Goal: Task Accomplishment & Management: Manage account settings

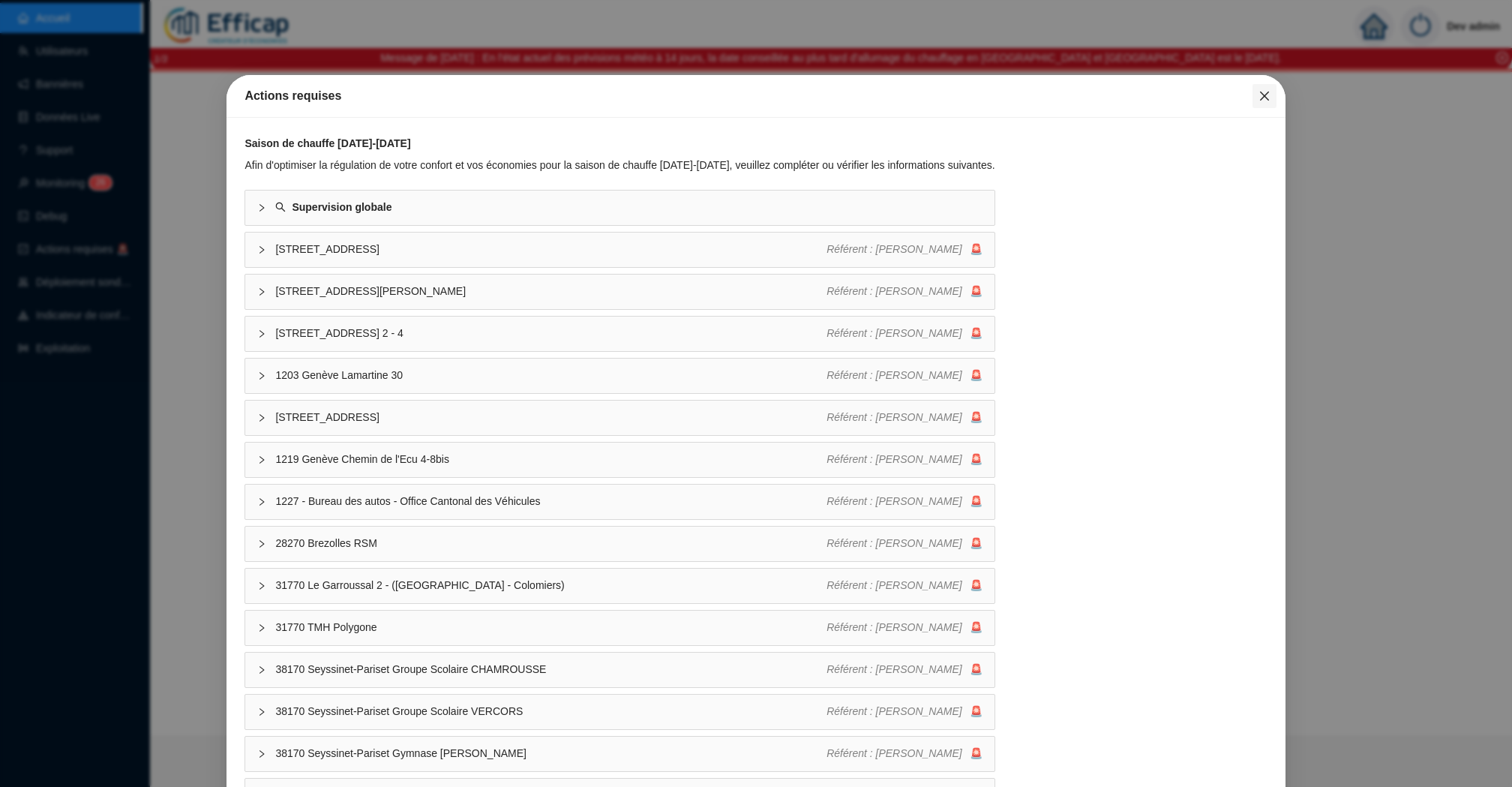
click at [1264, 100] on icon "close" at bounding box center [1264, 96] width 12 height 12
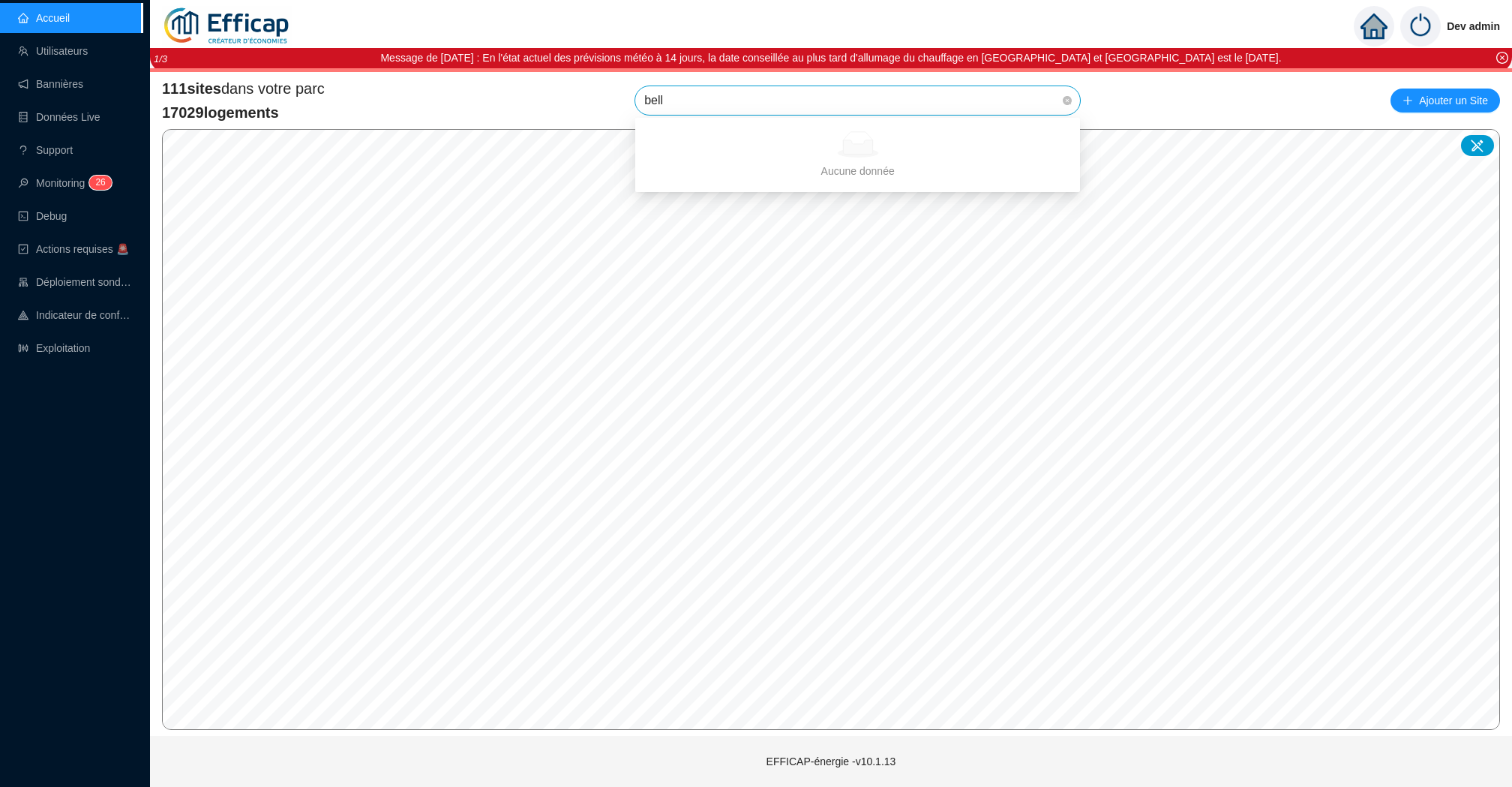
type input "belle"
click at [1046, 171] on icon at bounding box center [1051, 167] width 11 height 11
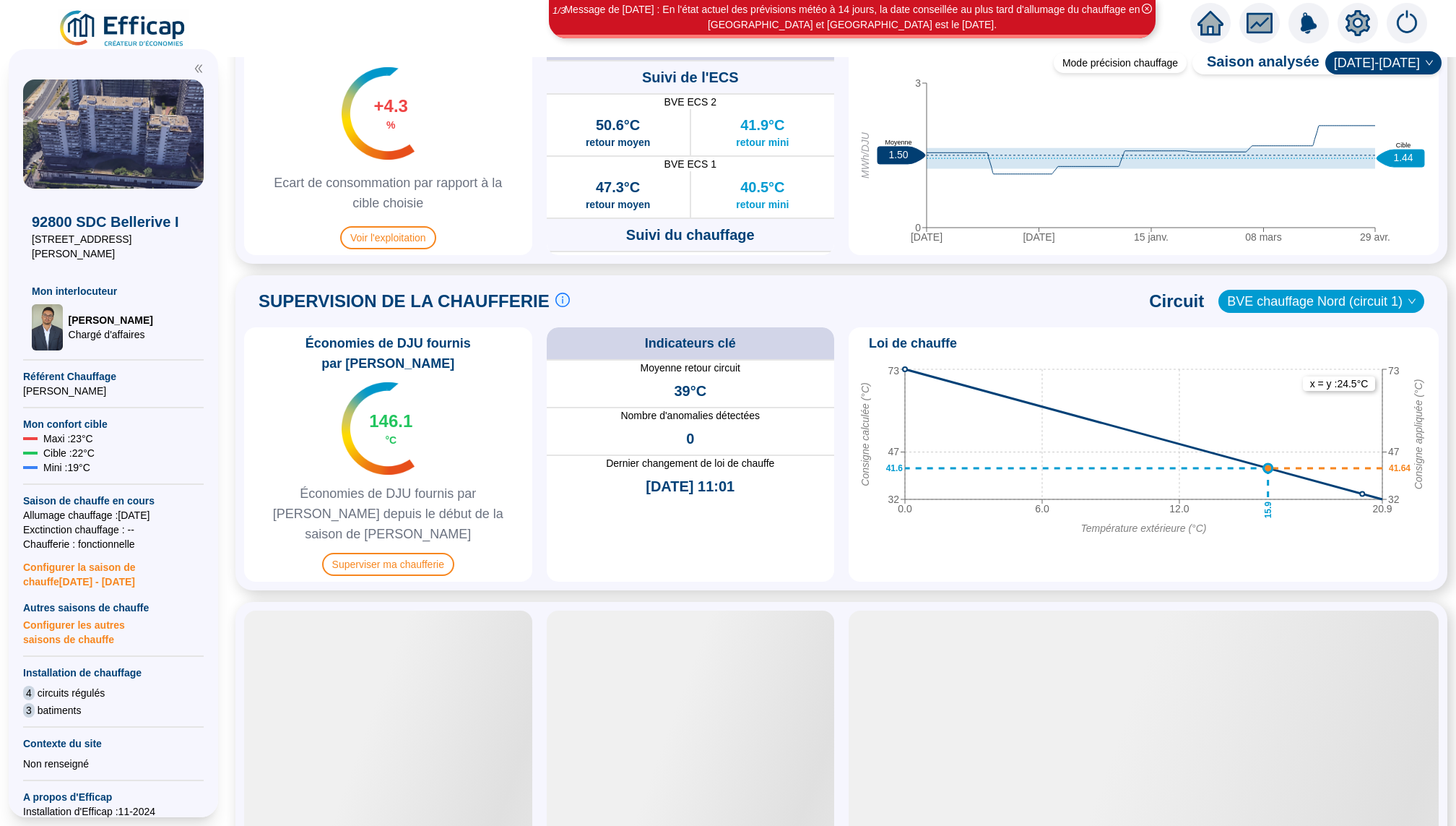
scroll to position [770, 0]
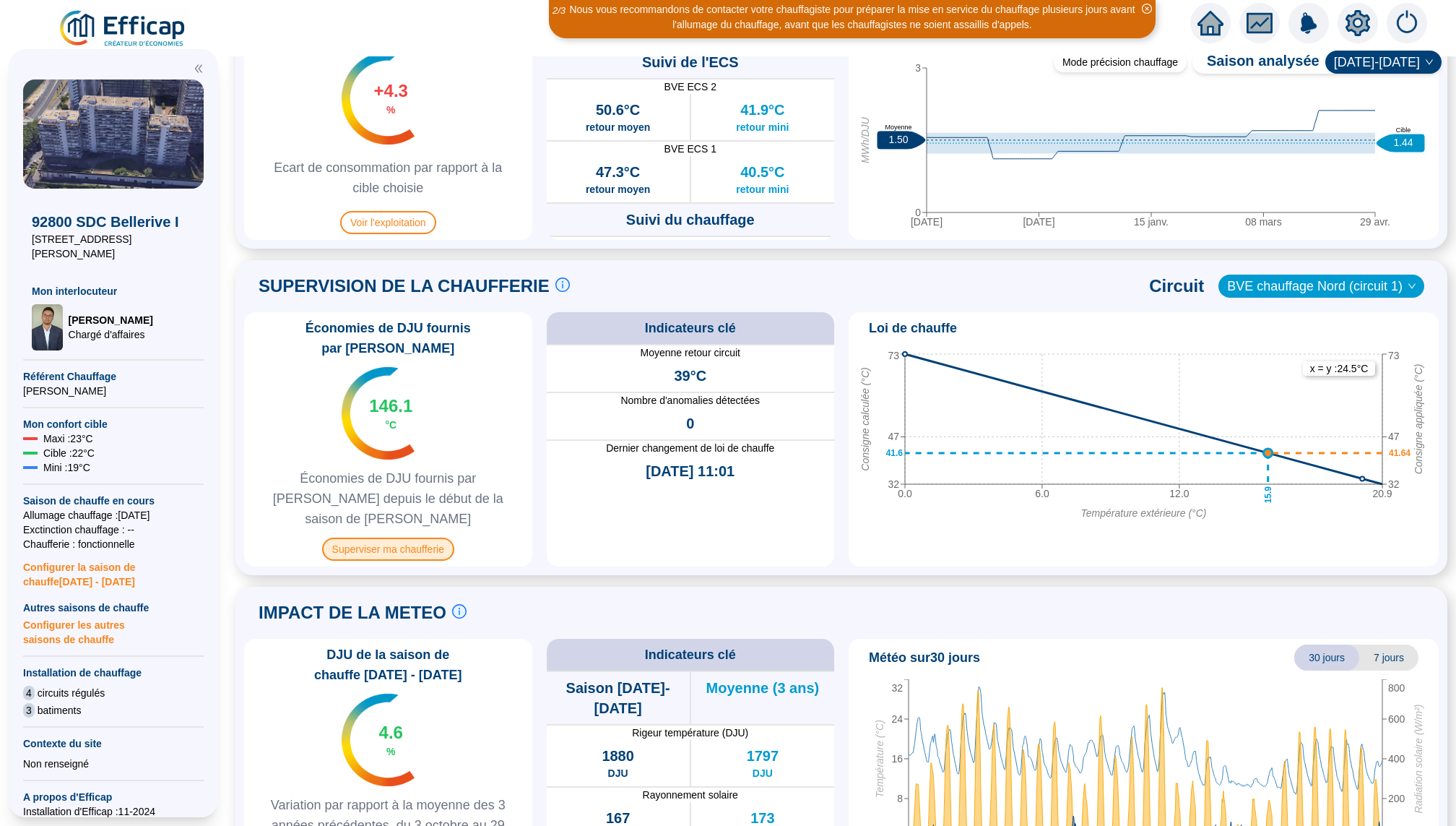
click at [428, 538] on span "Superviser ma chaufferie" at bounding box center [388, 549] width 132 height 23
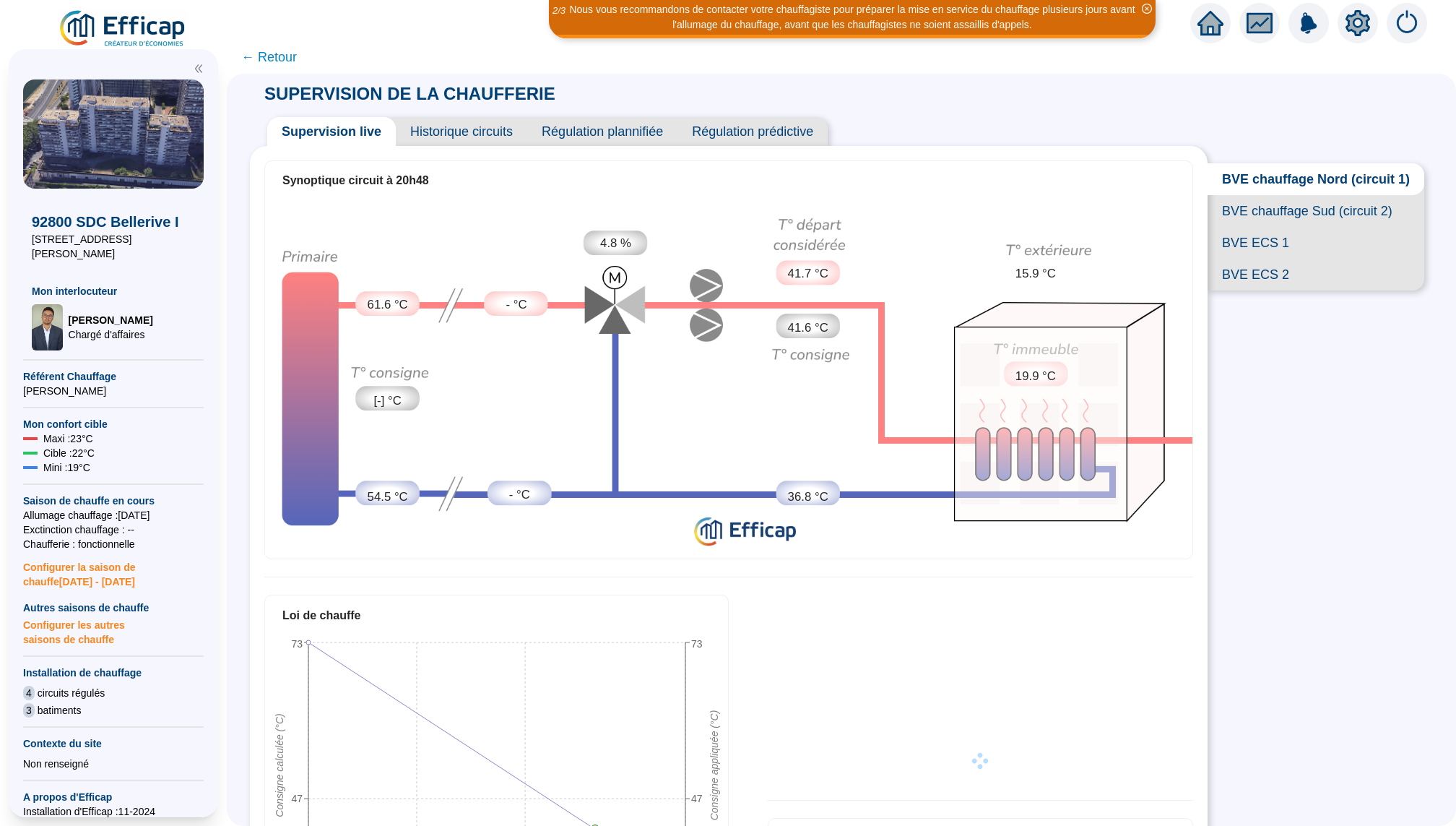
click at [495, 148] on div "Synoptique circuit à 20h48 61.6 °C [-] °C 54.5 °C - °C - °C 4.8 % 41.7 °C 41.6 …" at bounding box center [728, 698] width 958 height 1104
click at [494, 138] on span "Historique circuits" at bounding box center [461, 131] width 132 height 29
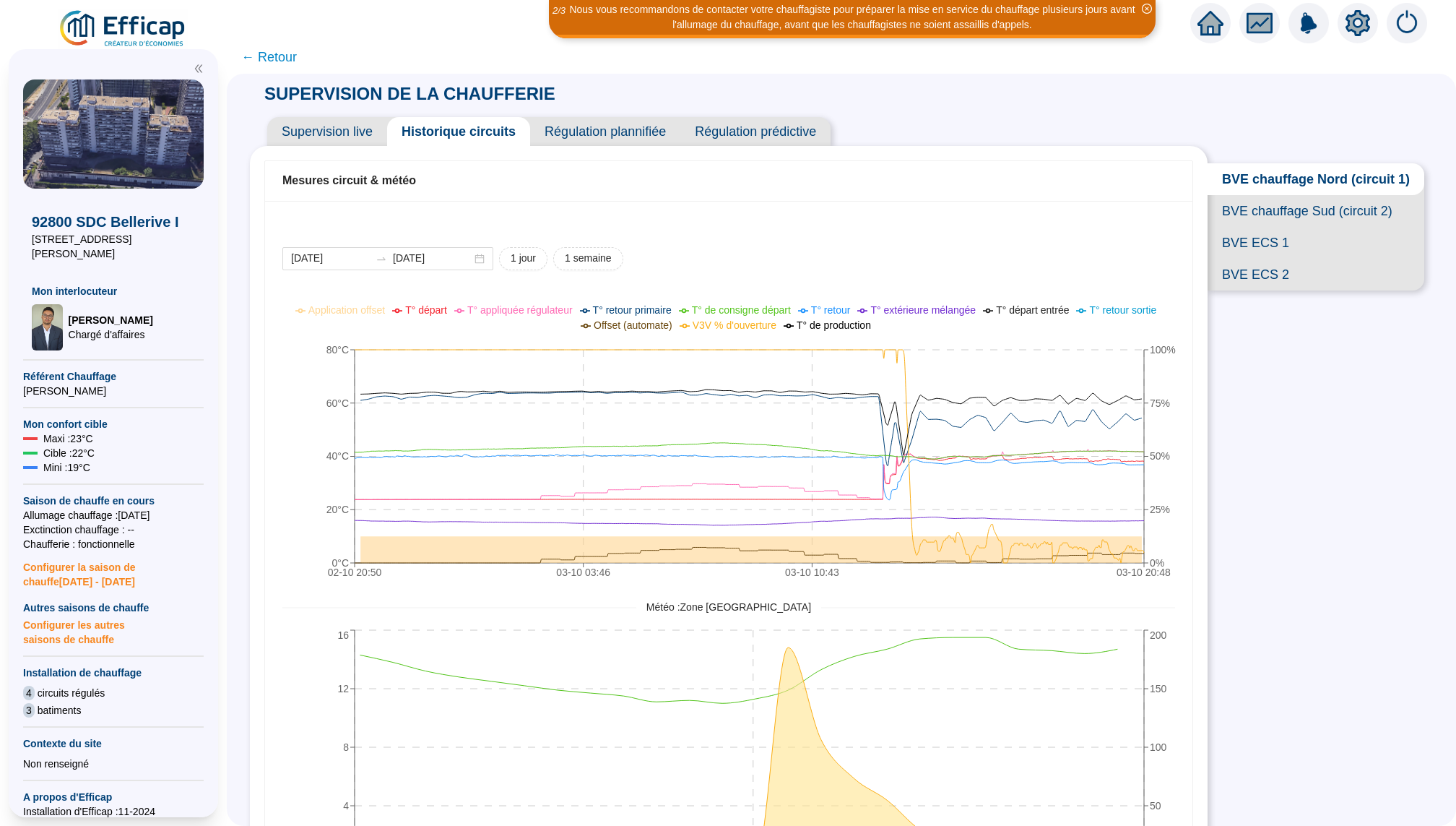
click at [1283, 219] on span "BVE chauffage Sud (circuit 2)" at bounding box center [1317, 211] width 217 height 32
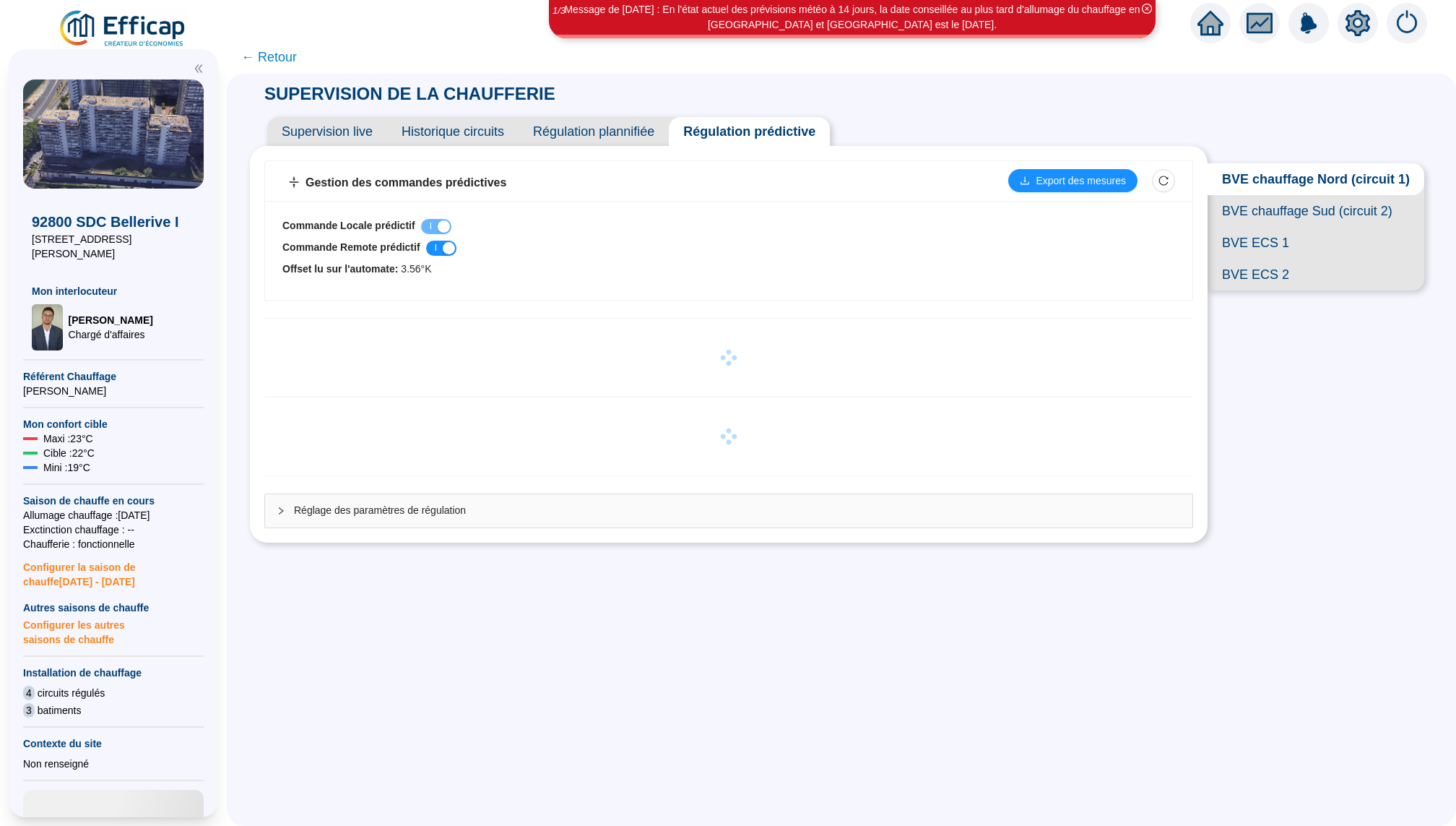
click at [1290, 210] on span "BVE chauffage Sud (circuit 2)" at bounding box center [1317, 211] width 217 height 32
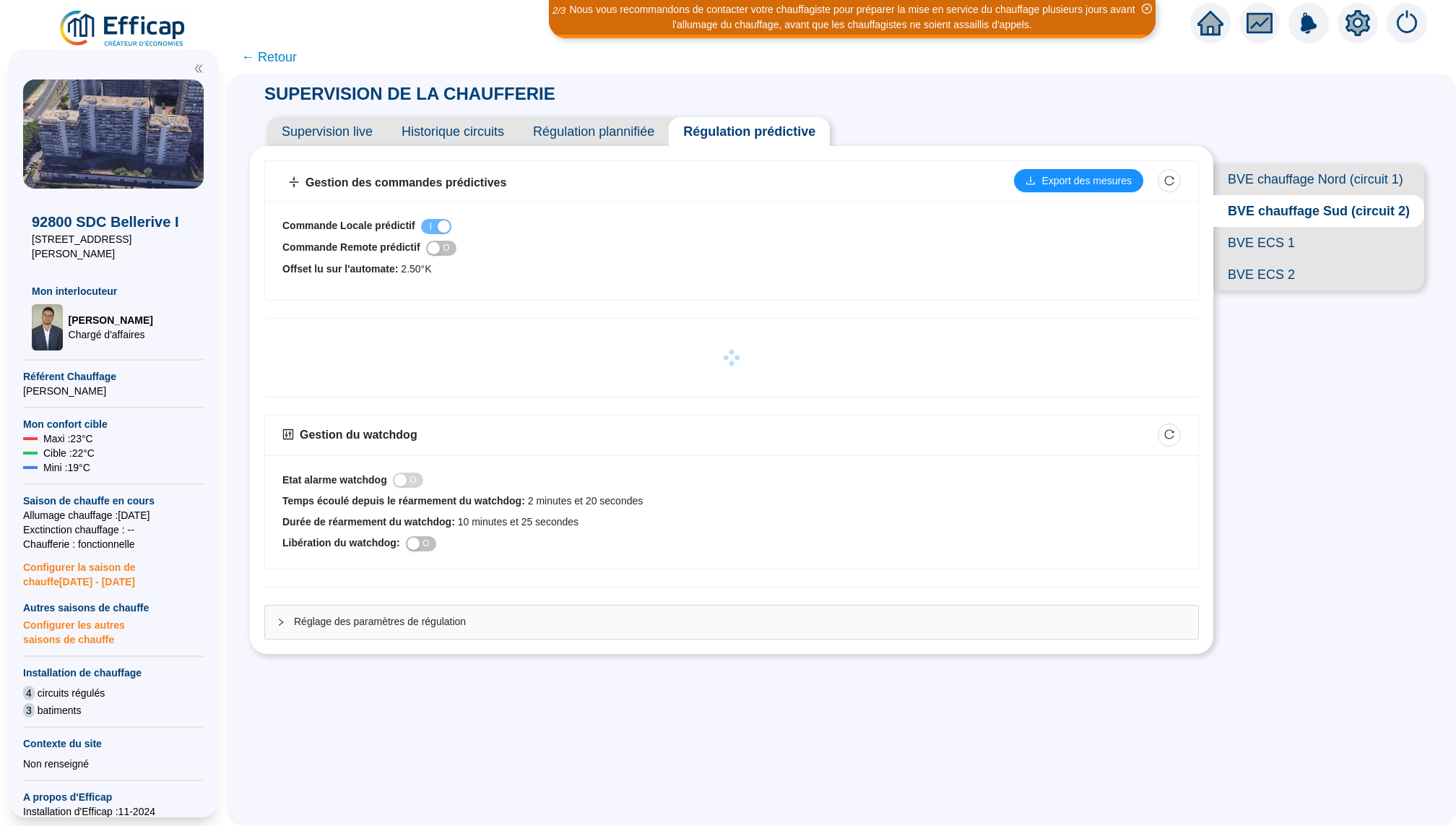
click at [1326, 183] on span "BVE chauffage Nord (circuit 1)" at bounding box center [1319, 180] width 211 height 32
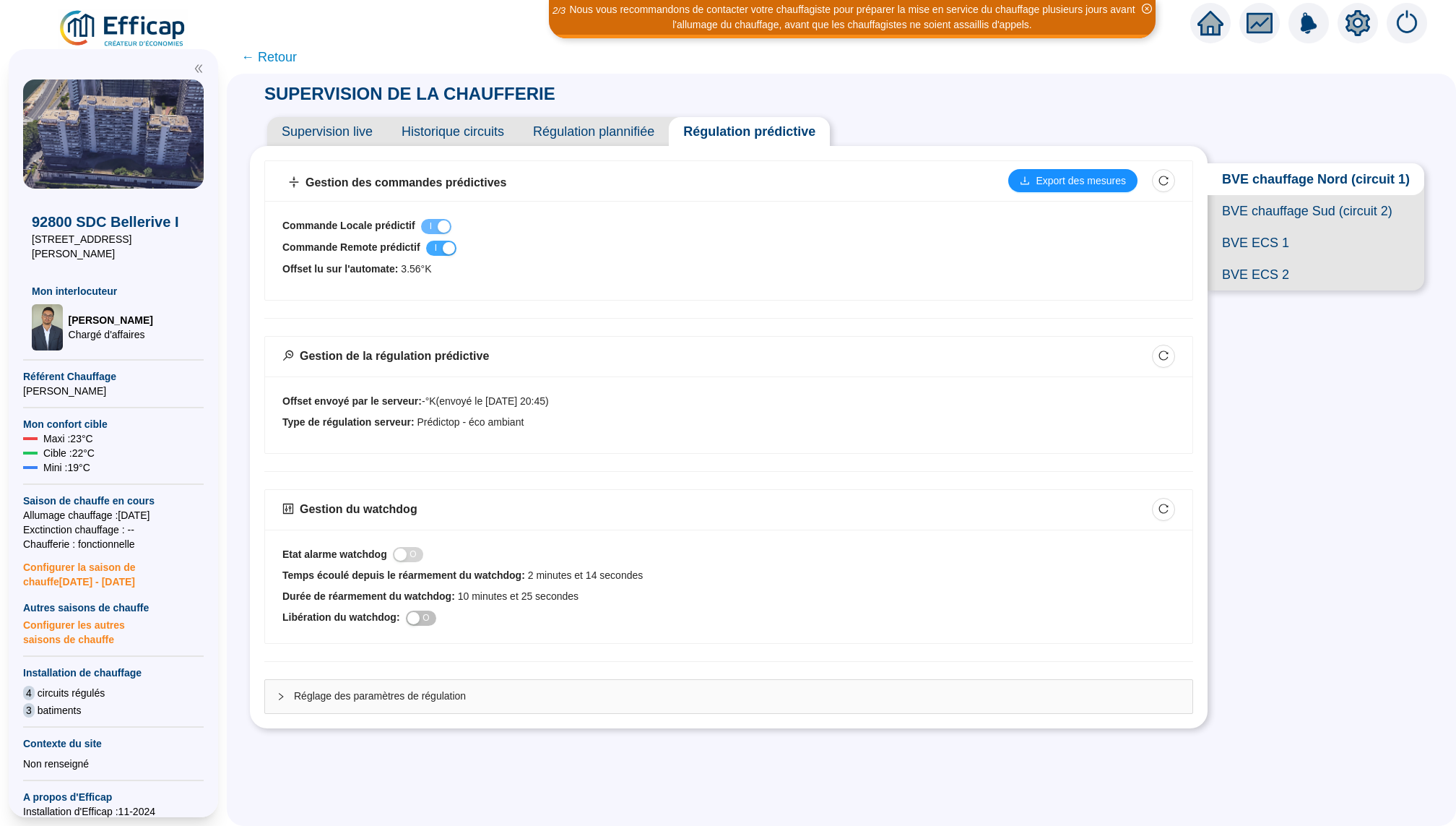
click at [447, 248] on div "button" at bounding box center [449, 248] width 12 height 12
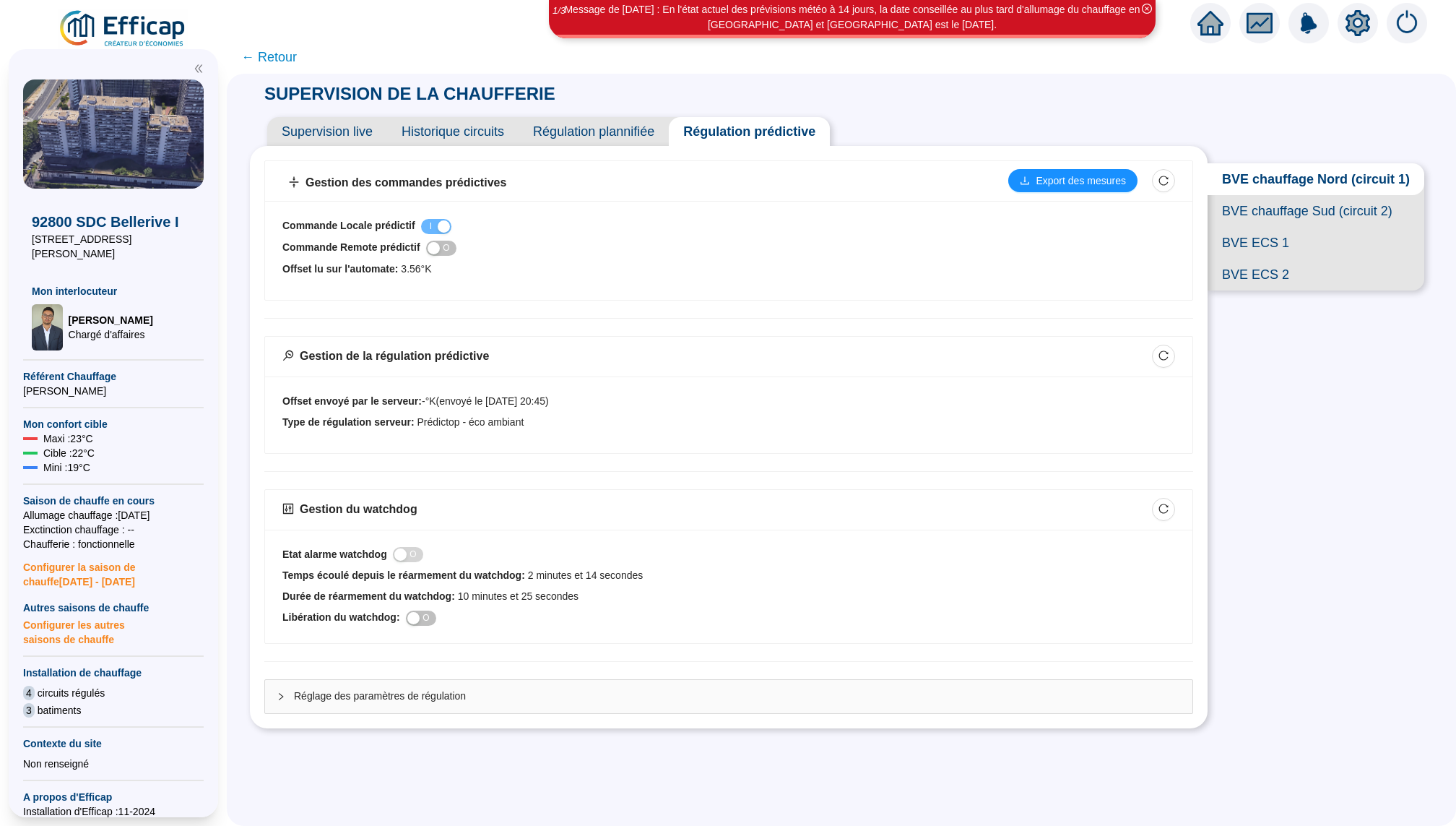
click at [263, 62] on span "← Retour" at bounding box center [268, 57] width 55 height 21
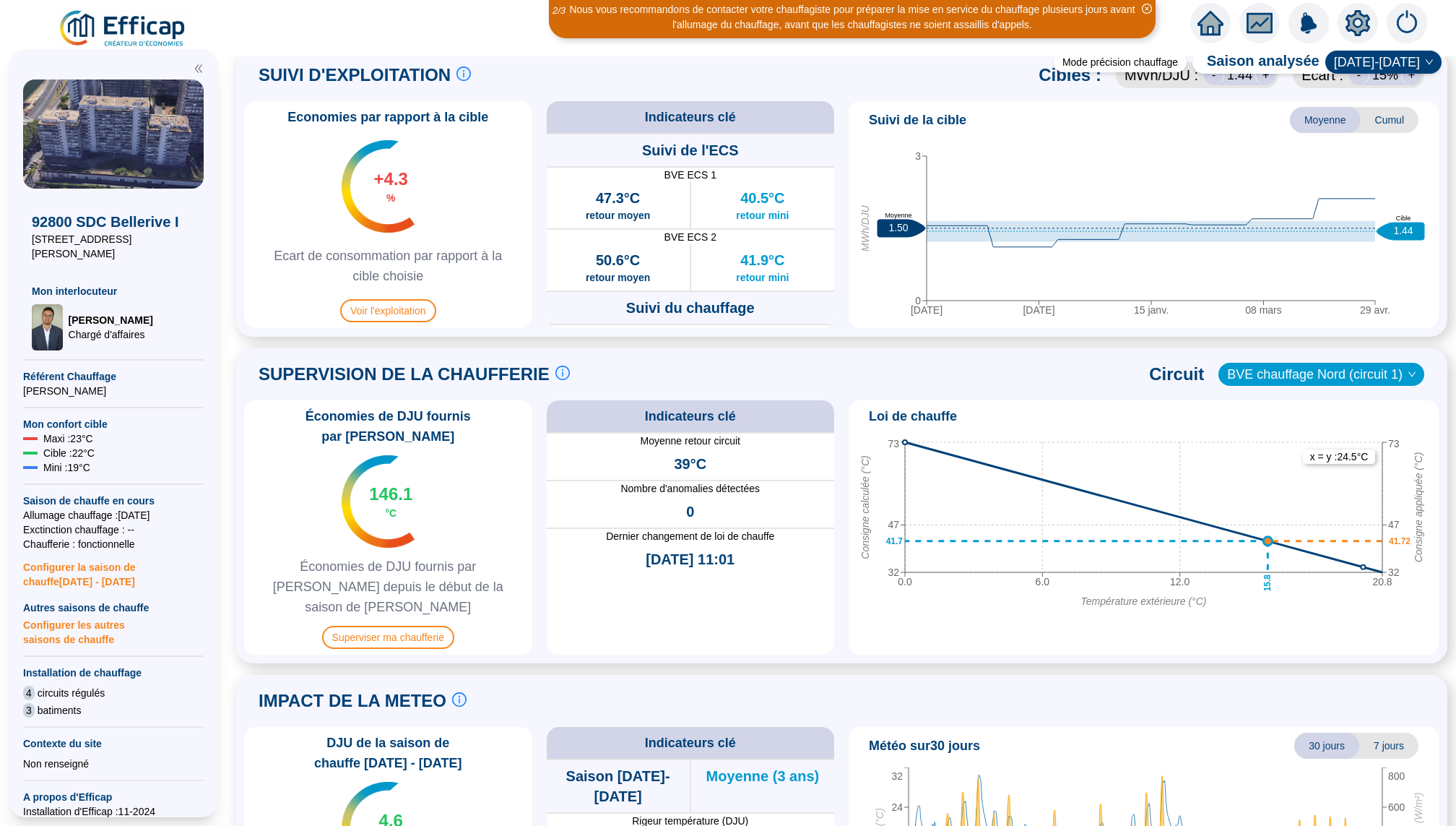
scroll to position [756, 0]
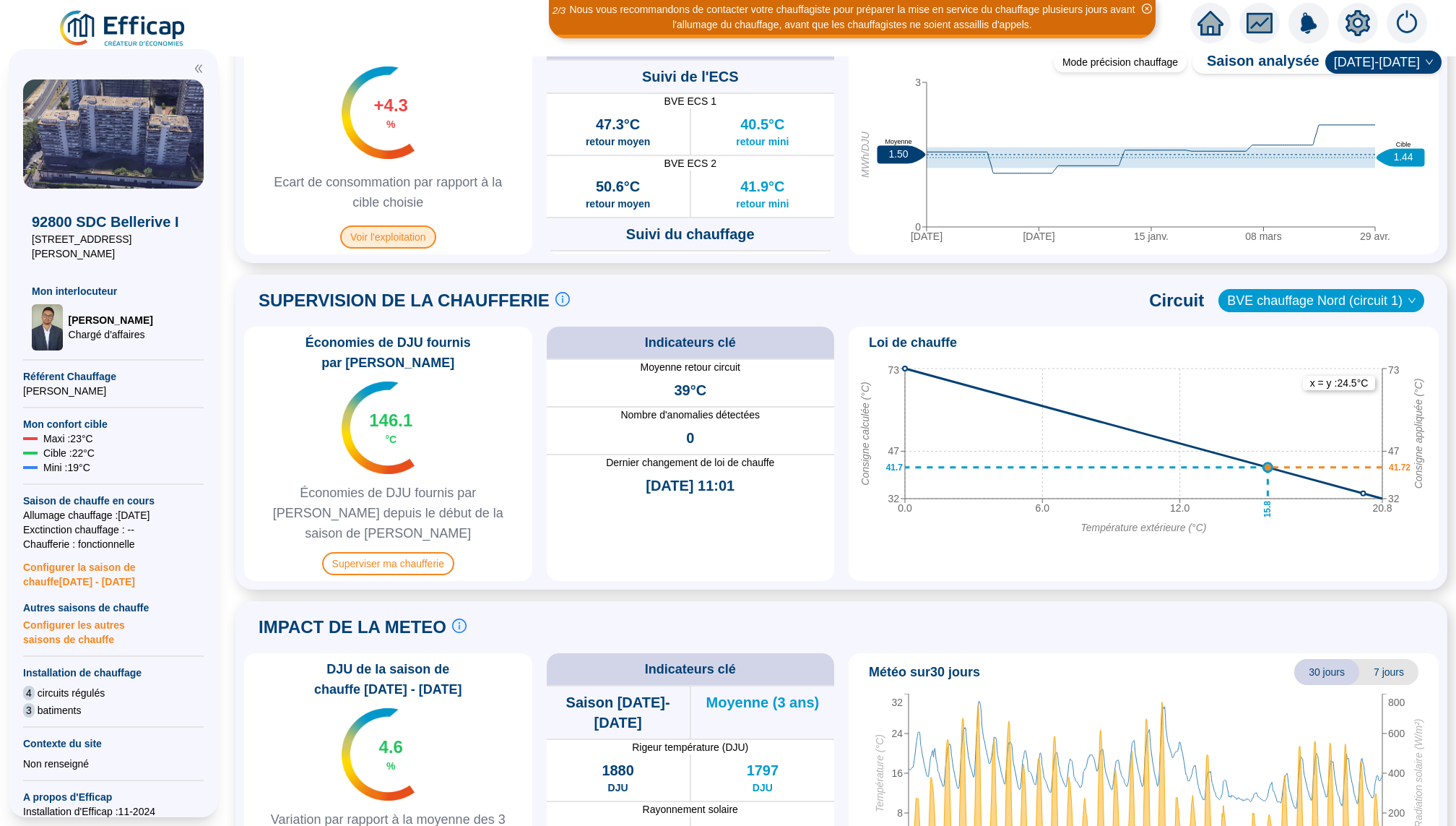
click at [389, 233] on span "Voir l'exploitation" at bounding box center [388, 237] width 96 height 23
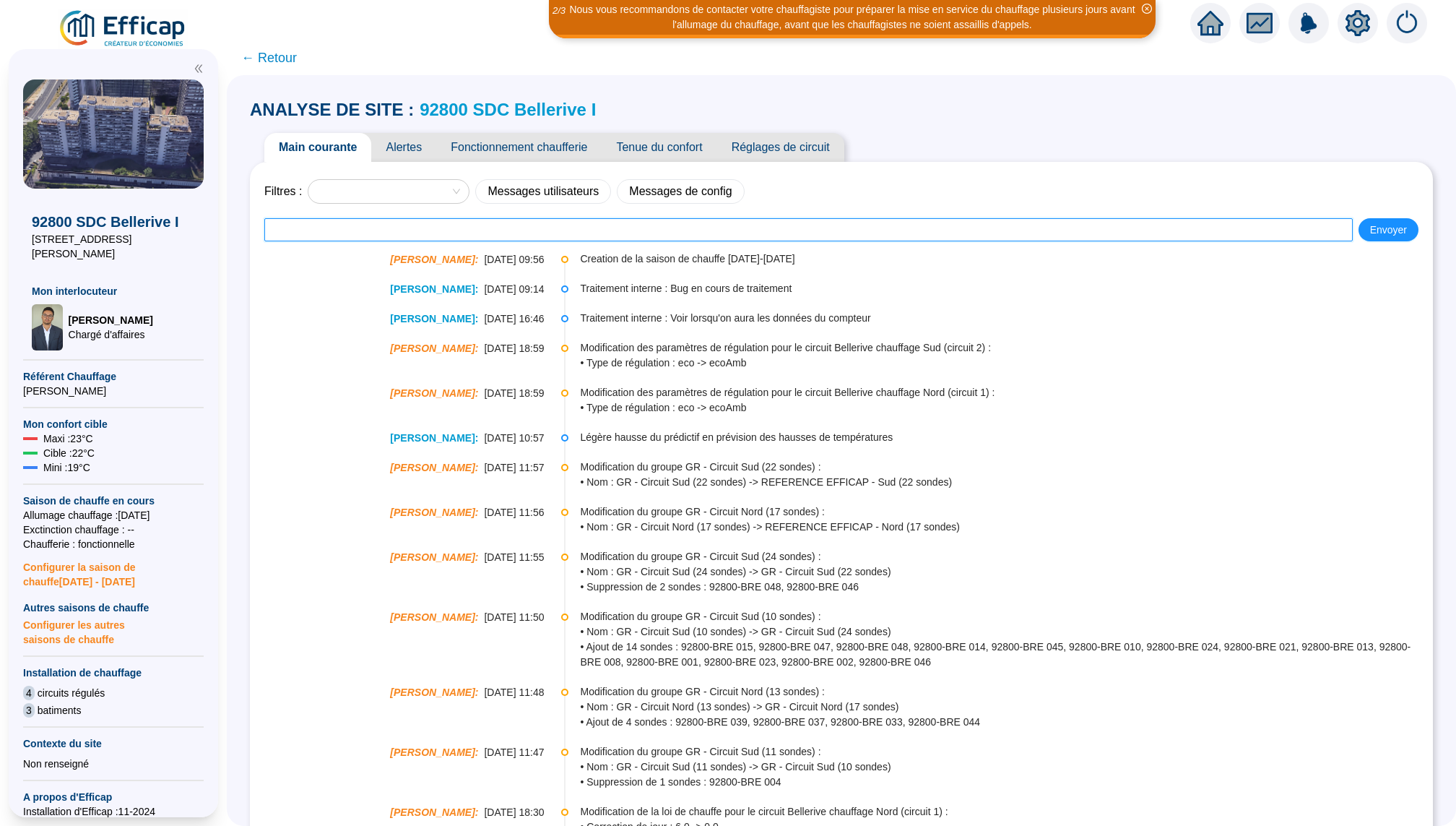
click at [540, 225] on input "text" at bounding box center [809, 229] width 1088 height 23
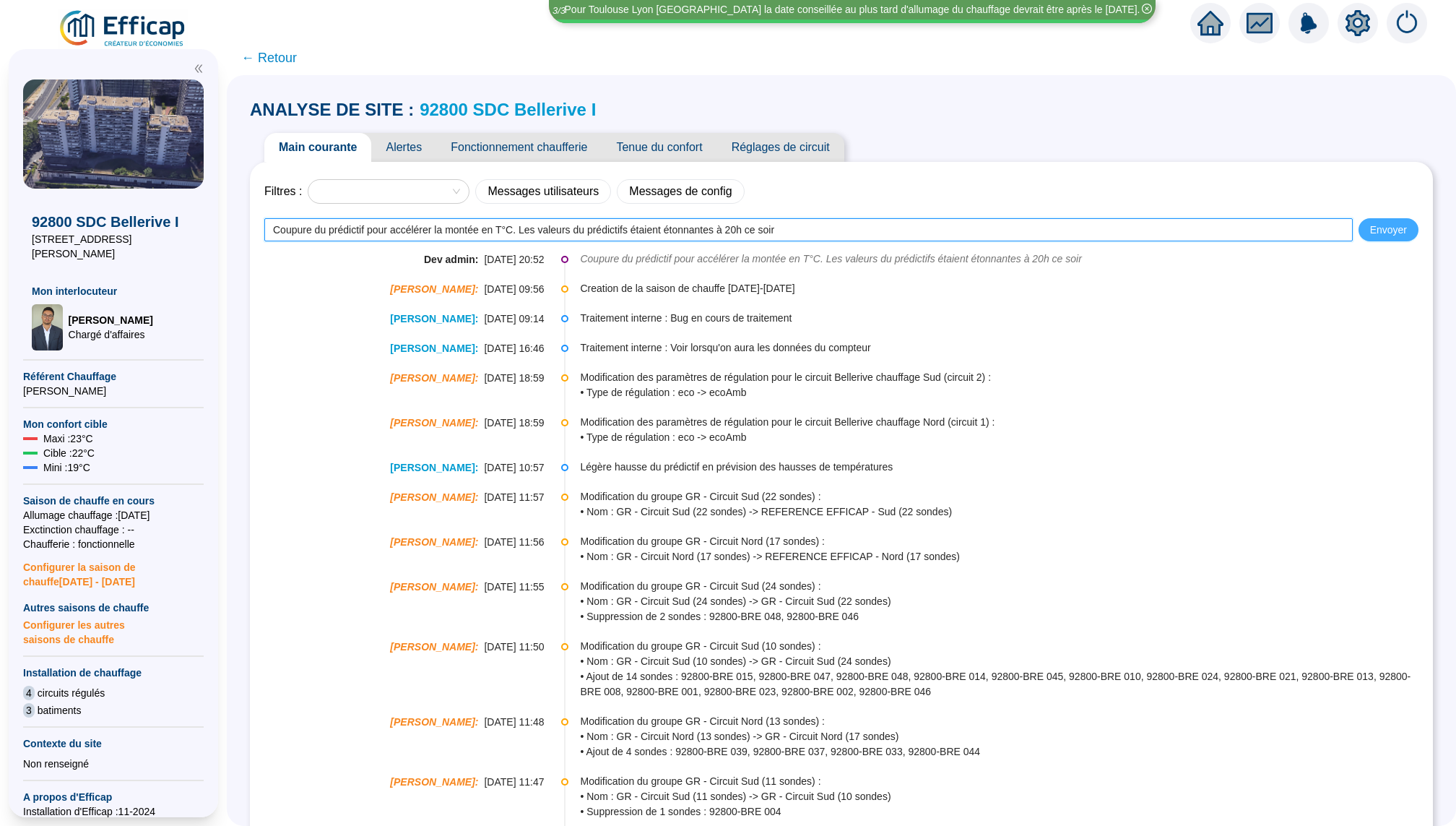
type input "Coupure du prédictif pour accélérer la montée en T°C. Les valeurs du prédictifs…"
click at [1370, 234] on button "Envoyer" at bounding box center [1389, 229] width 60 height 23
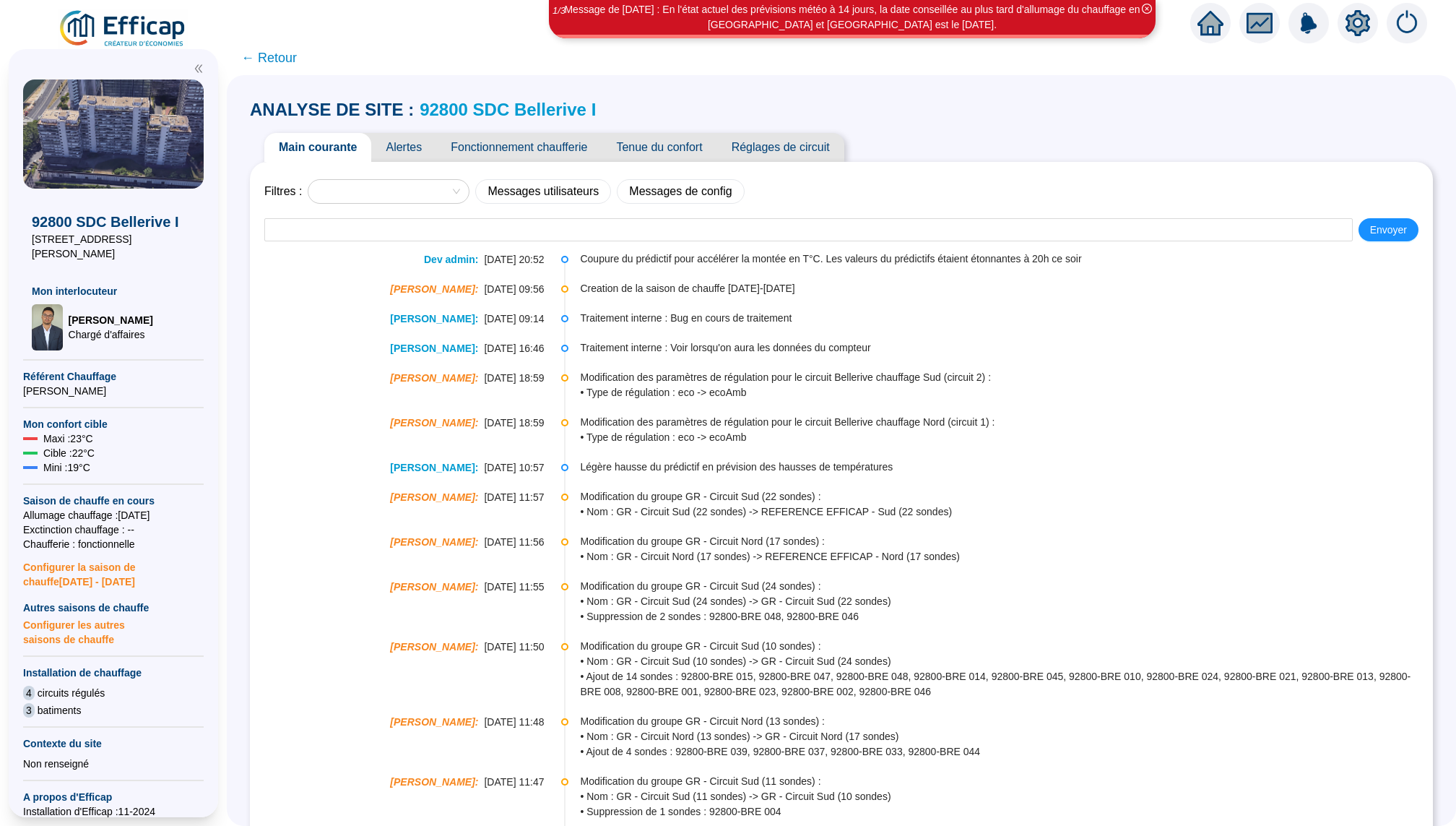
click at [1202, 36] on icon "home" at bounding box center [1211, 23] width 26 height 26
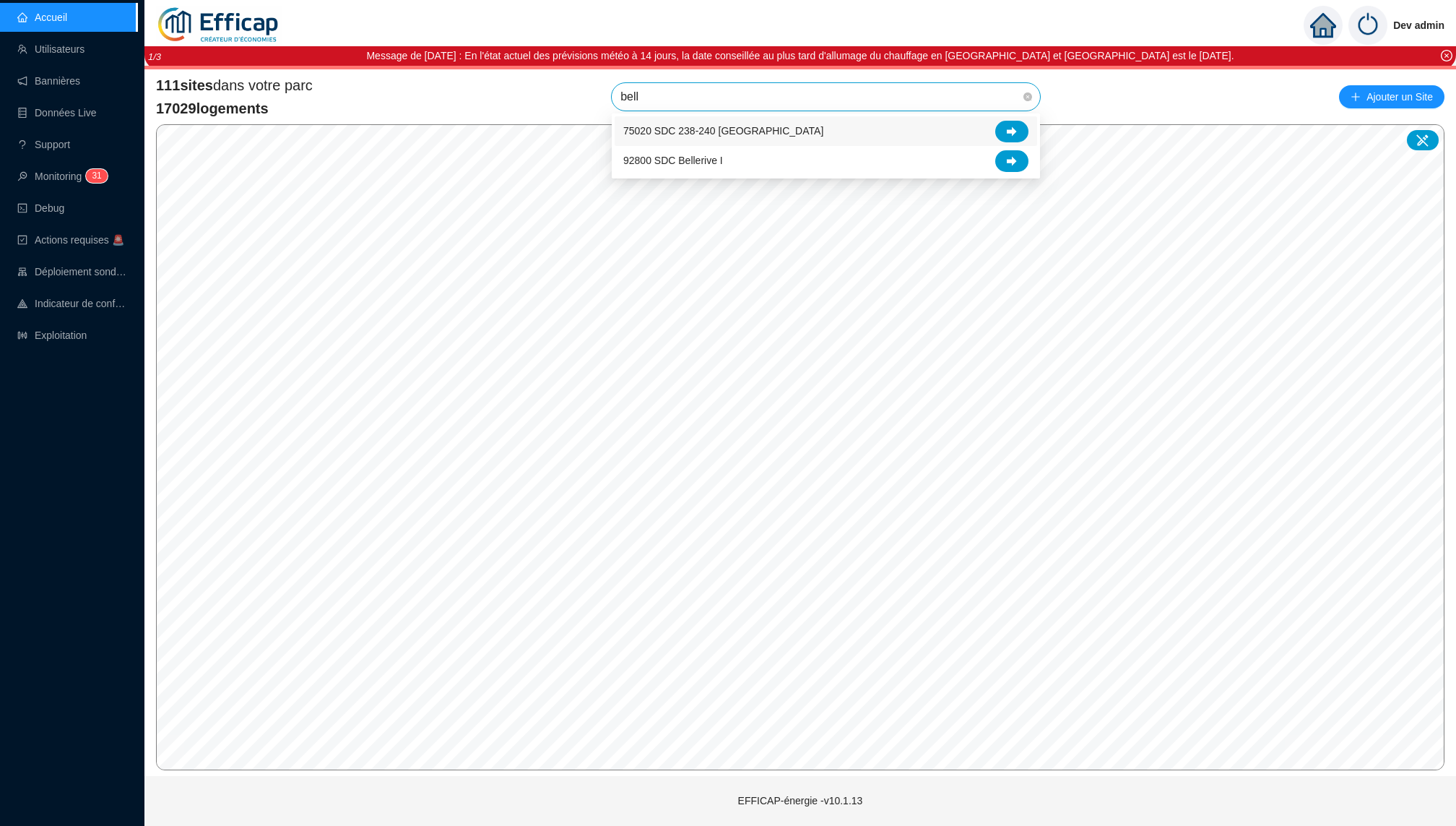
type input "belle"
click at [832, 97] on span "92800 SDC Bellerive I" at bounding box center [827, 96] width 411 height 27
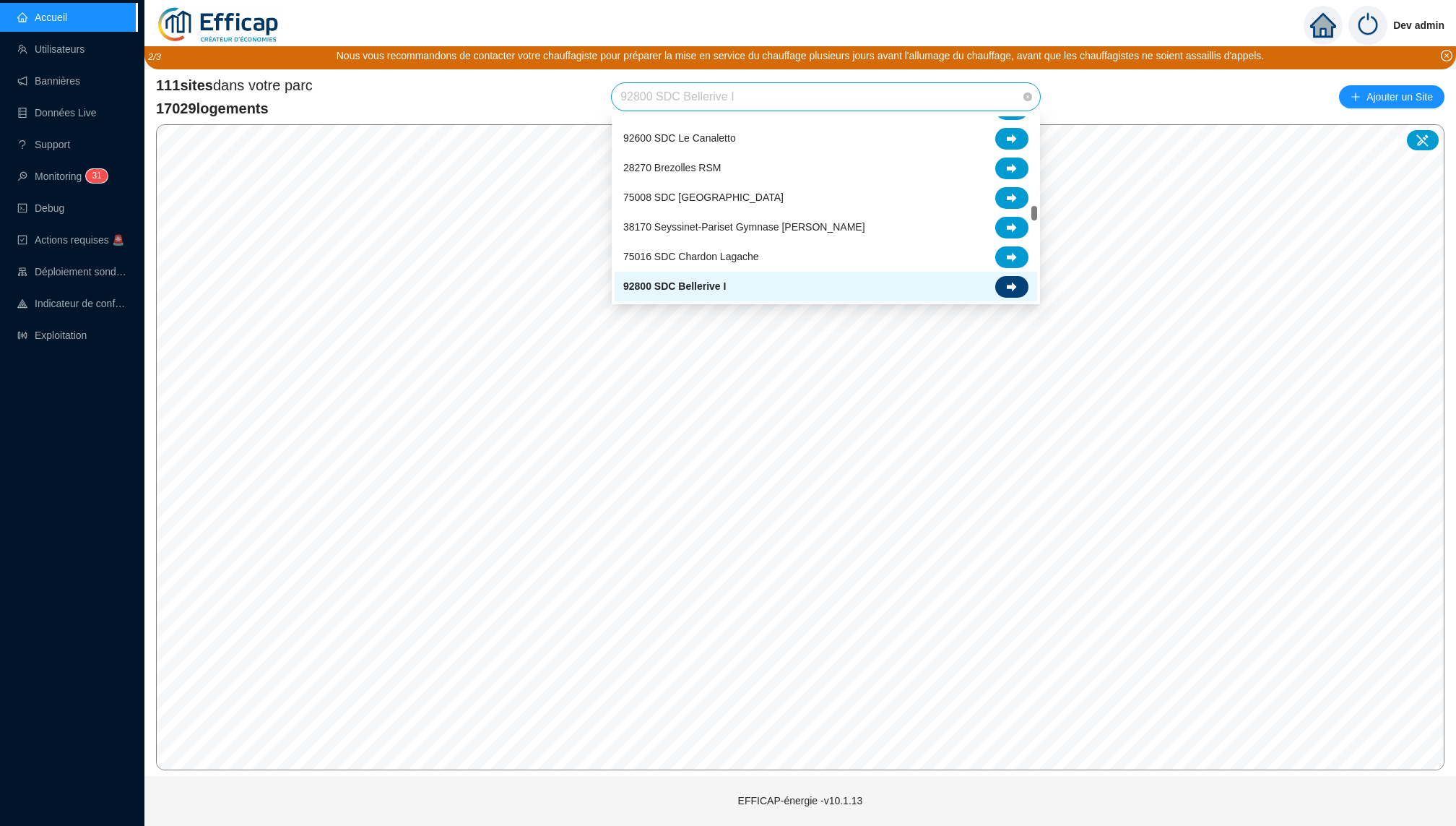
click at [1018, 280] on div at bounding box center [1012, 286] width 34 height 22
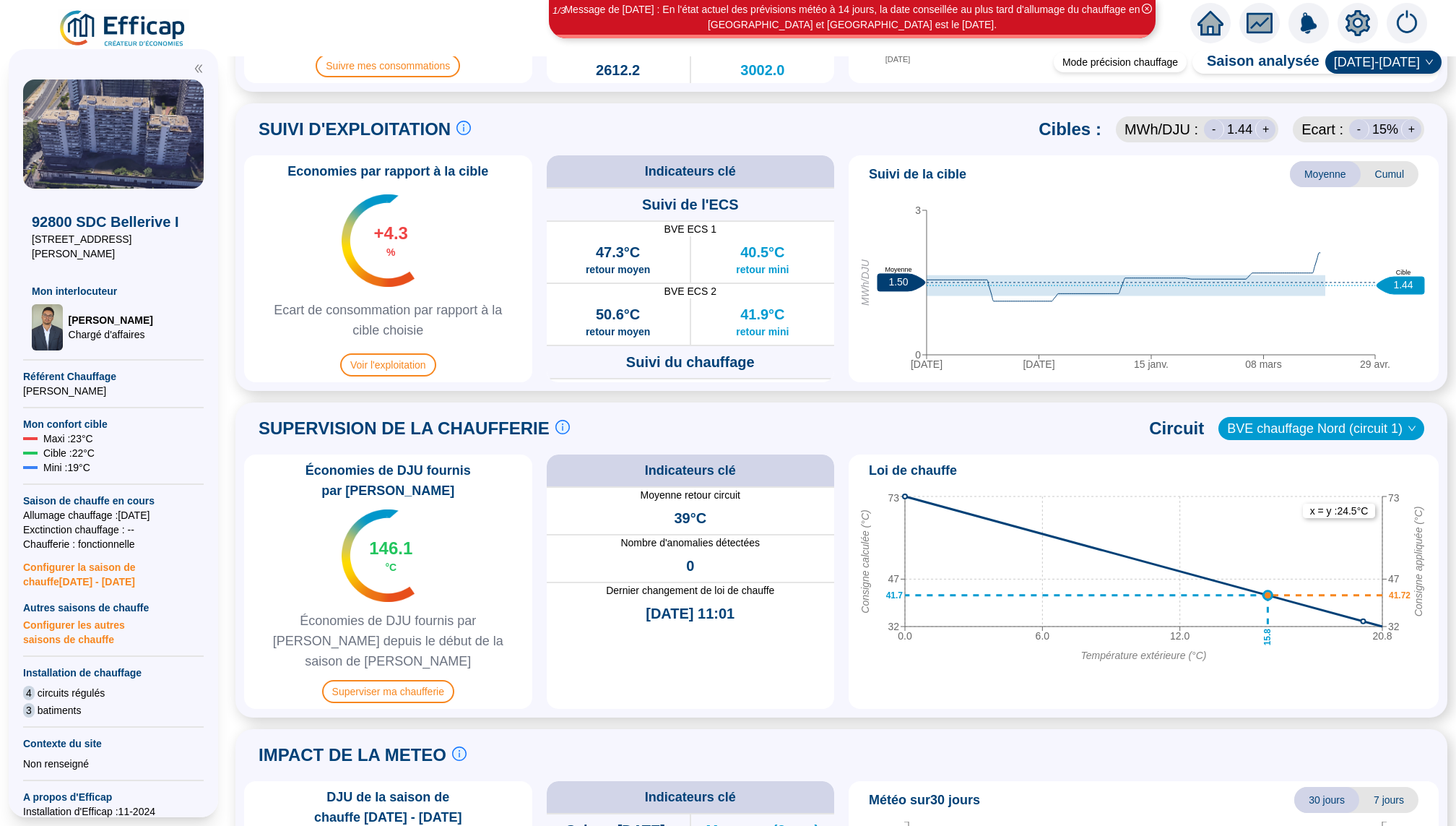
scroll to position [802, 0]
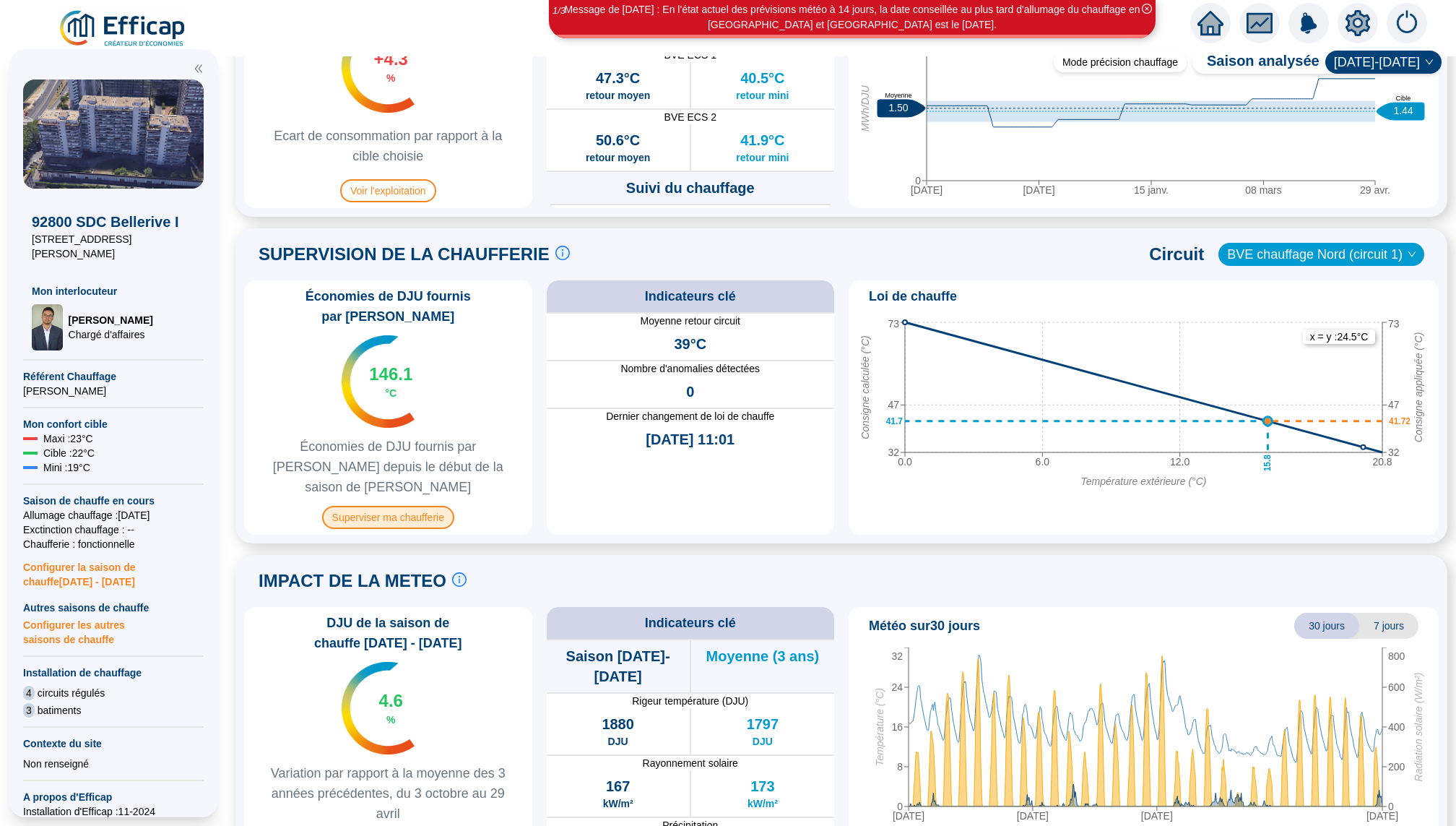
click at [411, 506] on span "Superviser ma chaufferie" at bounding box center [388, 517] width 132 height 23
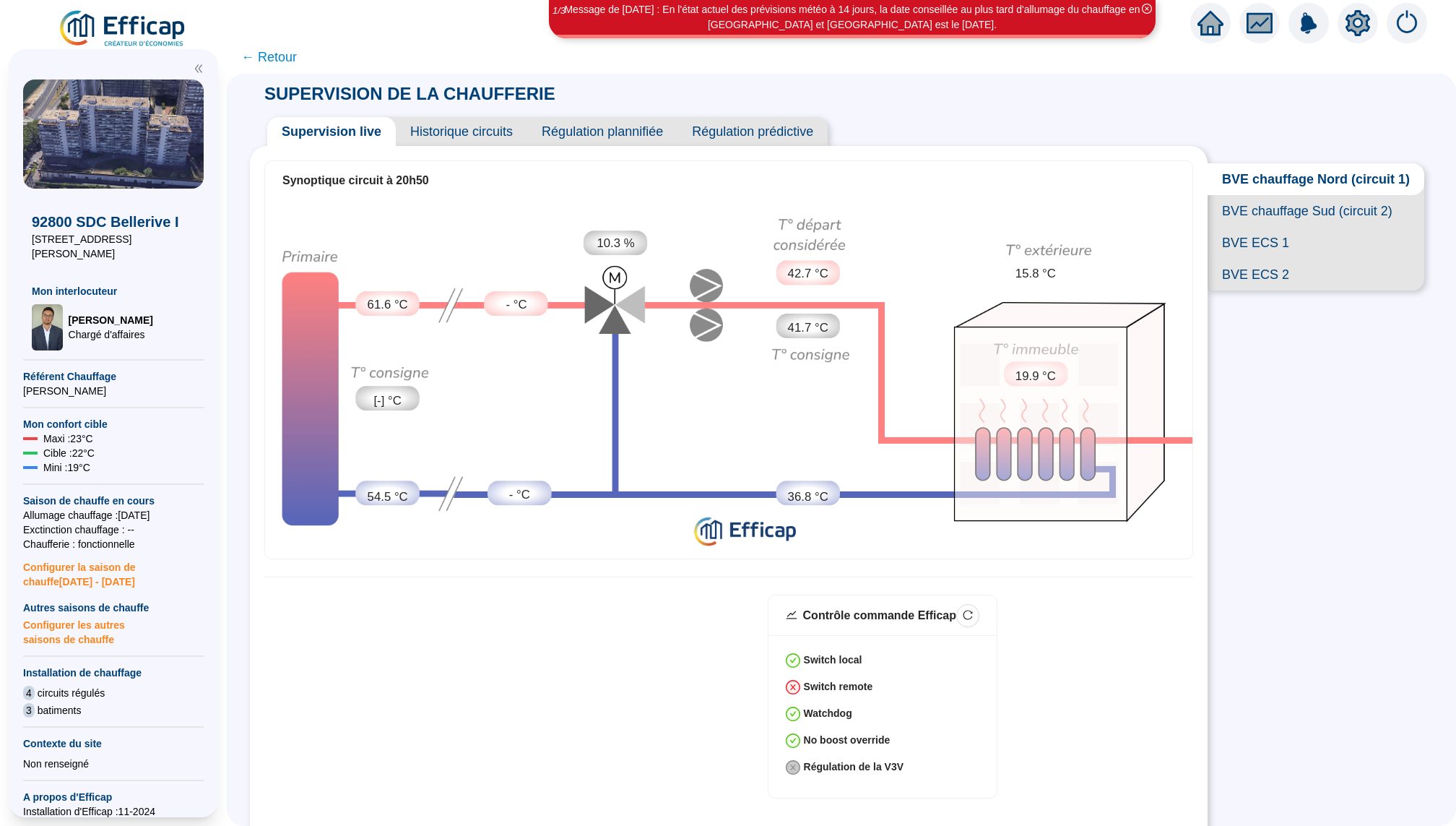
click at [283, 59] on span "← Retour" at bounding box center [268, 57] width 55 height 21
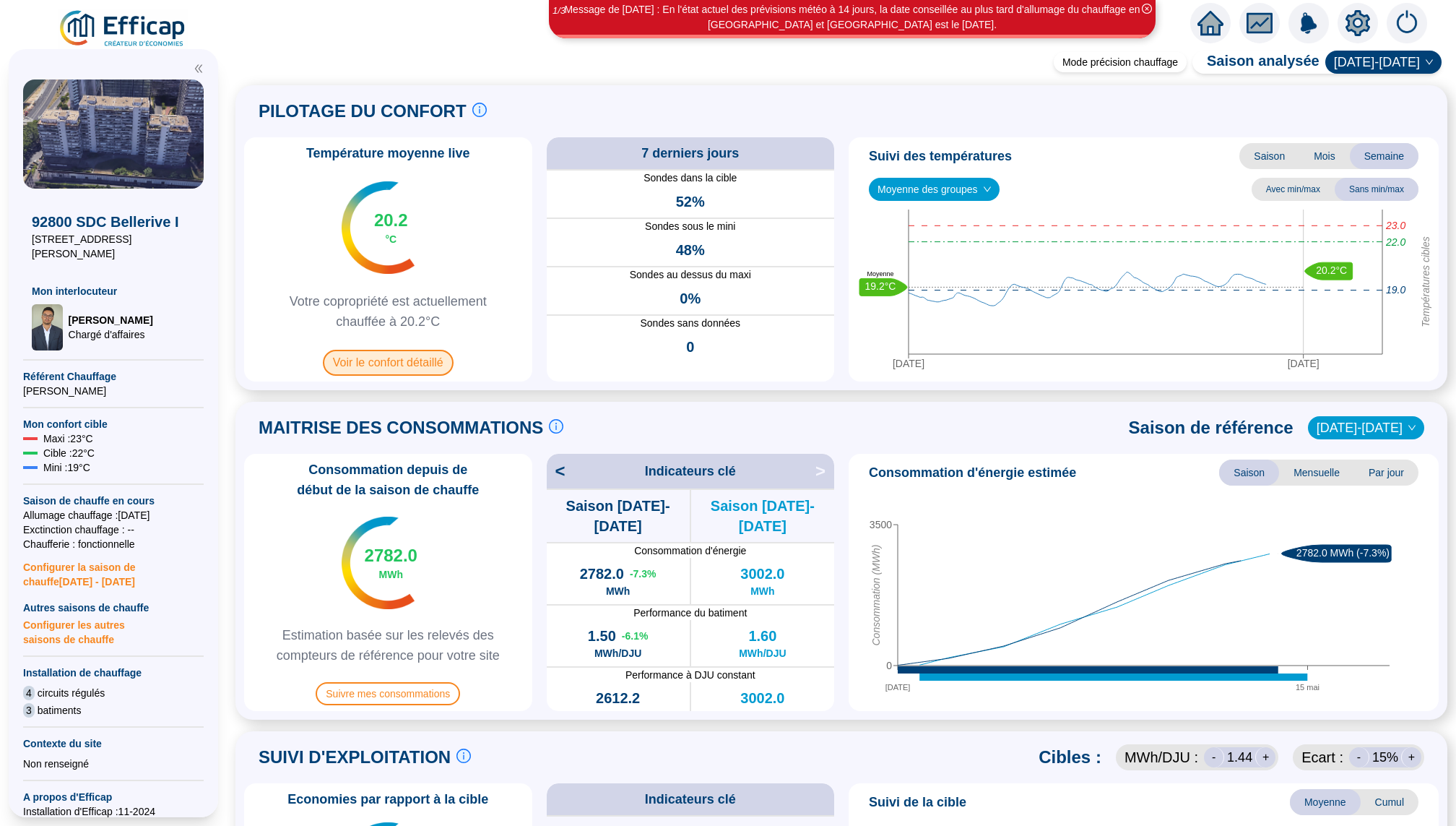
click at [428, 357] on span "Voir le confort détaillé" at bounding box center [388, 363] width 131 height 26
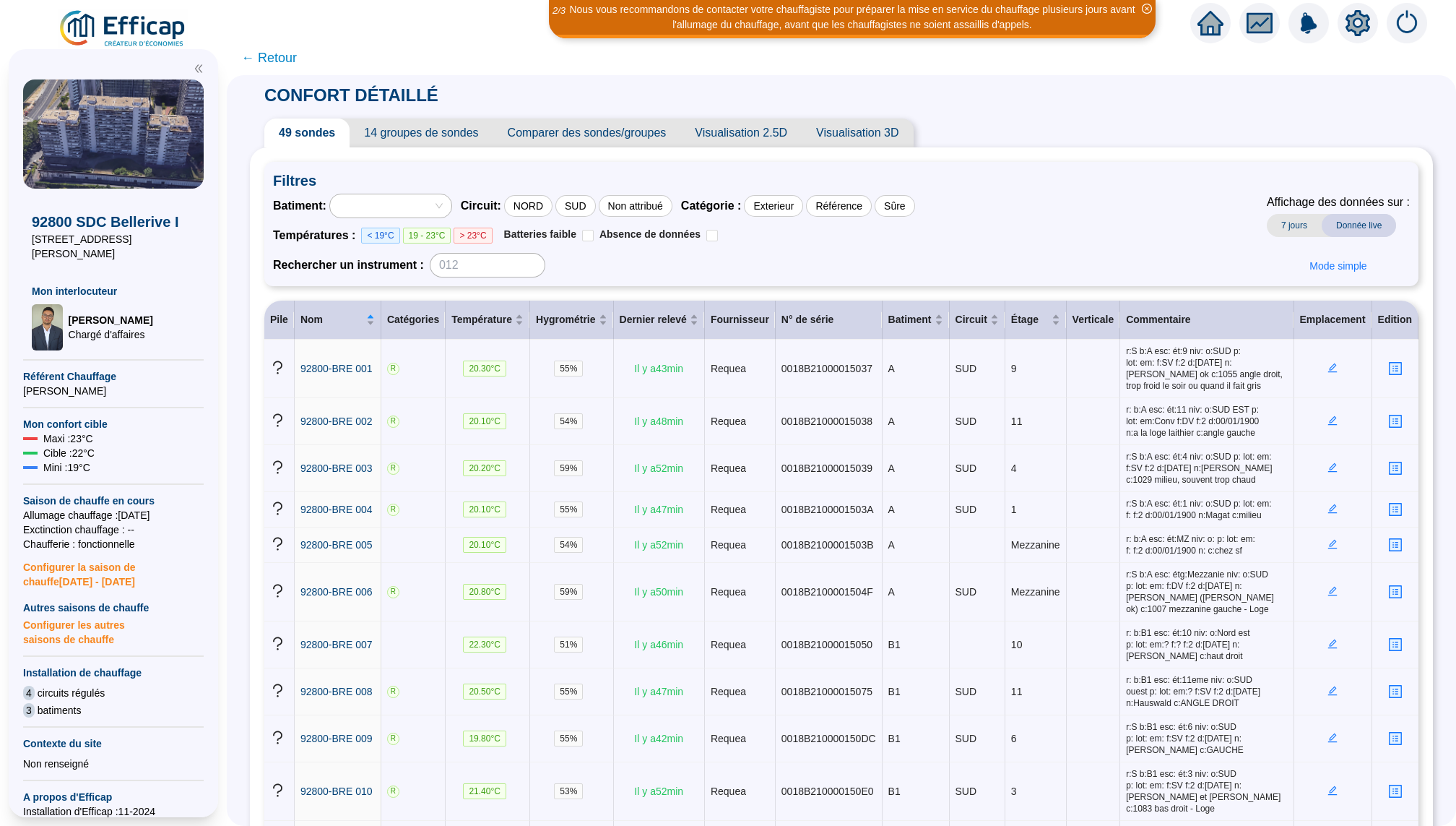
click at [777, 130] on span "Visualisation 2.5D" at bounding box center [742, 133] width 122 height 29
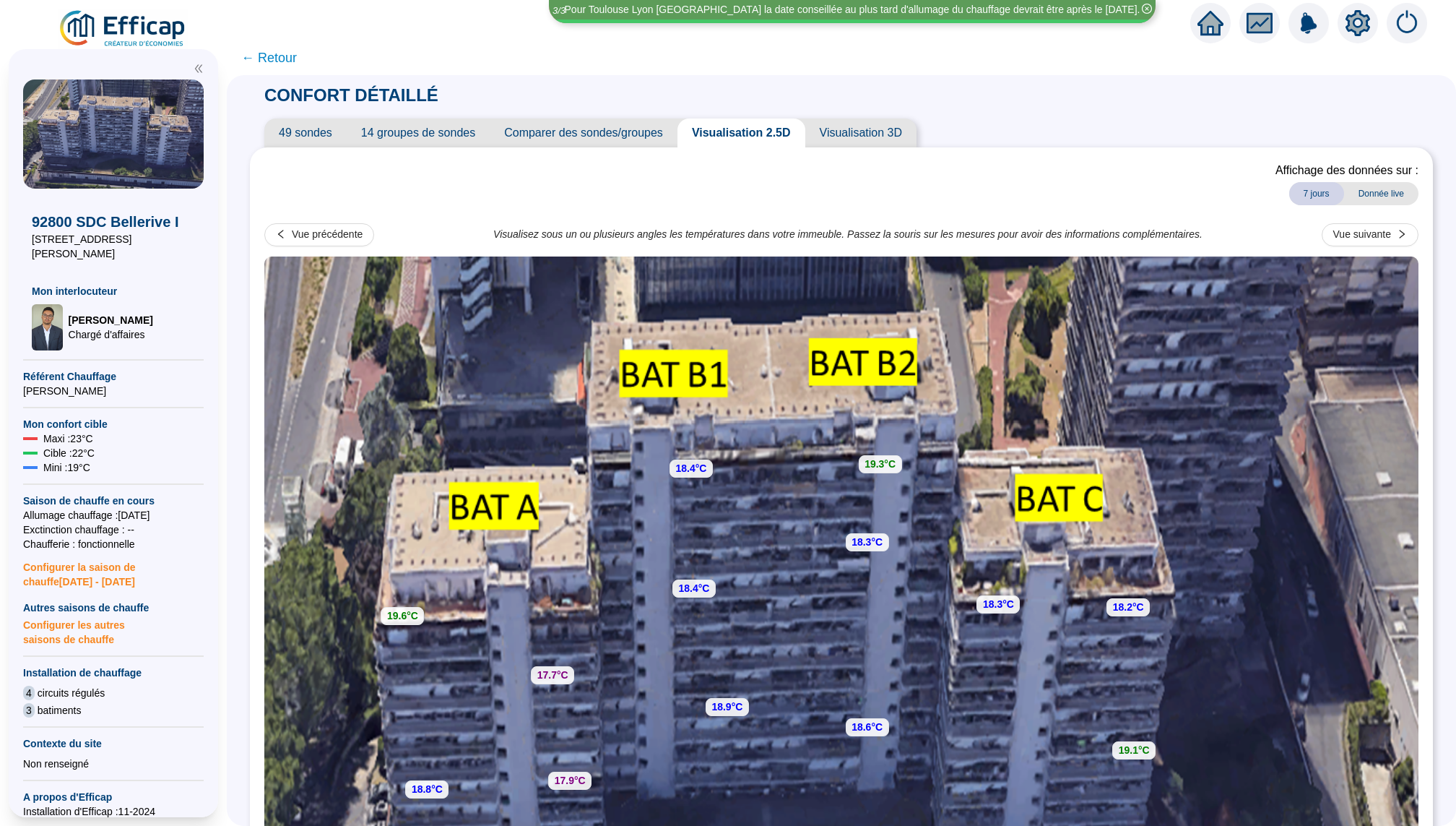
click at [1357, 22] on icon "setting" at bounding box center [1358, 23] width 26 height 26
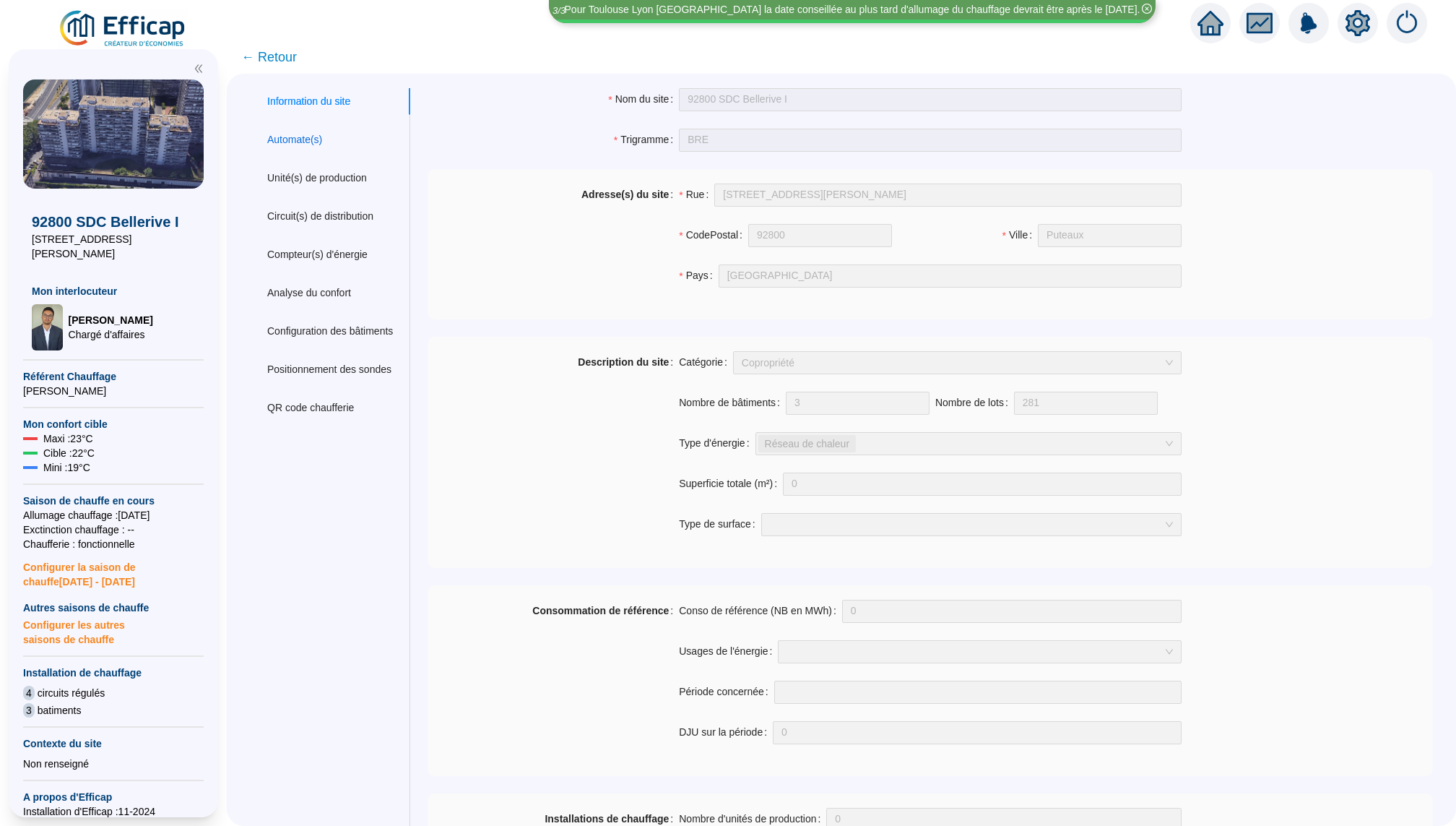
click at [308, 138] on div "Automate(s)" at bounding box center [295, 139] width 55 height 15
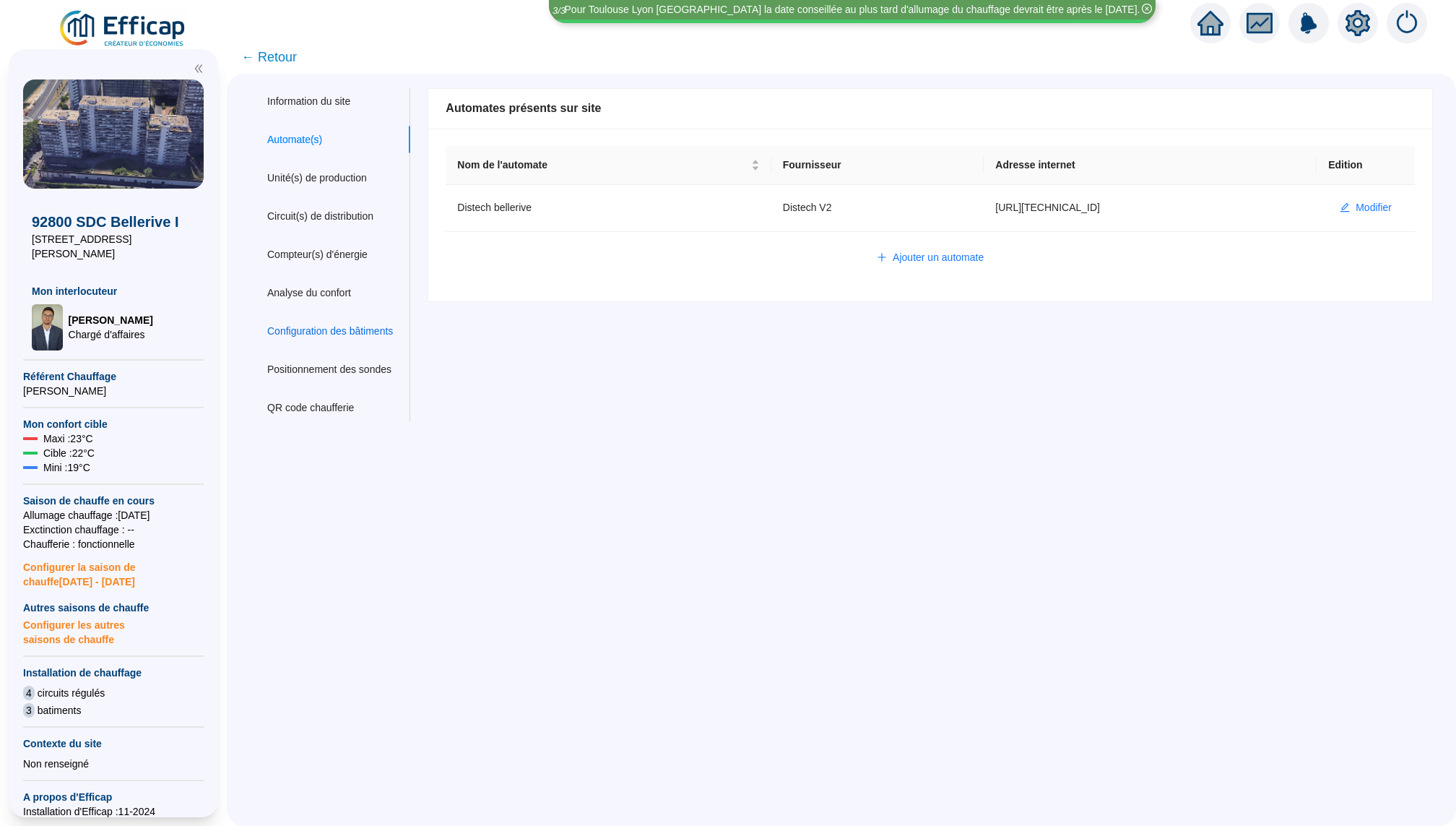
click at [321, 332] on div "Configuration des bâtiments" at bounding box center [330, 331] width 125 height 15
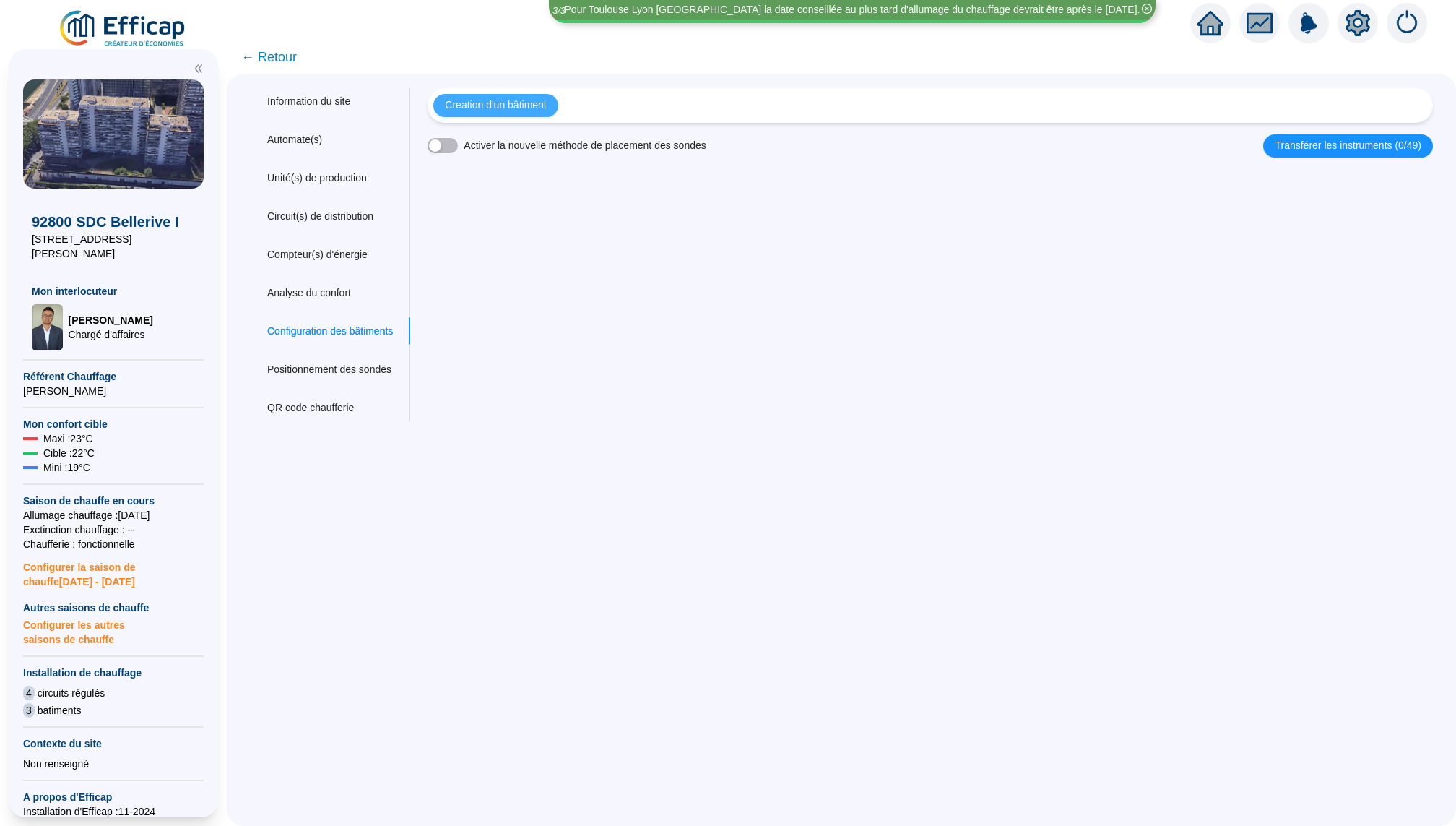
click at [483, 101] on span "Creation d'un bâtiment" at bounding box center [496, 105] width 101 height 15
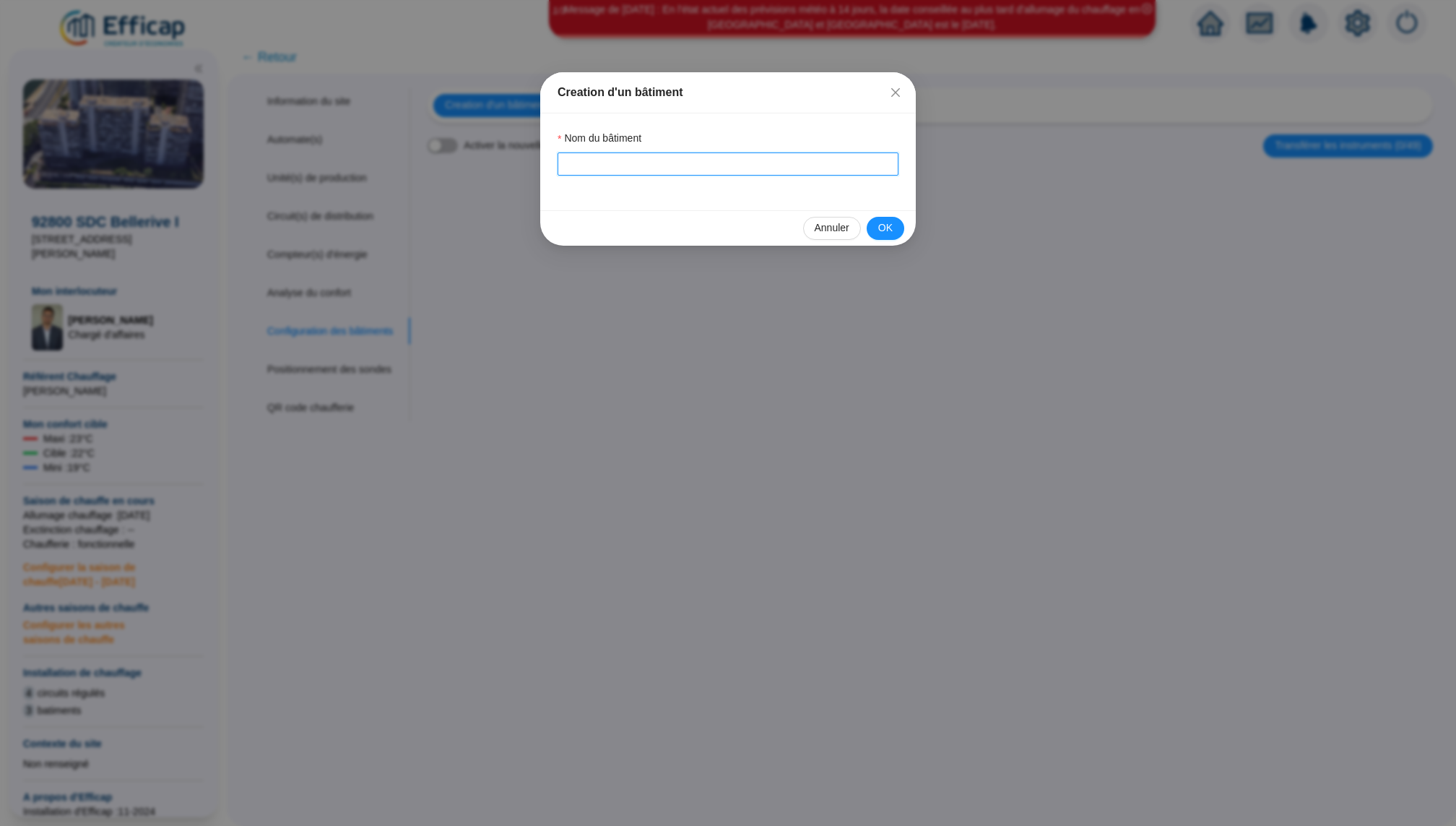
click at [582, 162] on input "Nom du bâtiment" at bounding box center [728, 164] width 341 height 23
click at [896, 223] on button "OK" at bounding box center [886, 228] width 37 height 23
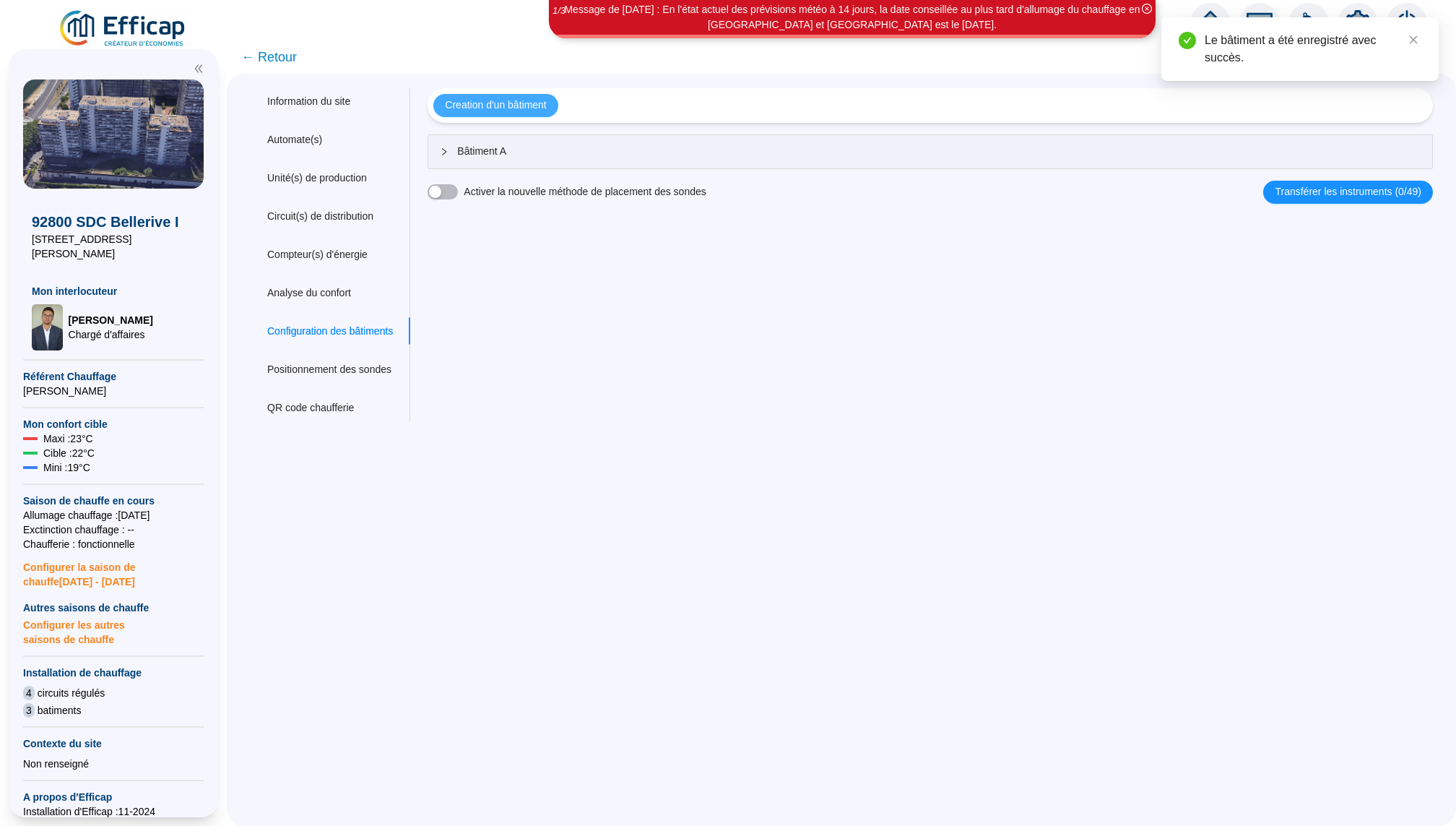
click at [523, 104] on span "Creation d'un bâtiment" at bounding box center [496, 105] width 101 height 15
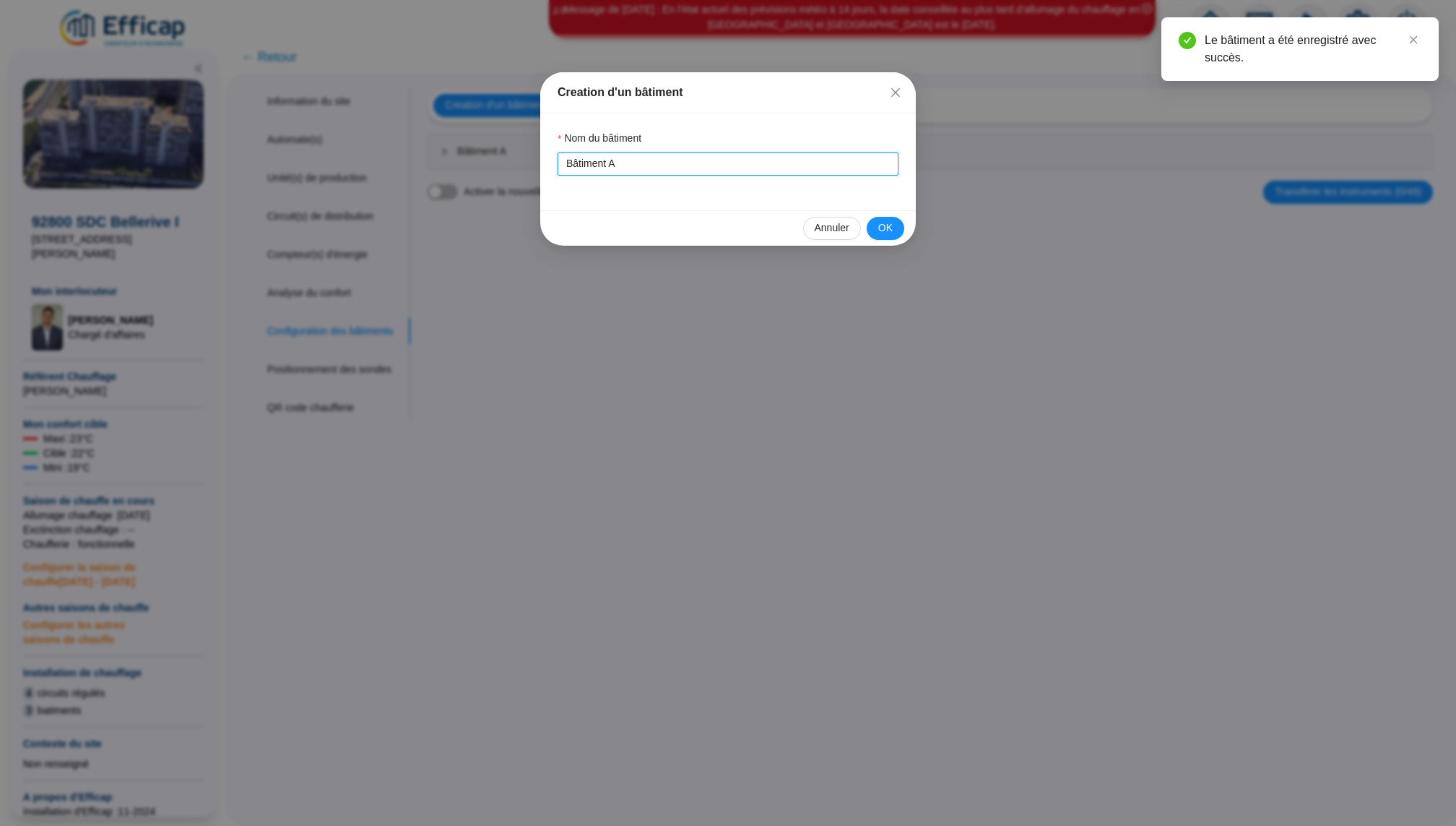
click at [656, 167] on input "Bâtiment A" at bounding box center [728, 164] width 341 height 23
click at [894, 224] on button "OK" at bounding box center [886, 228] width 37 height 23
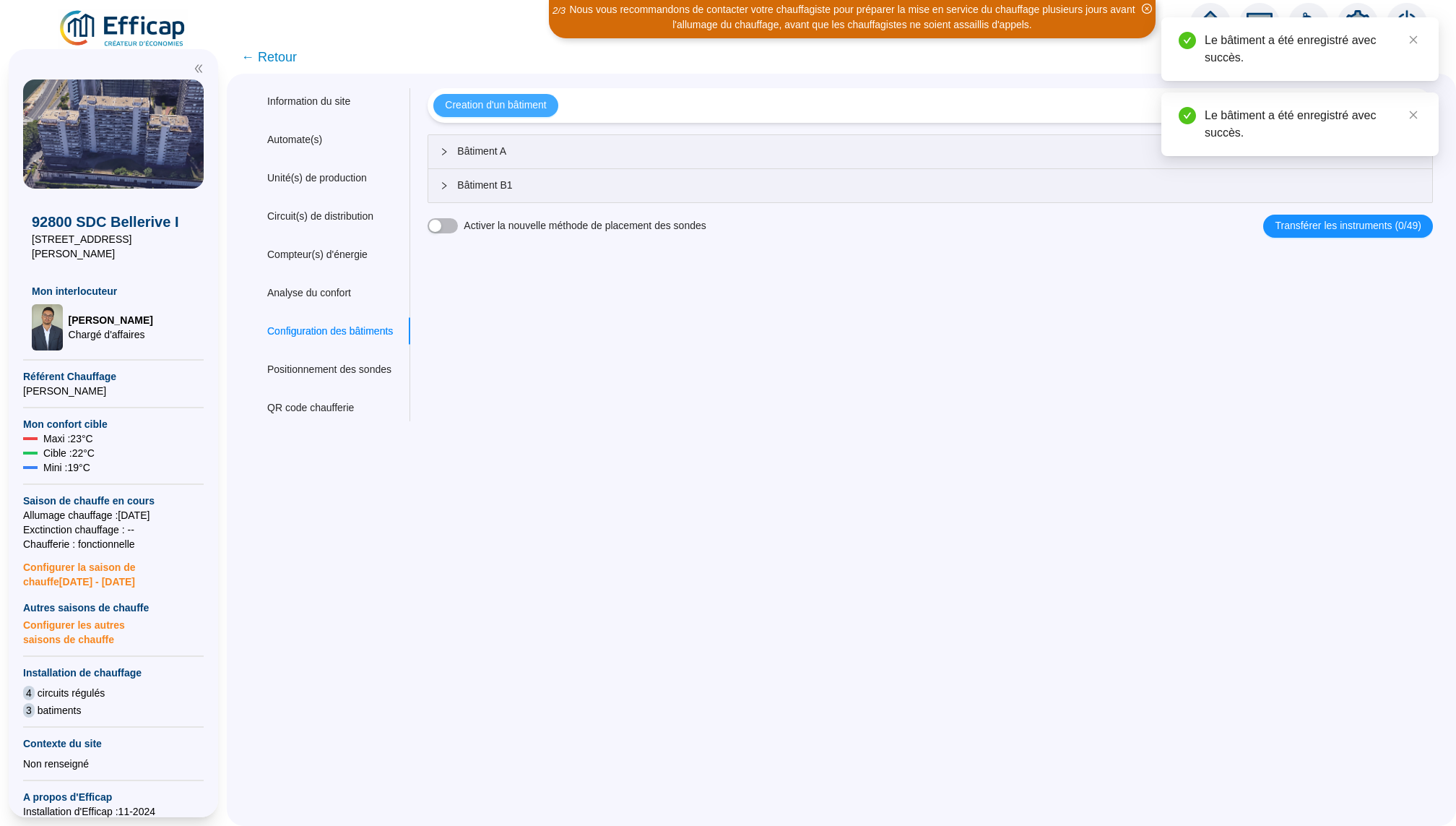
click at [521, 106] on span "Creation d'un bâtiment" at bounding box center [496, 105] width 101 height 15
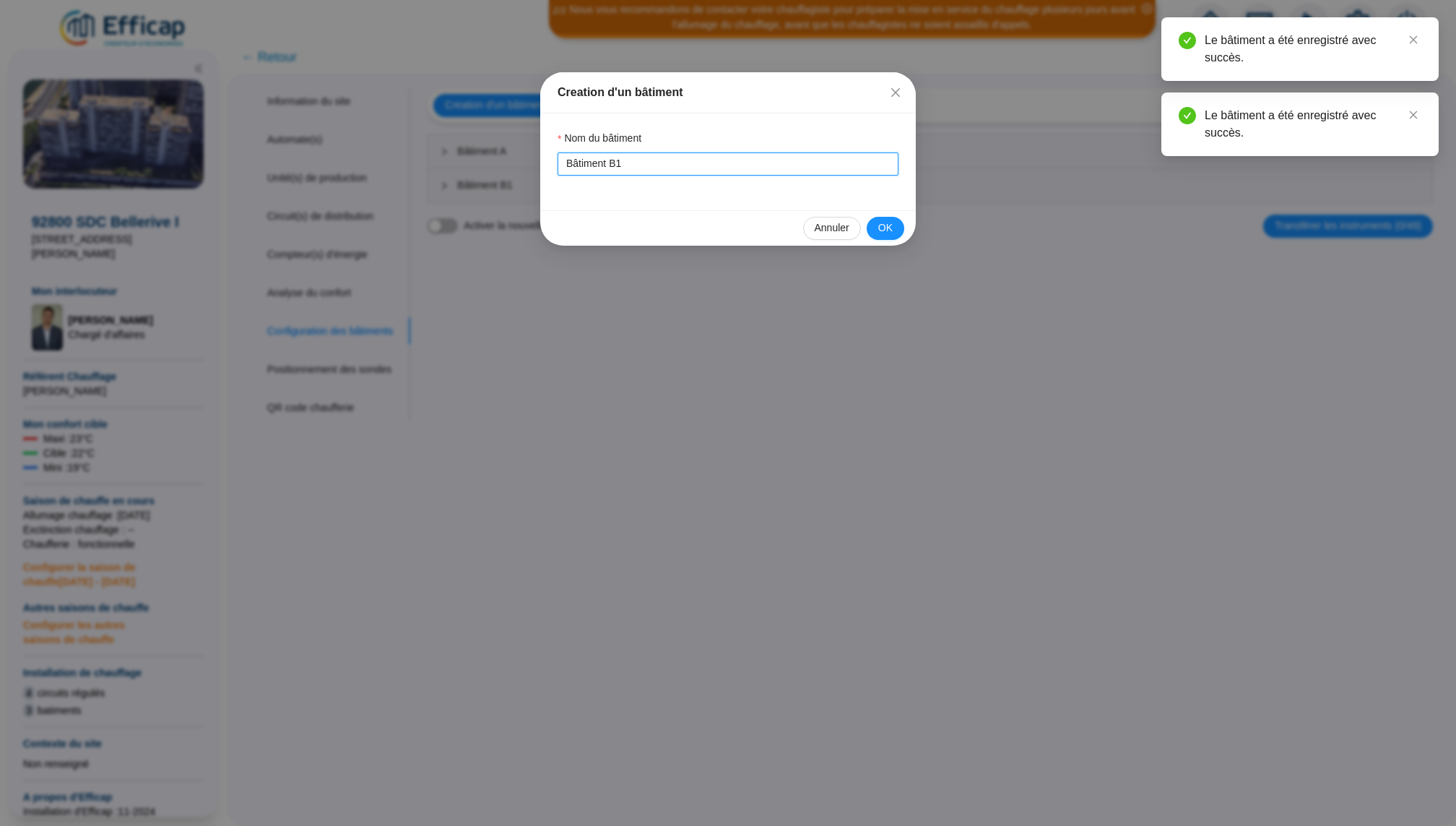
click at [658, 169] on input "Bâtiment B1" at bounding box center [728, 164] width 341 height 23
click at [878, 228] on button "OK" at bounding box center [886, 228] width 37 height 23
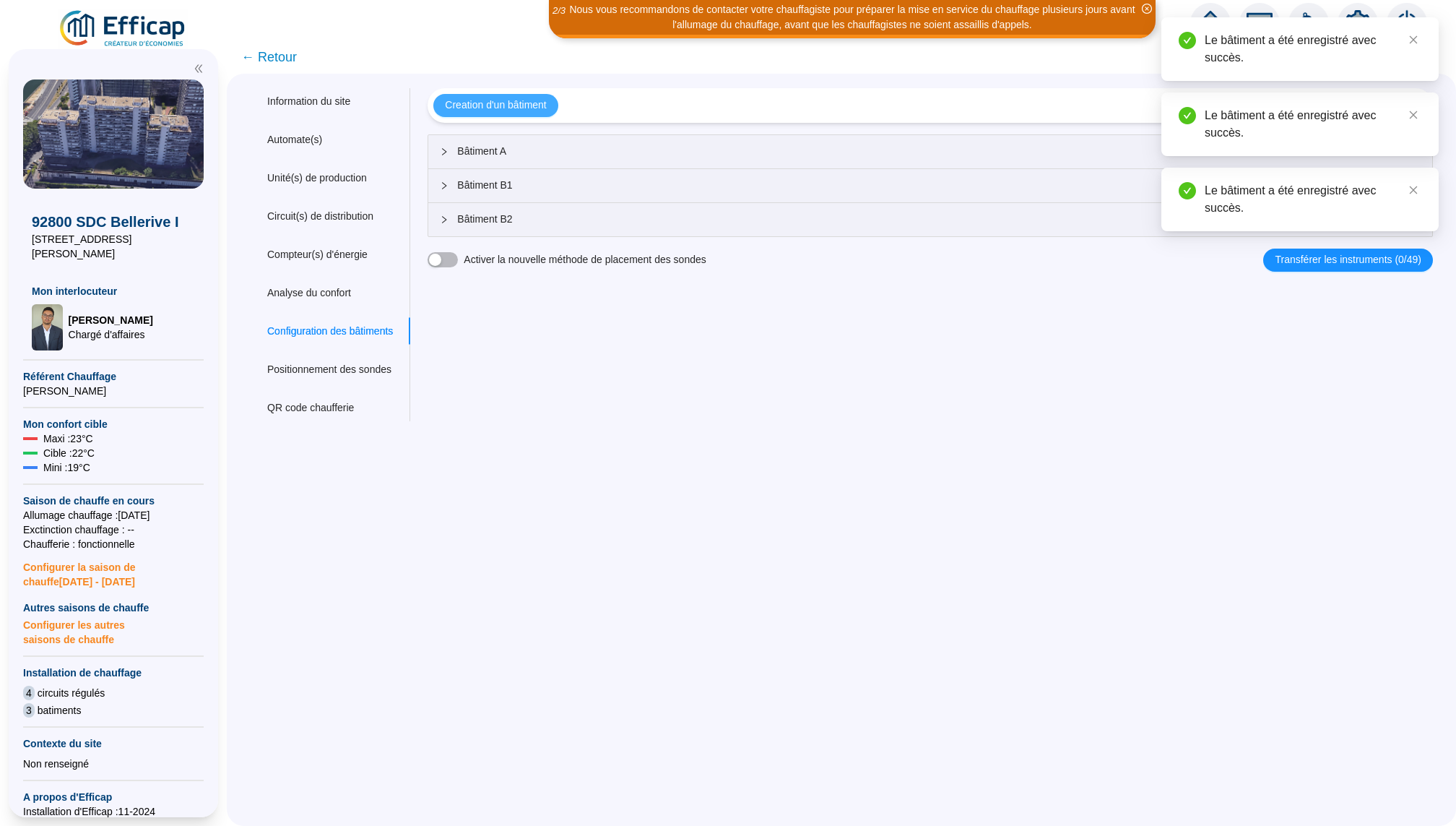
click at [544, 102] on span "Creation d'un bâtiment" at bounding box center [496, 105] width 101 height 15
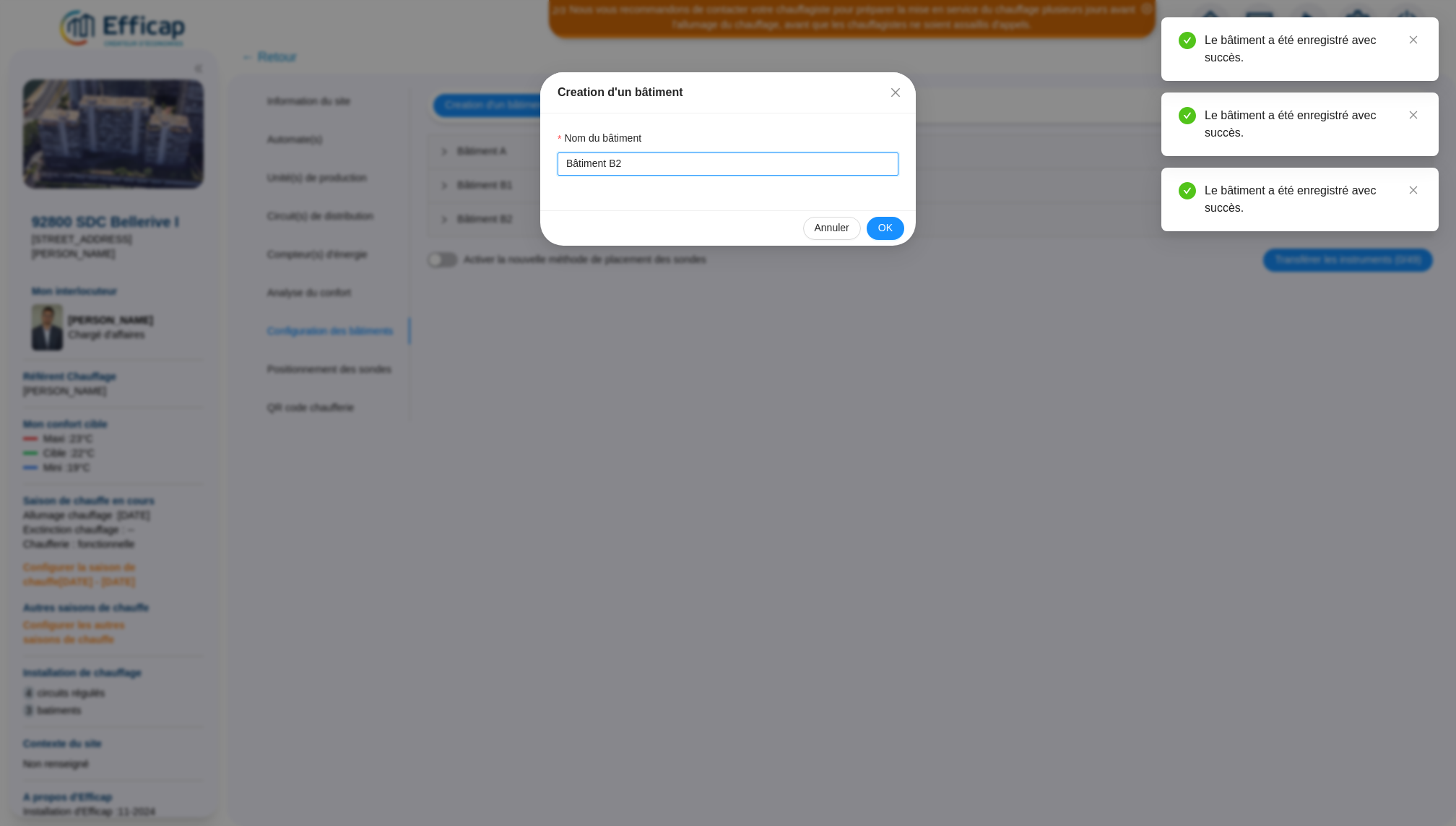
click at [706, 170] on input "Bâtiment B2" at bounding box center [728, 164] width 341 height 23
type input "Bâtiment C"
click at [897, 234] on button "OK" at bounding box center [886, 228] width 37 height 23
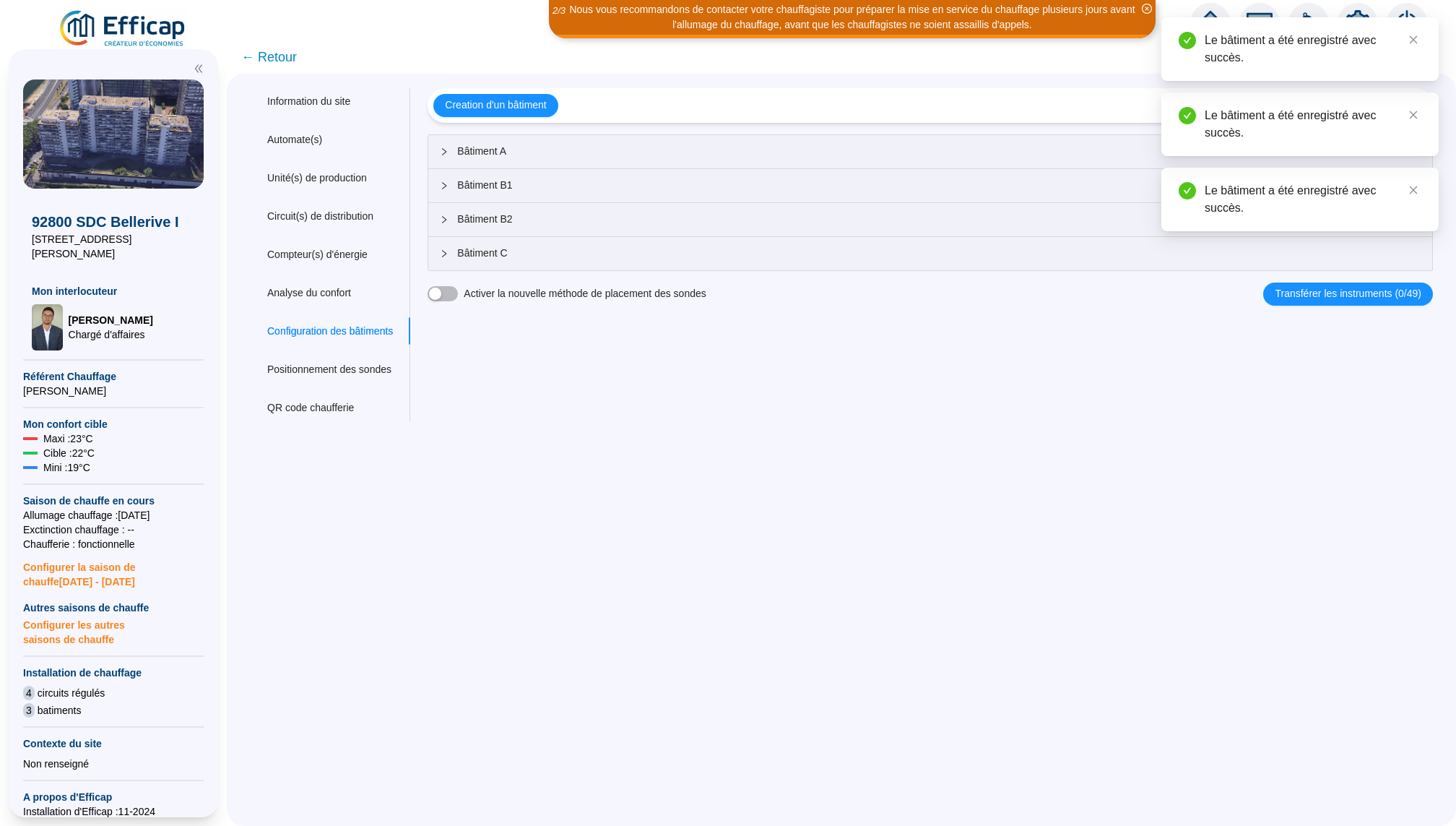
click at [1211, 8] on div at bounding box center [1210, 22] width 40 height 40
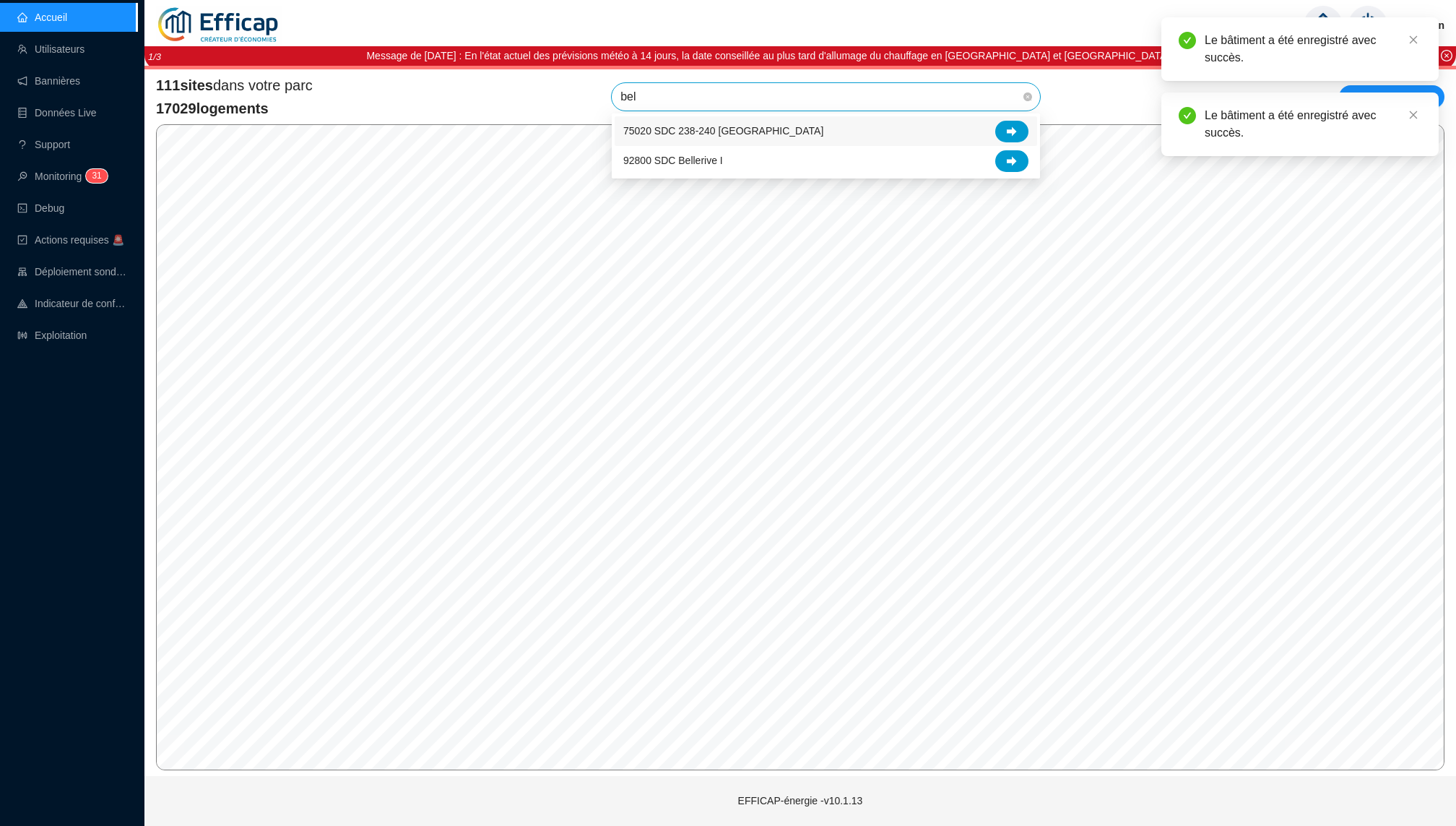
type input "bell"
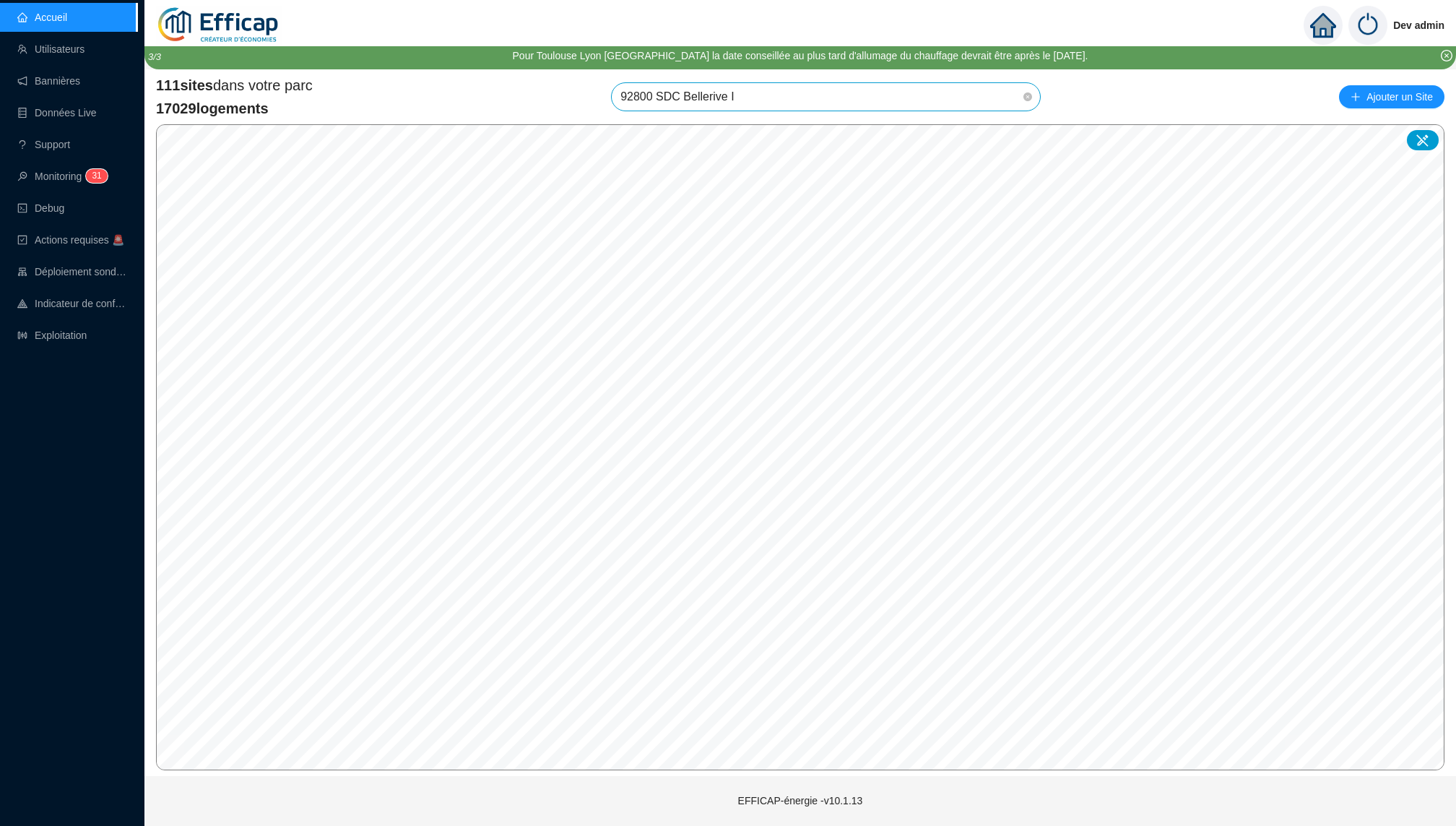
click at [760, 96] on span "92800 SDC Bellerive I" at bounding box center [827, 96] width 411 height 27
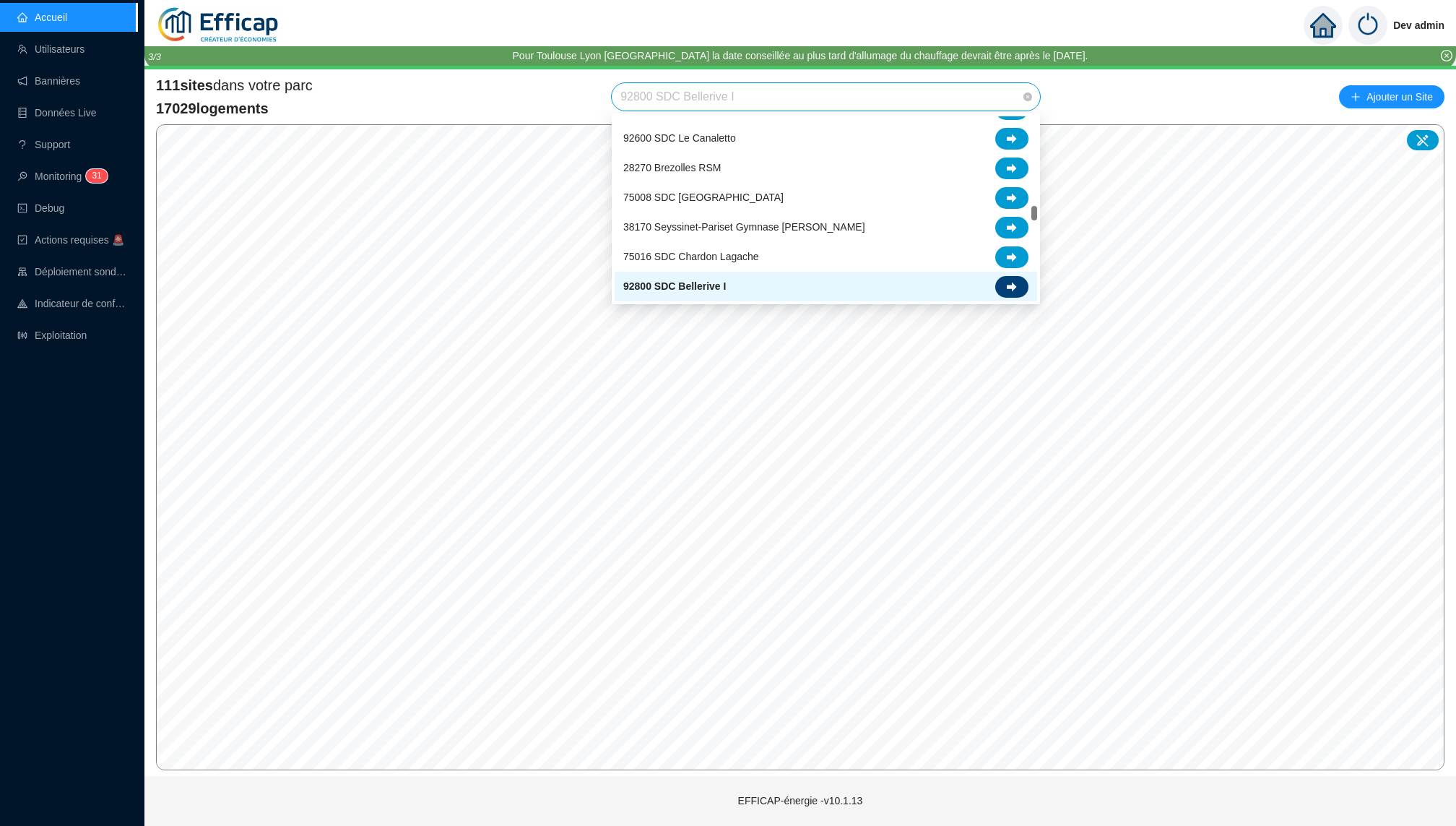
click at [1008, 287] on icon at bounding box center [1012, 286] width 10 height 9
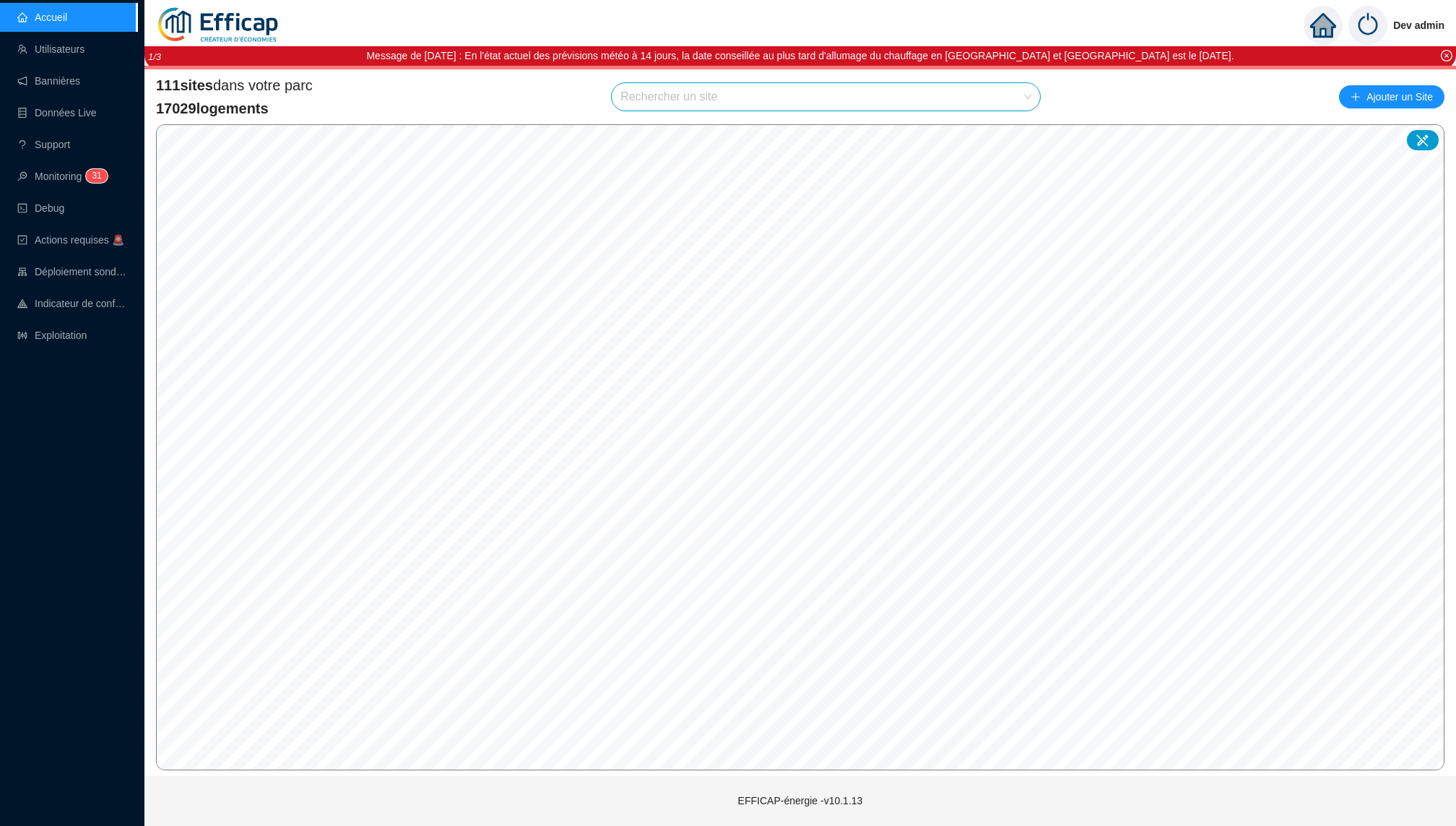
click at [714, 91] on input "search" at bounding box center [820, 96] width 398 height 27
type input "bell"
click at [850, 160] on div "92800 SDC Bellerive I" at bounding box center [826, 161] width 405 height 22
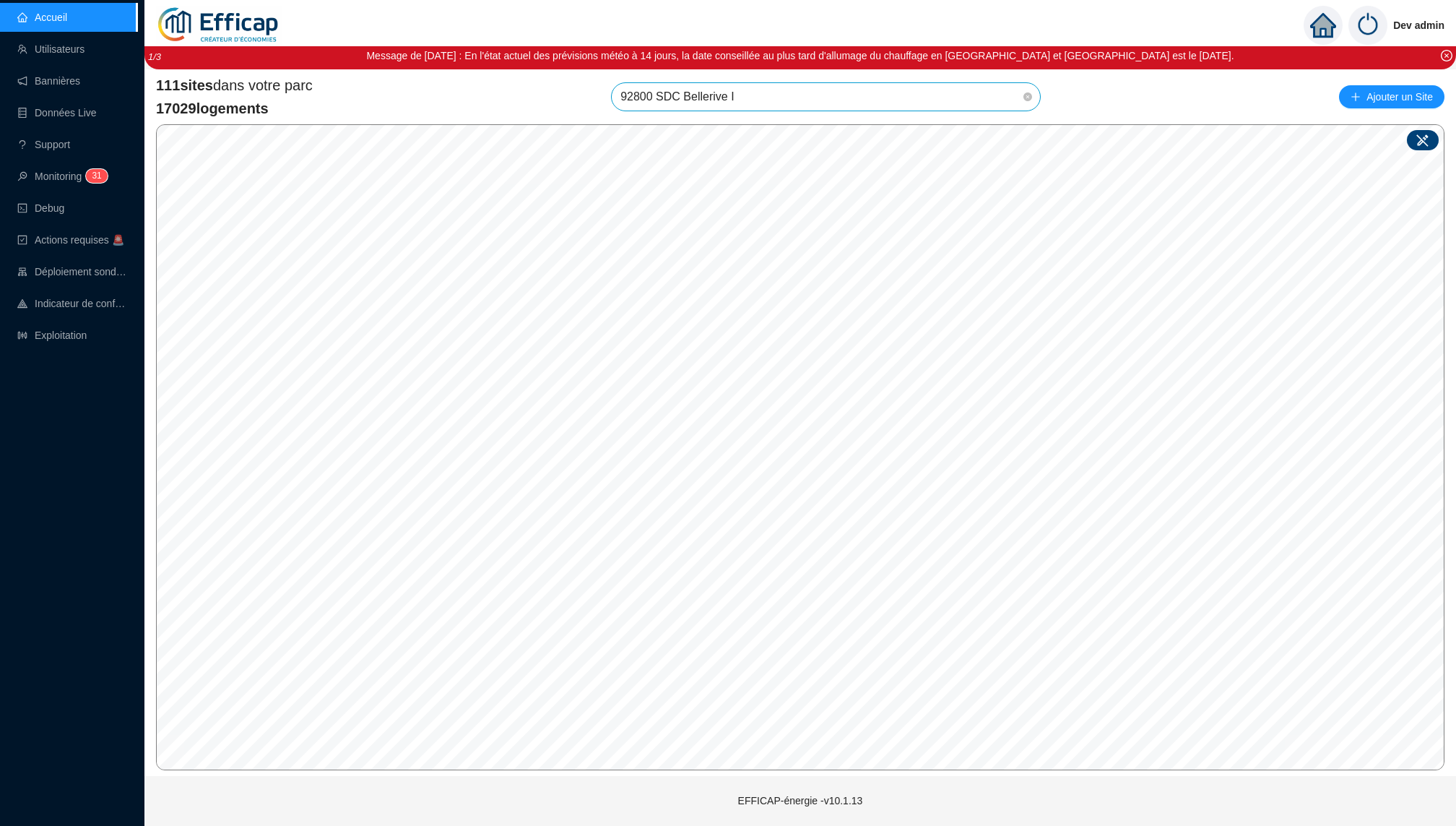
click at [1420, 143] on icon at bounding box center [1422, 140] width 12 height 12
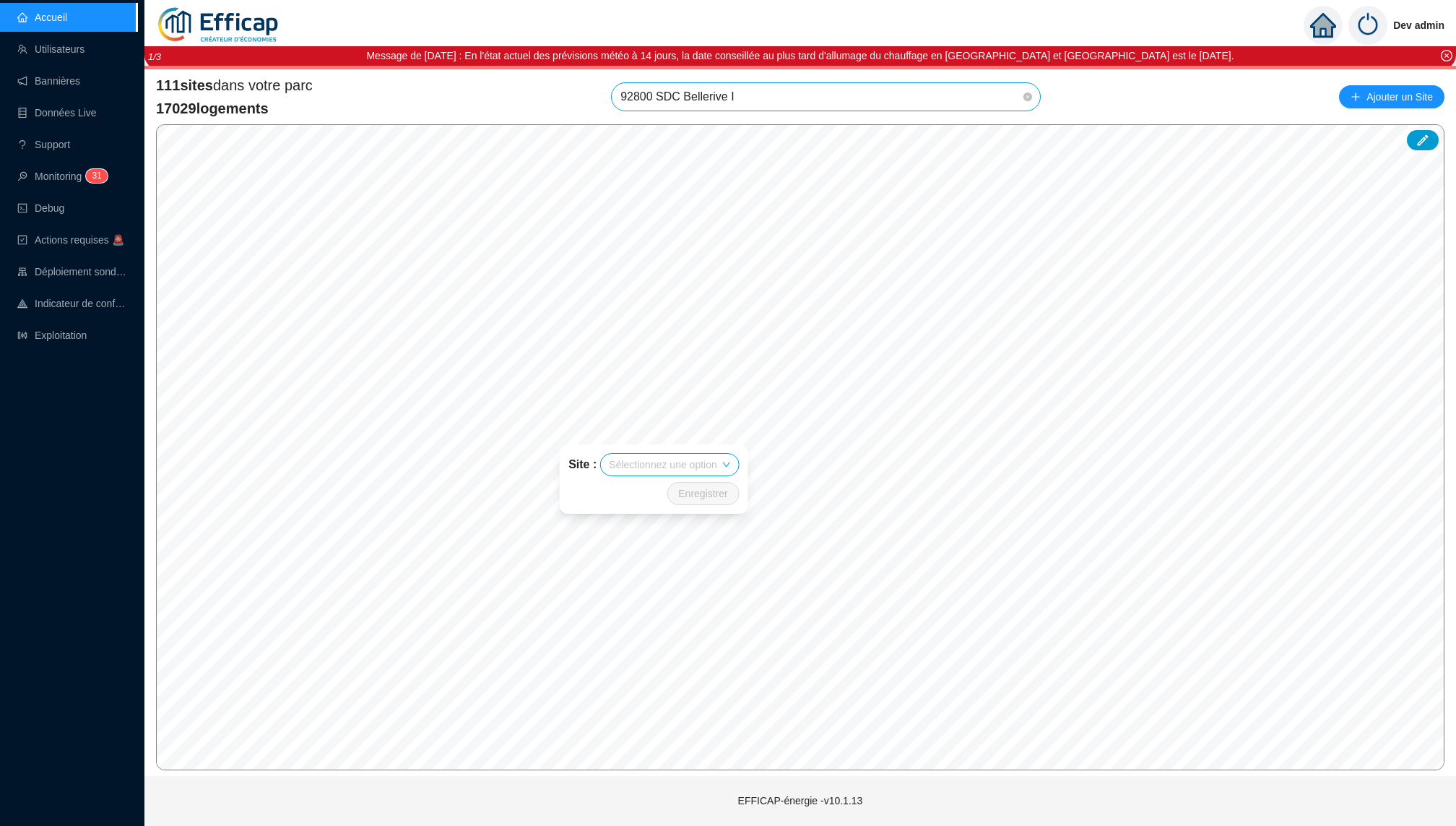
click at [709, 474] on input "search" at bounding box center [662, 464] width 108 height 22
type input "bell"
click at [712, 522] on div "92800 SDC Bellerive I" at bounding box center [670, 517] width 119 height 15
click at [632, 443] on div "Bâtiment A" at bounding box center [635, 441] width 68 height 22
click at [704, 443] on div "Bâtiment B1" at bounding box center [708, 441] width 74 height 22
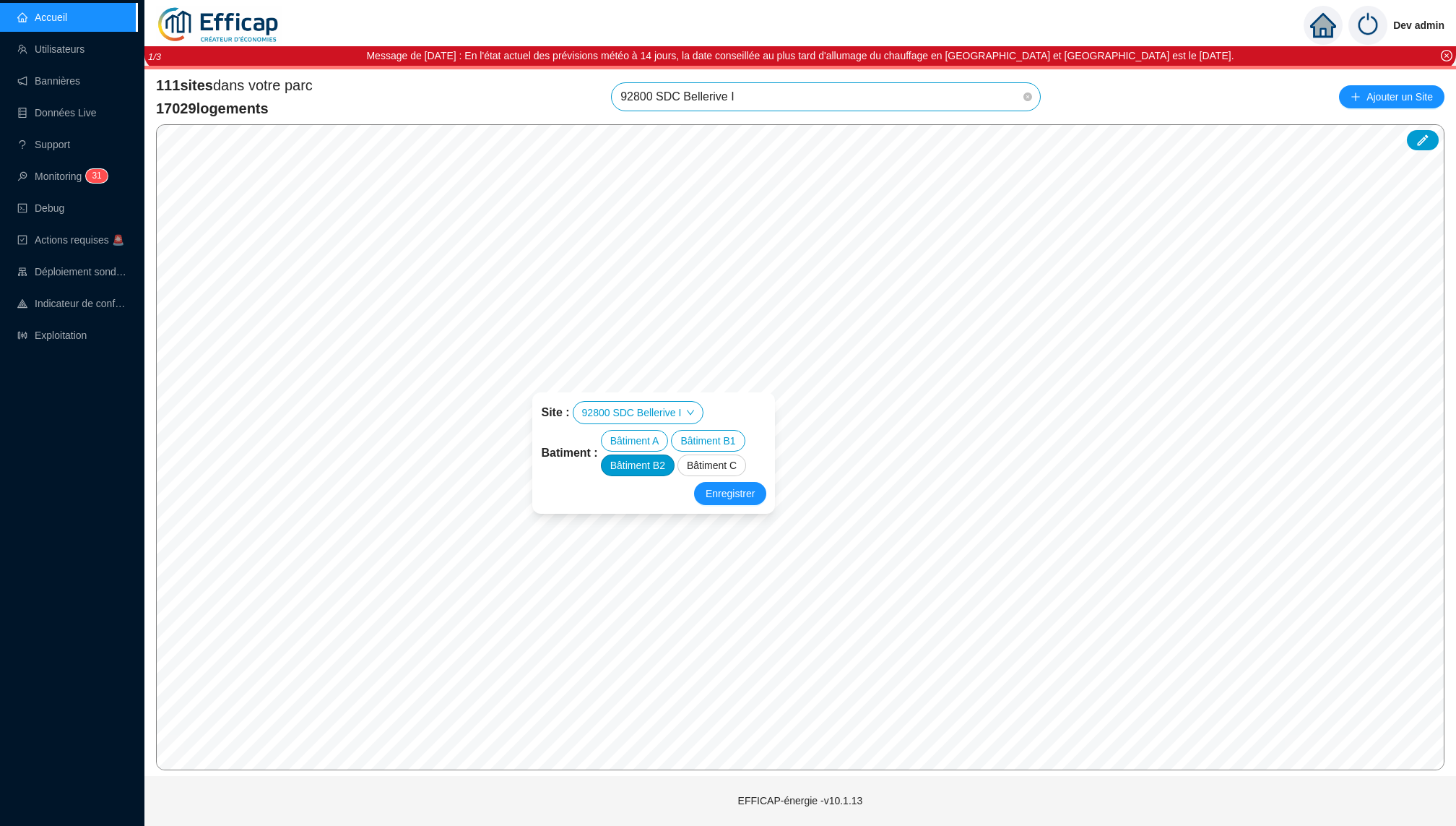
click at [653, 474] on div "Bâtiment B2" at bounding box center [638, 465] width 74 height 22
click at [720, 474] on div "Bâtiment C" at bounding box center [712, 465] width 68 height 22
click at [728, 495] on span "Enregistrer" at bounding box center [730, 493] width 50 height 18
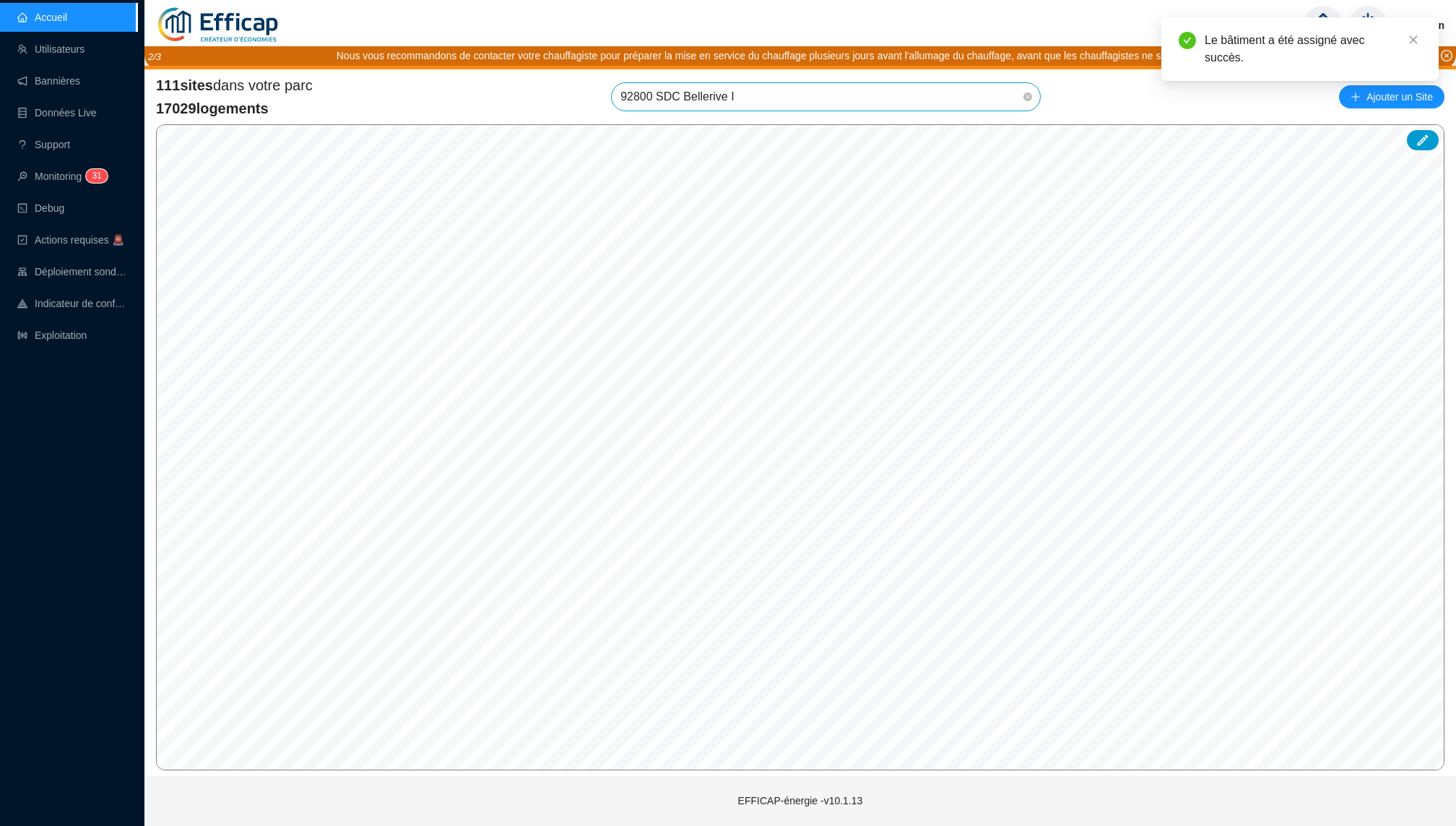
scroll to position [1355, 0]
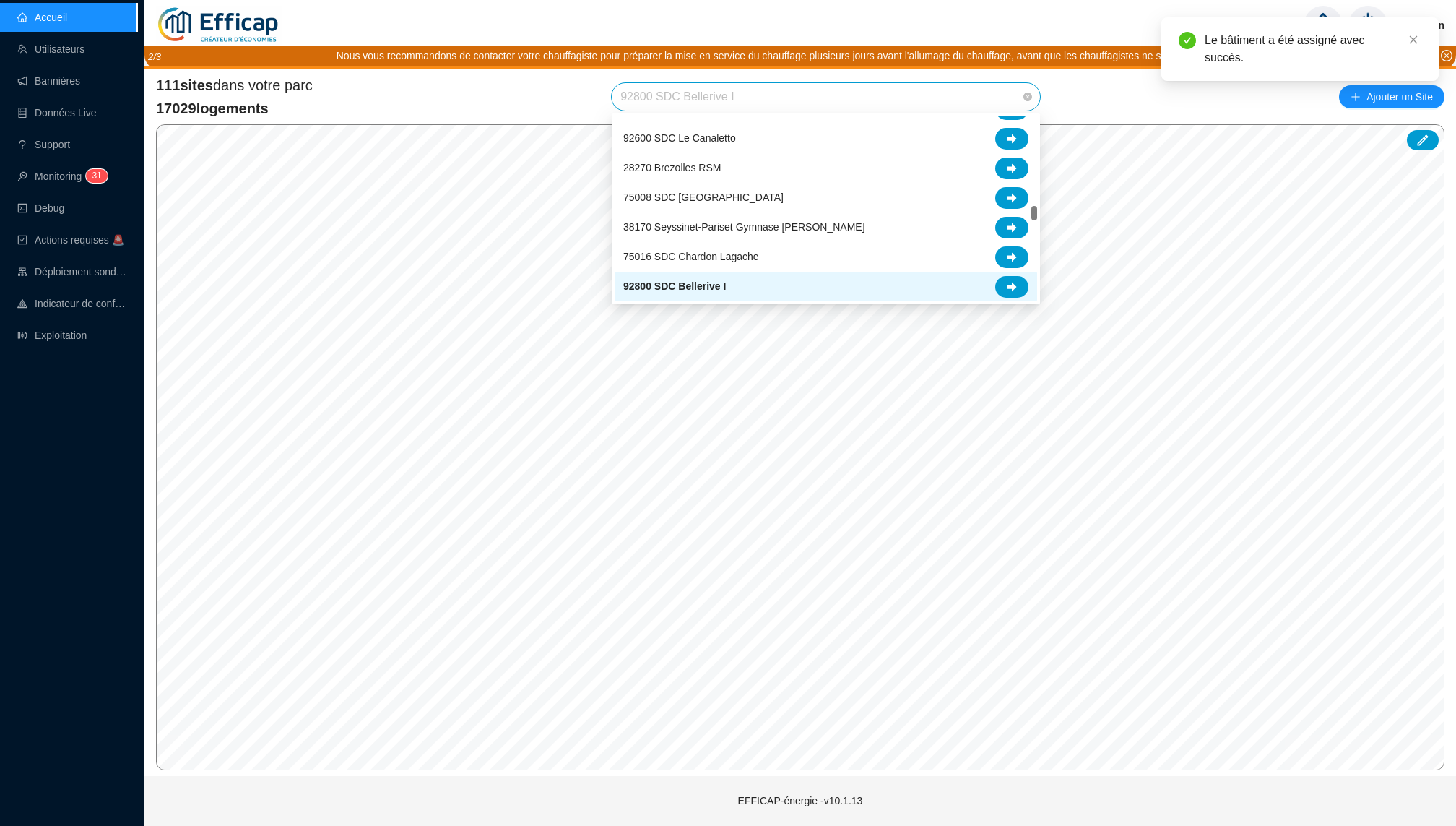
drag, startPoint x: 762, startPoint y: 107, endPoint x: 606, endPoint y: 96, distance: 156.4
click at [606, 96] on div "111 sites dans votre parc 17029 logements 92800 SDC Bellerive I Ajouter un Site" at bounding box center [800, 96] width 1289 height 43
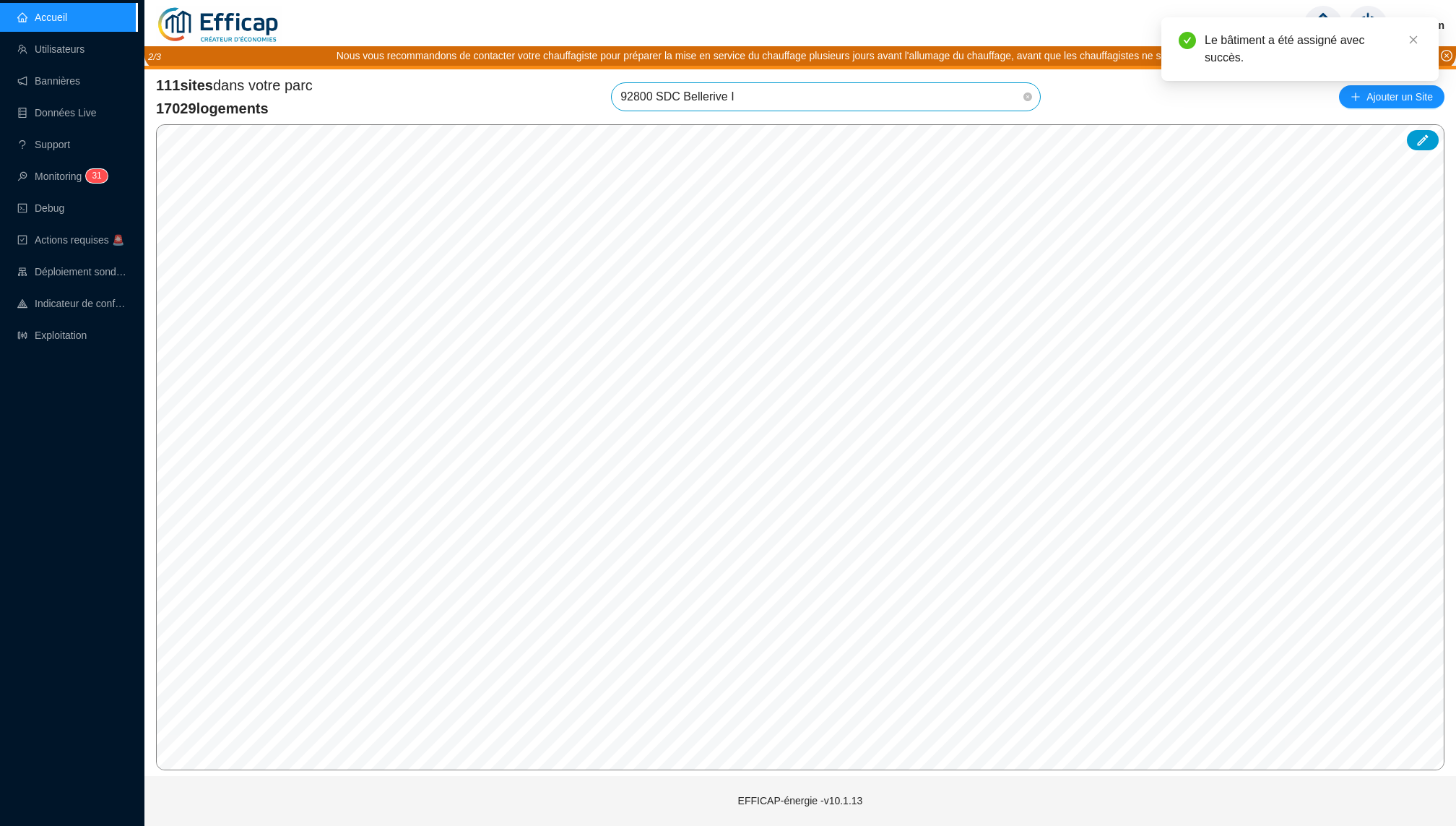
click at [703, 80] on div "111 sites dans votre parc 17029 logements 92800 SDC Bellerive I Ajouter un Site" at bounding box center [800, 96] width 1289 height 43
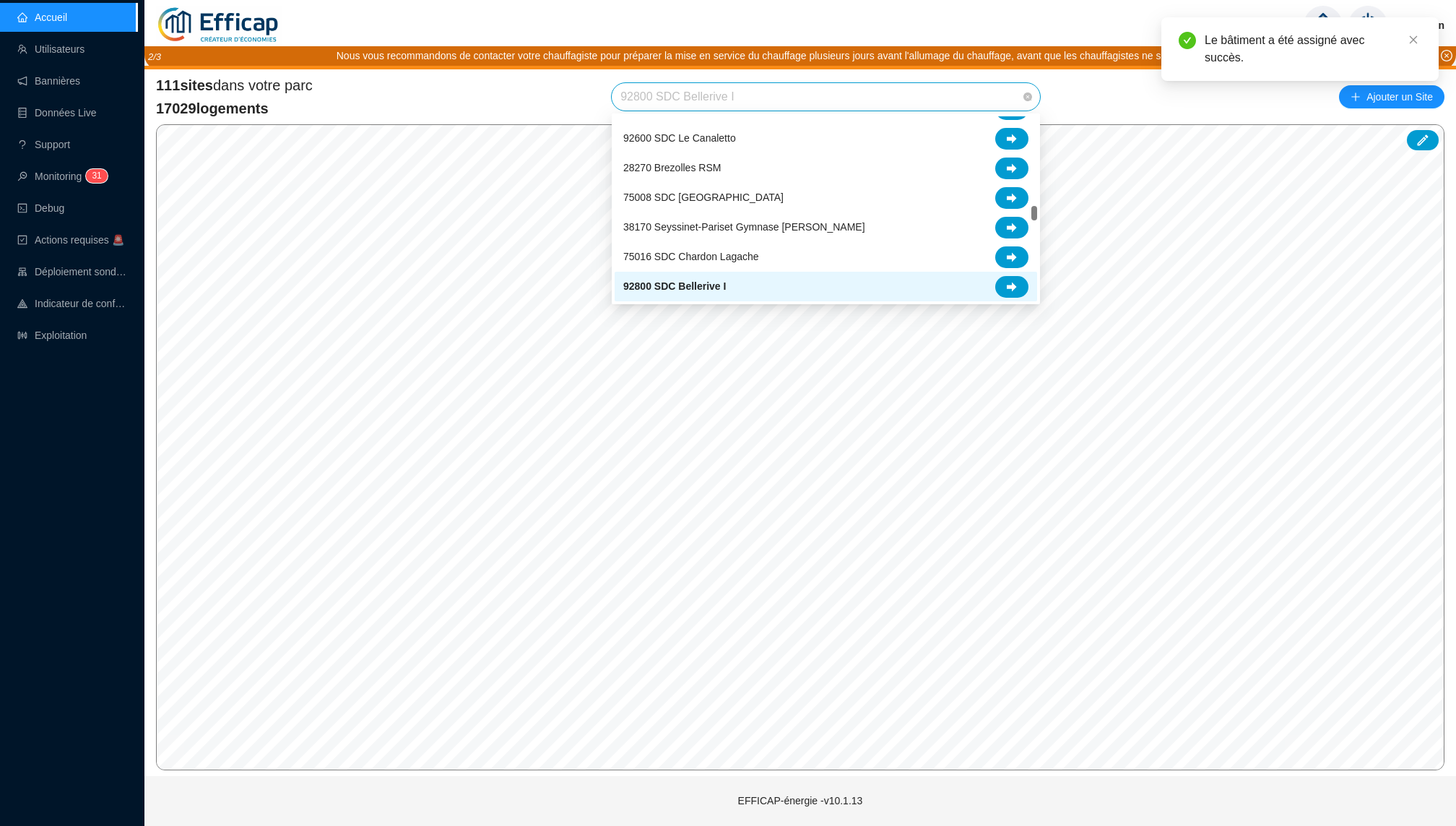
click at [699, 93] on span "92800 SDC Bellerive I" at bounding box center [827, 96] width 411 height 27
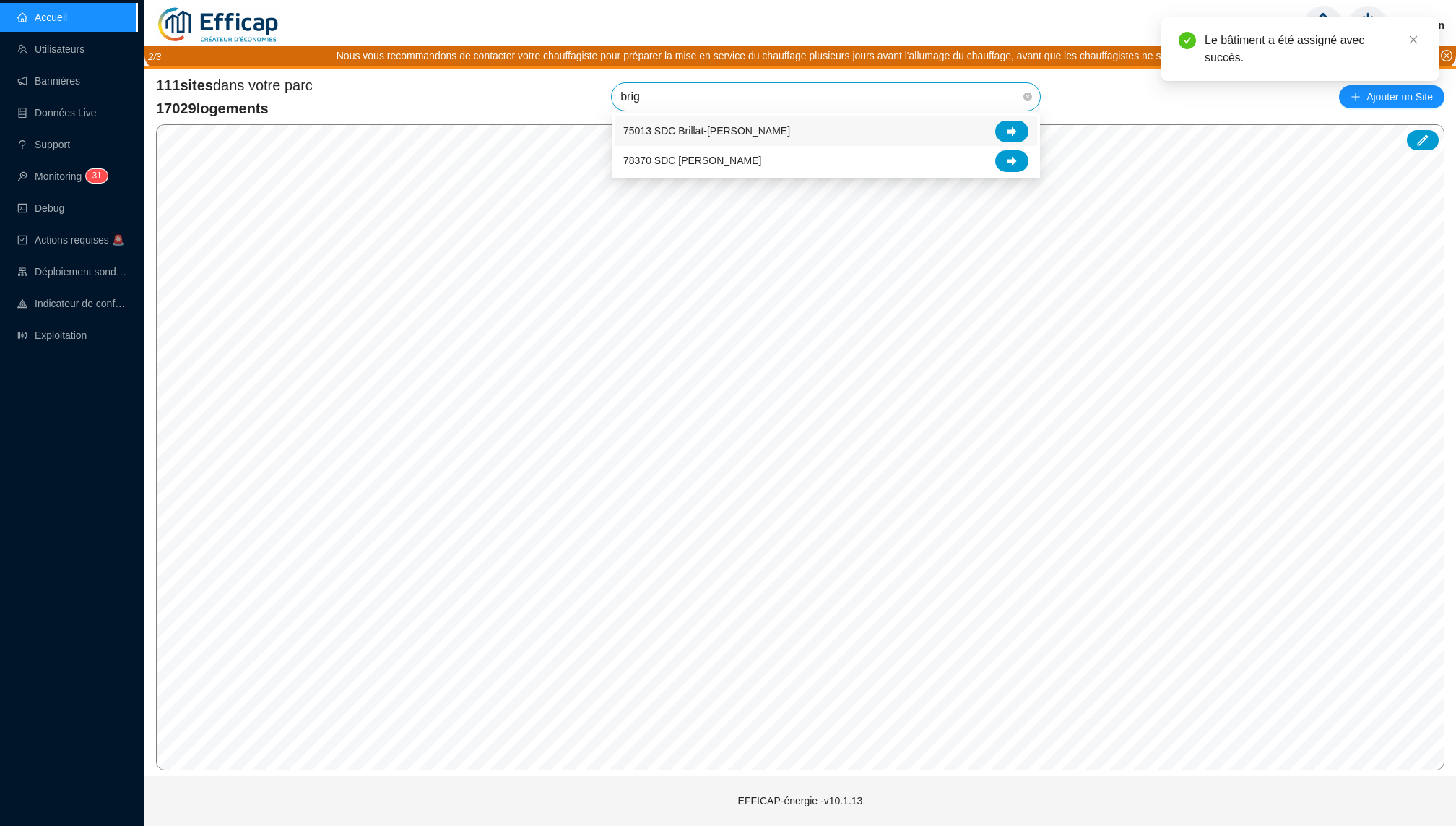
type input "brigi"
click at [1018, 126] on div at bounding box center [1012, 131] width 34 height 22
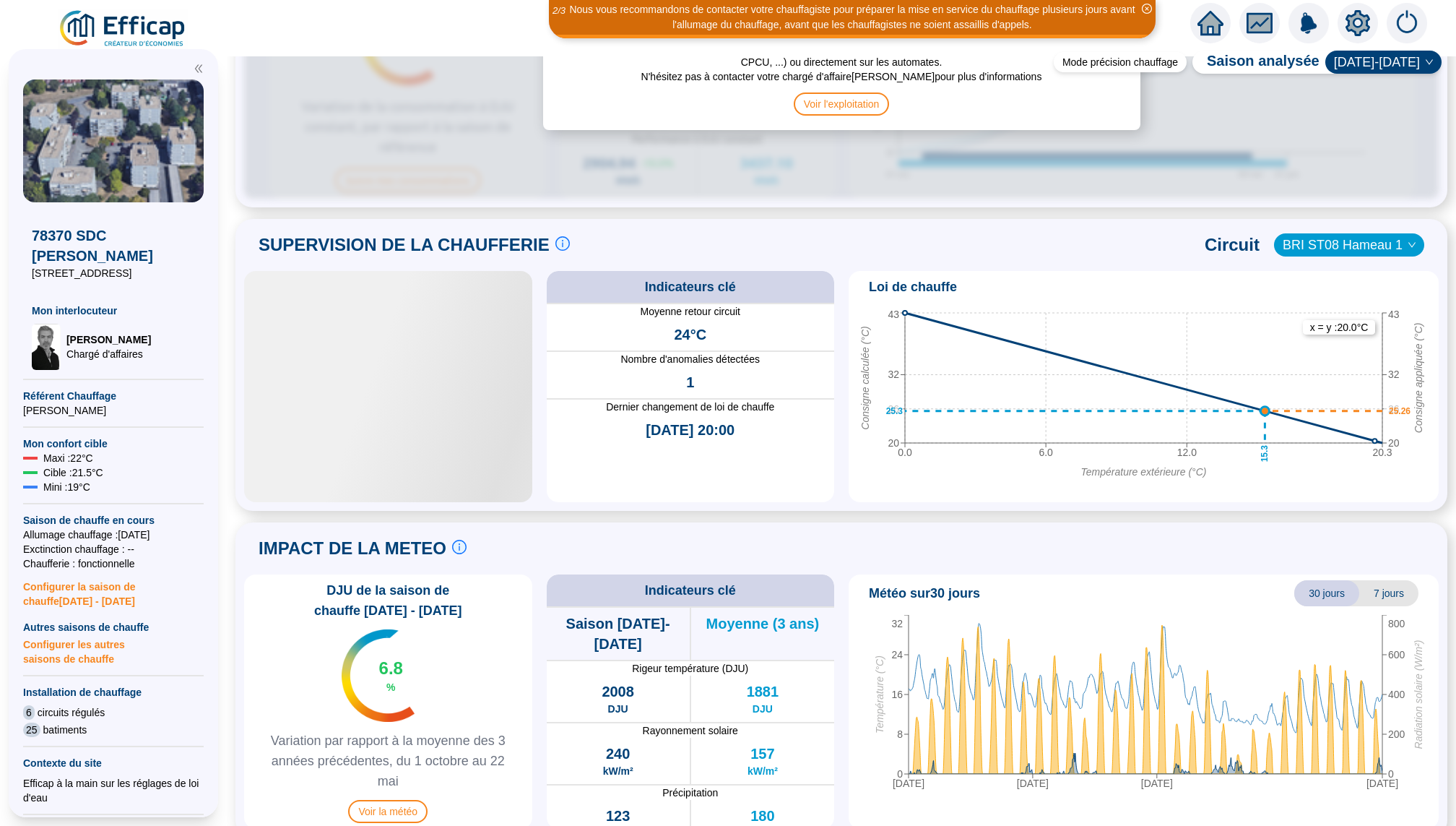
scroll to position [845, 0]
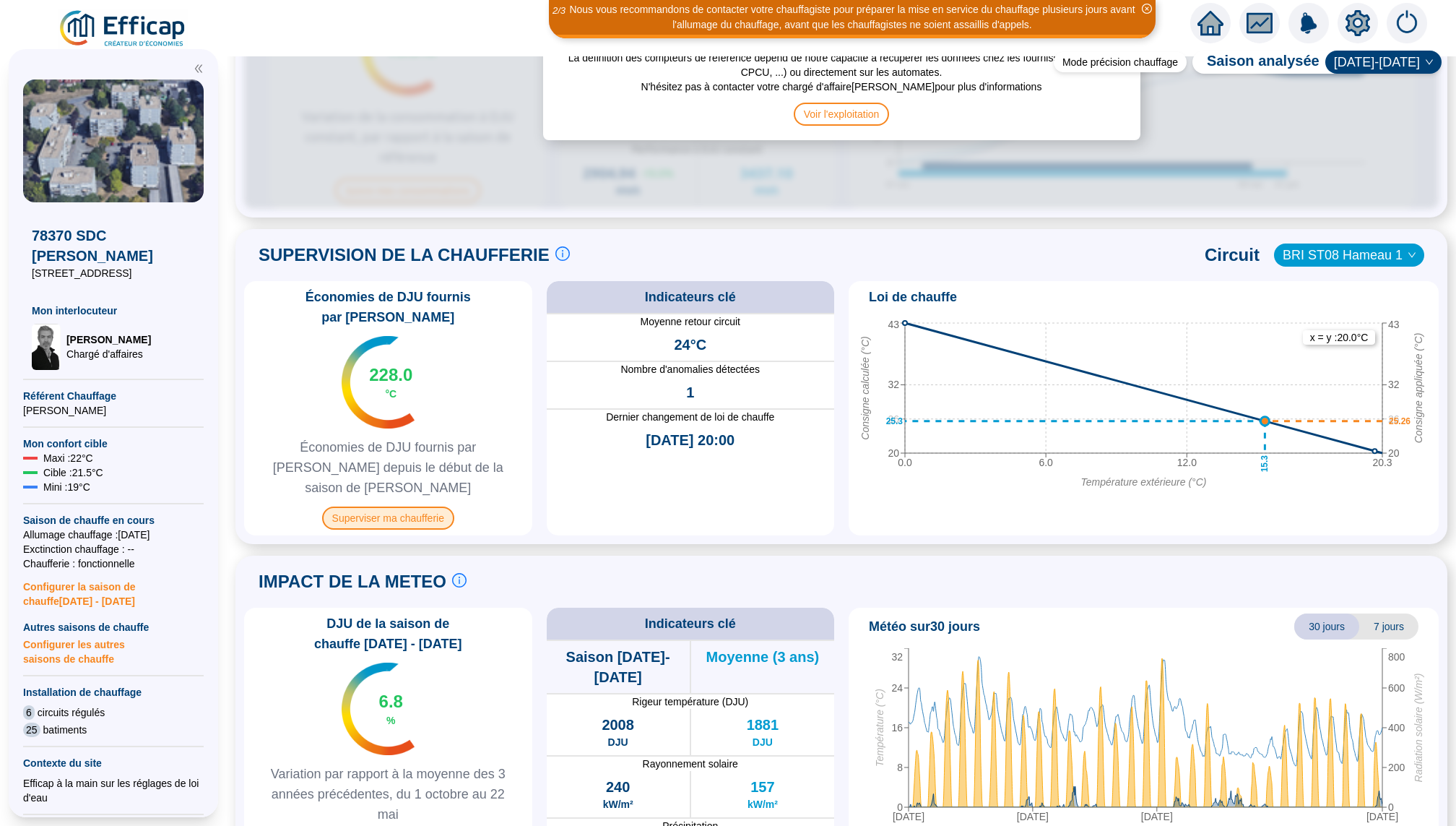
click at [425, 507] on span "Superviser ma chaufferie" at bounding box center [388, 518] width 132 height 23
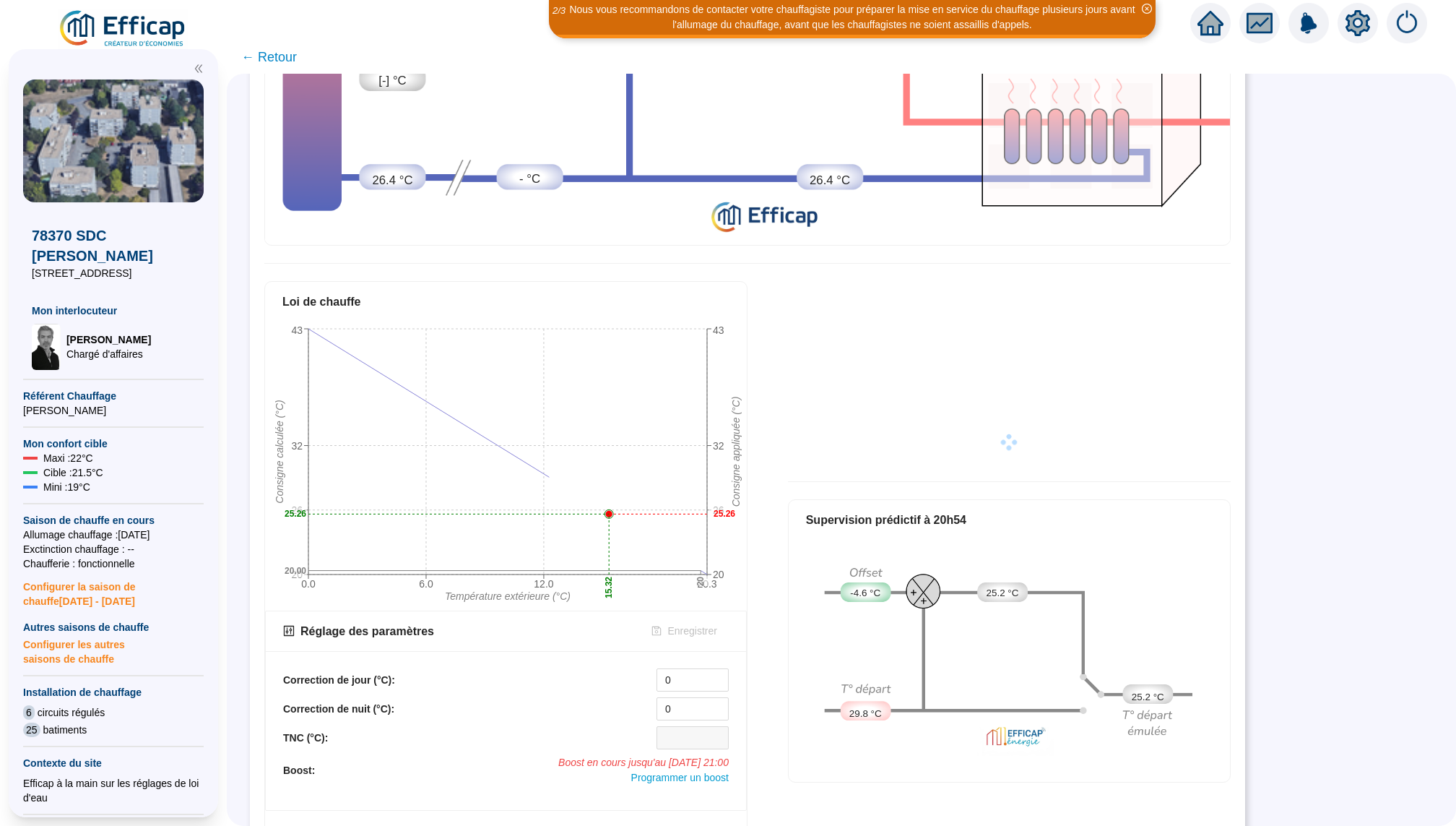
scroll to position [438, 0]
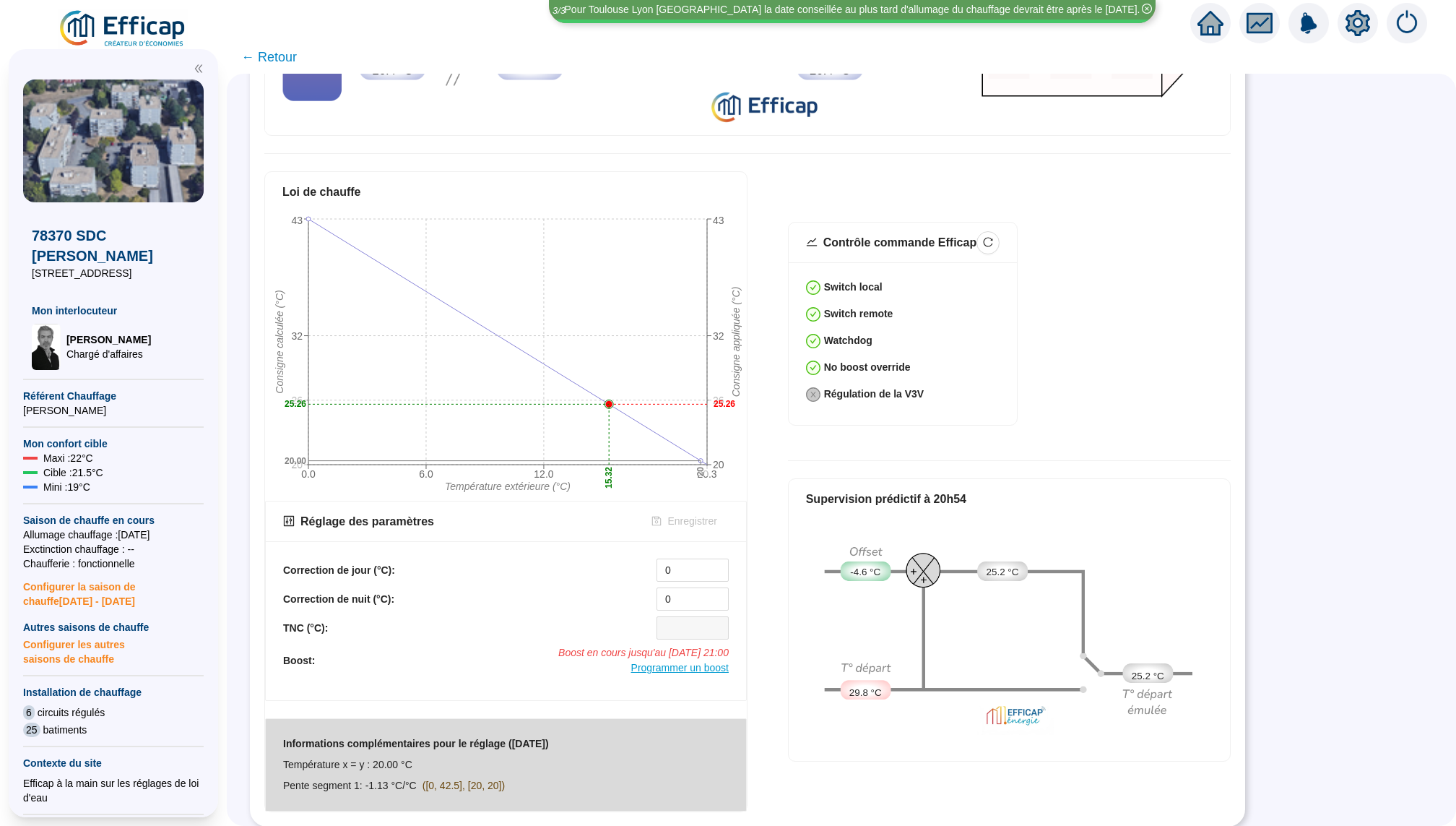
click at [680, 668] on span "Programmer un boost" at bounding box center [680, 668] width 97 height 11
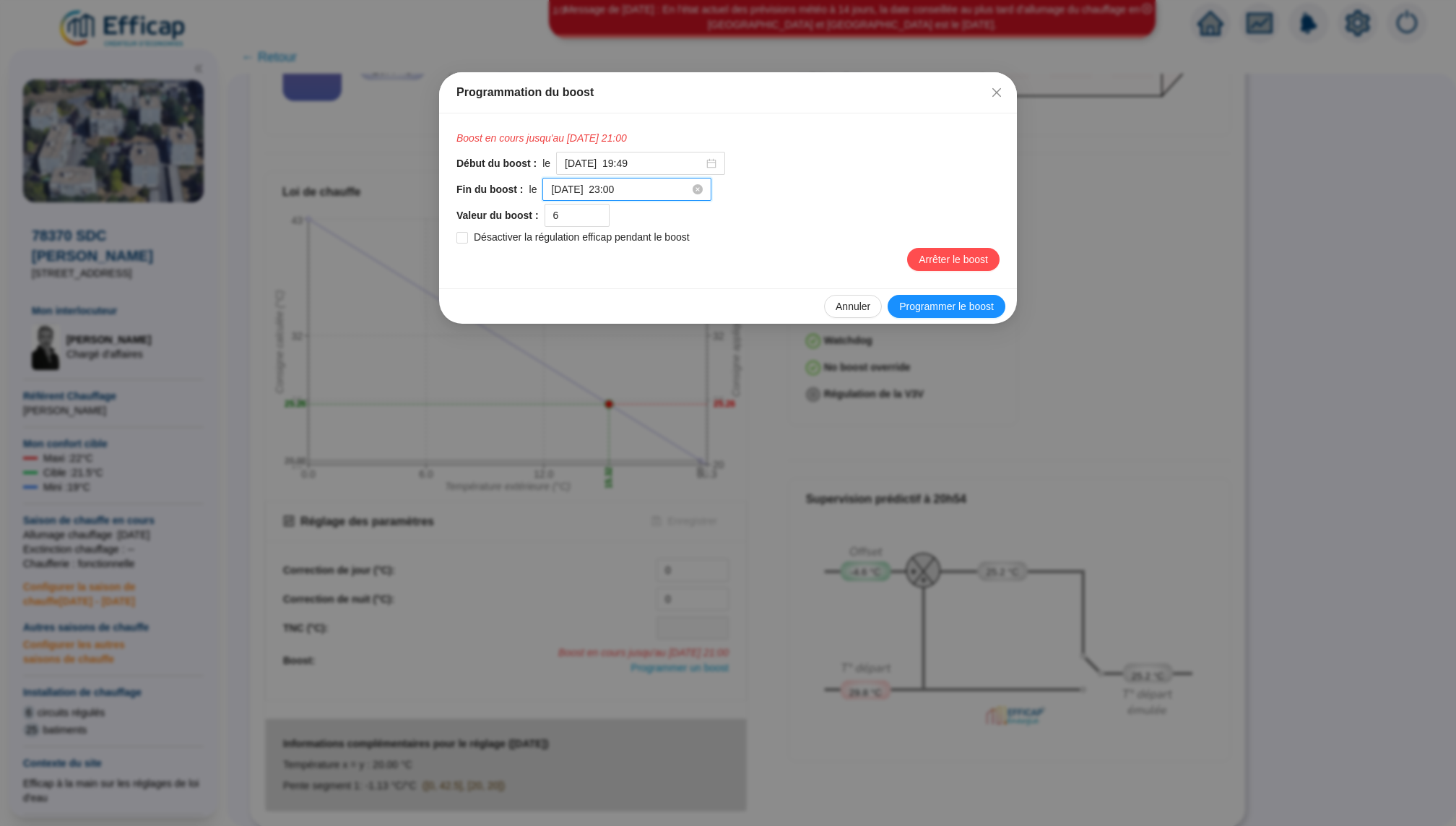
click at [604, 190] on input "[DATE] 23:00" at bounding box center [620, 190] width 138 height 15
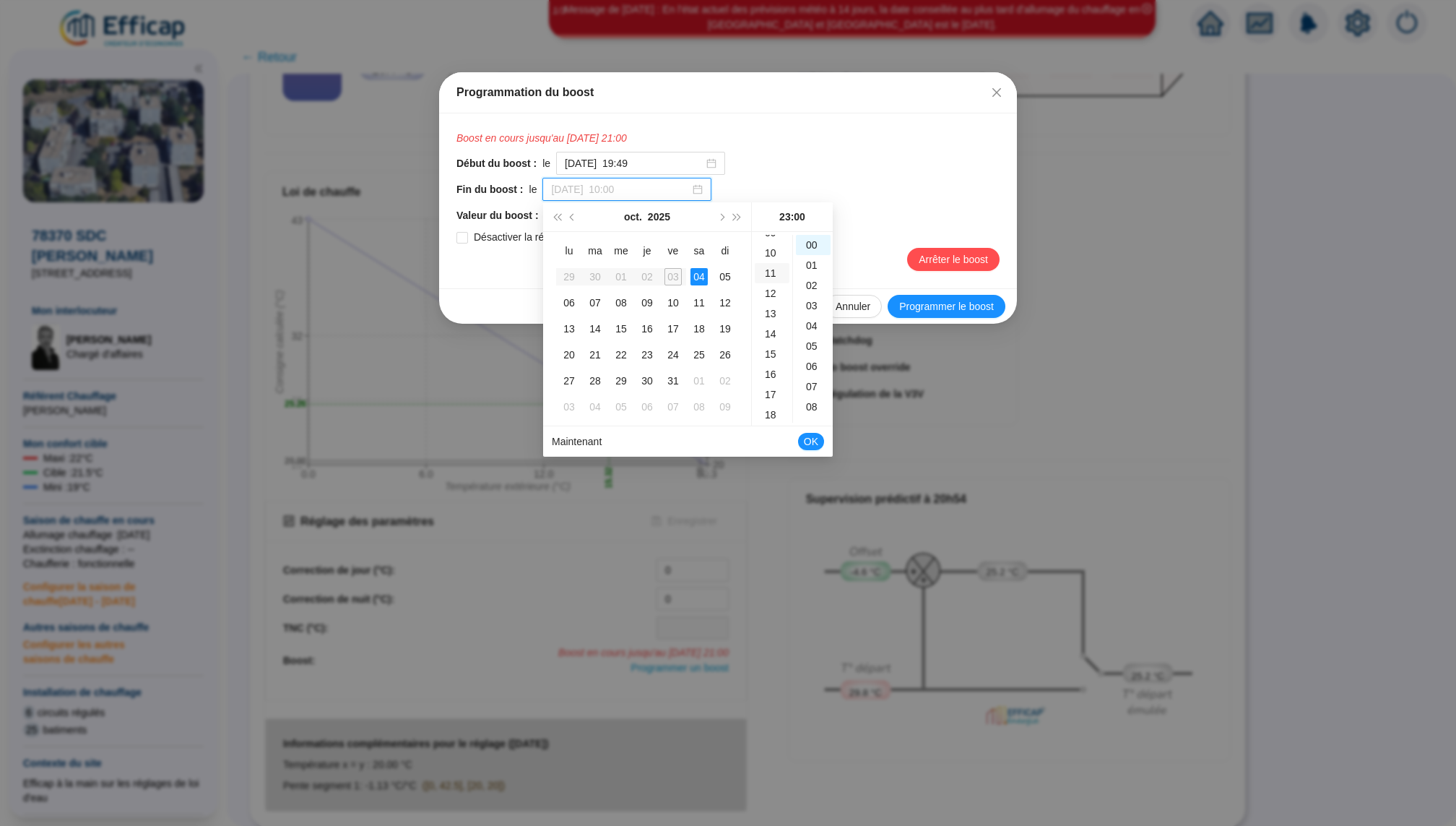
scroll to position [174, 0]
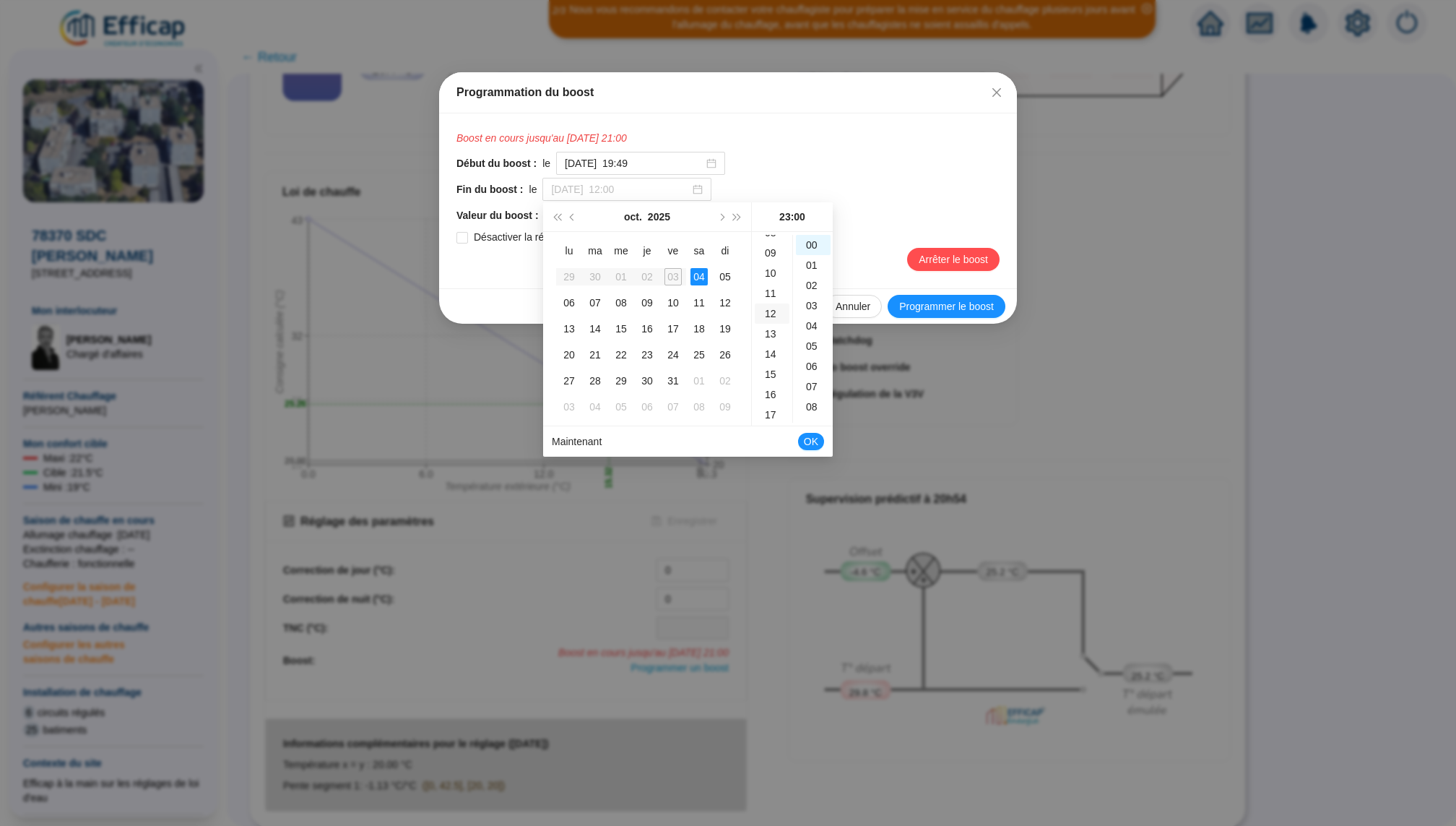
click at [771, 307] on div "12" at bounding box center [771, 313] width 35 height 21
type input "[DATE] 12:00"
click at [814, 443] on span "OK" at bounding box center [811, 441] width 14 height 27
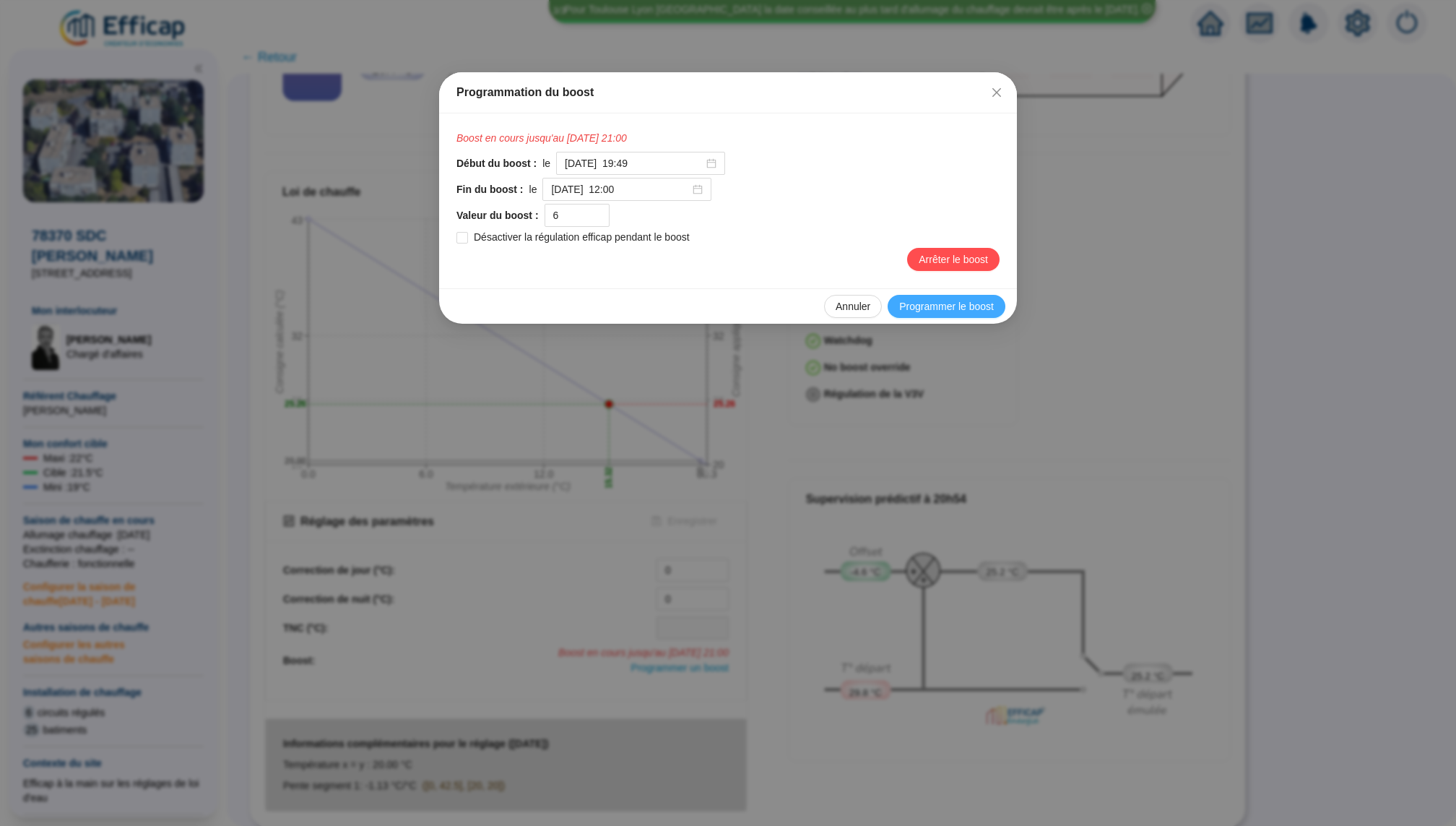
click at [949, 305] on span "Programmer le boost" at bounding box center [946, 307] width 94 height 15
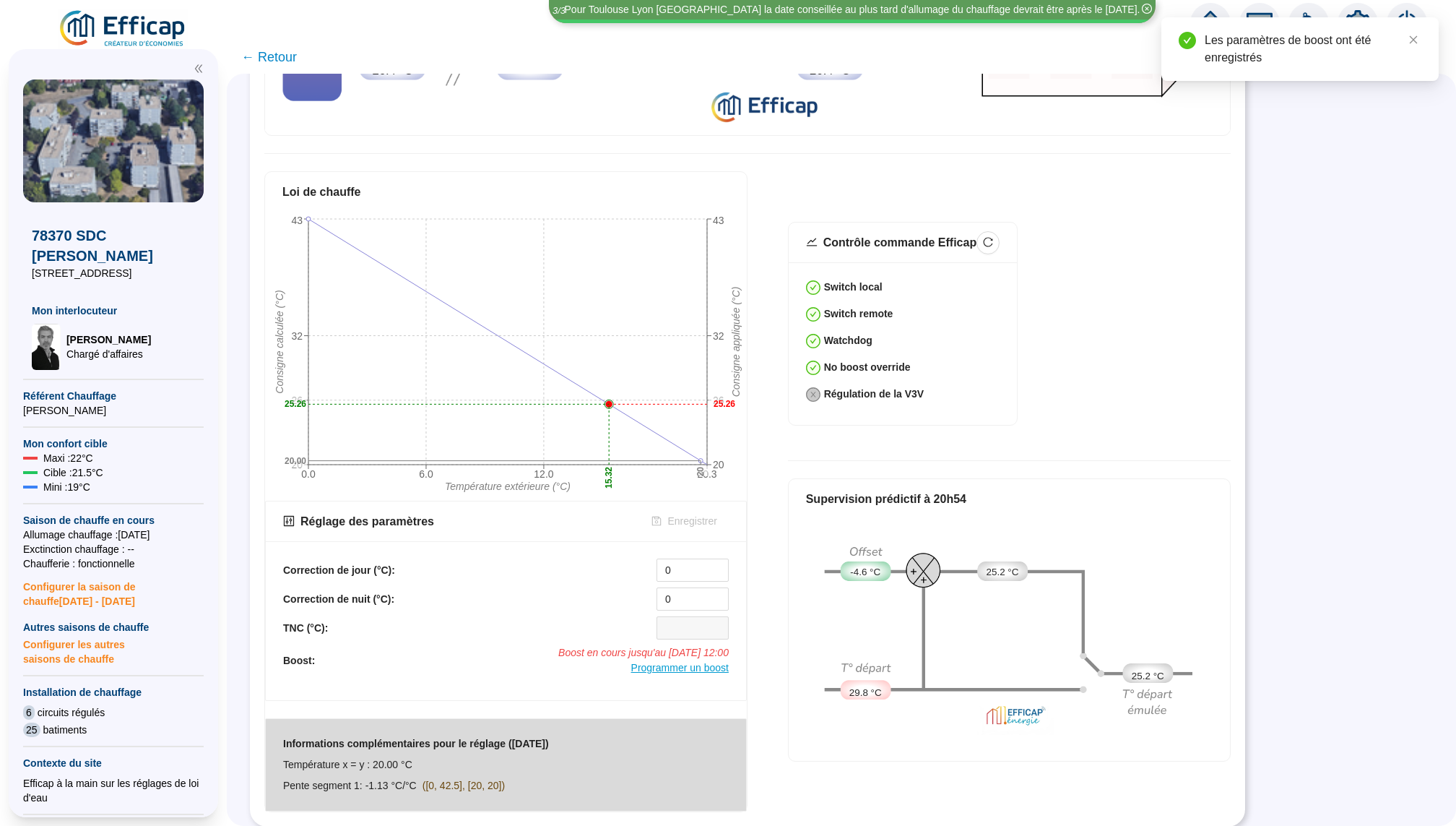
click at [706, 674] on div "Programmer un boost" at bounding box center [680, 668] width 97 height 15
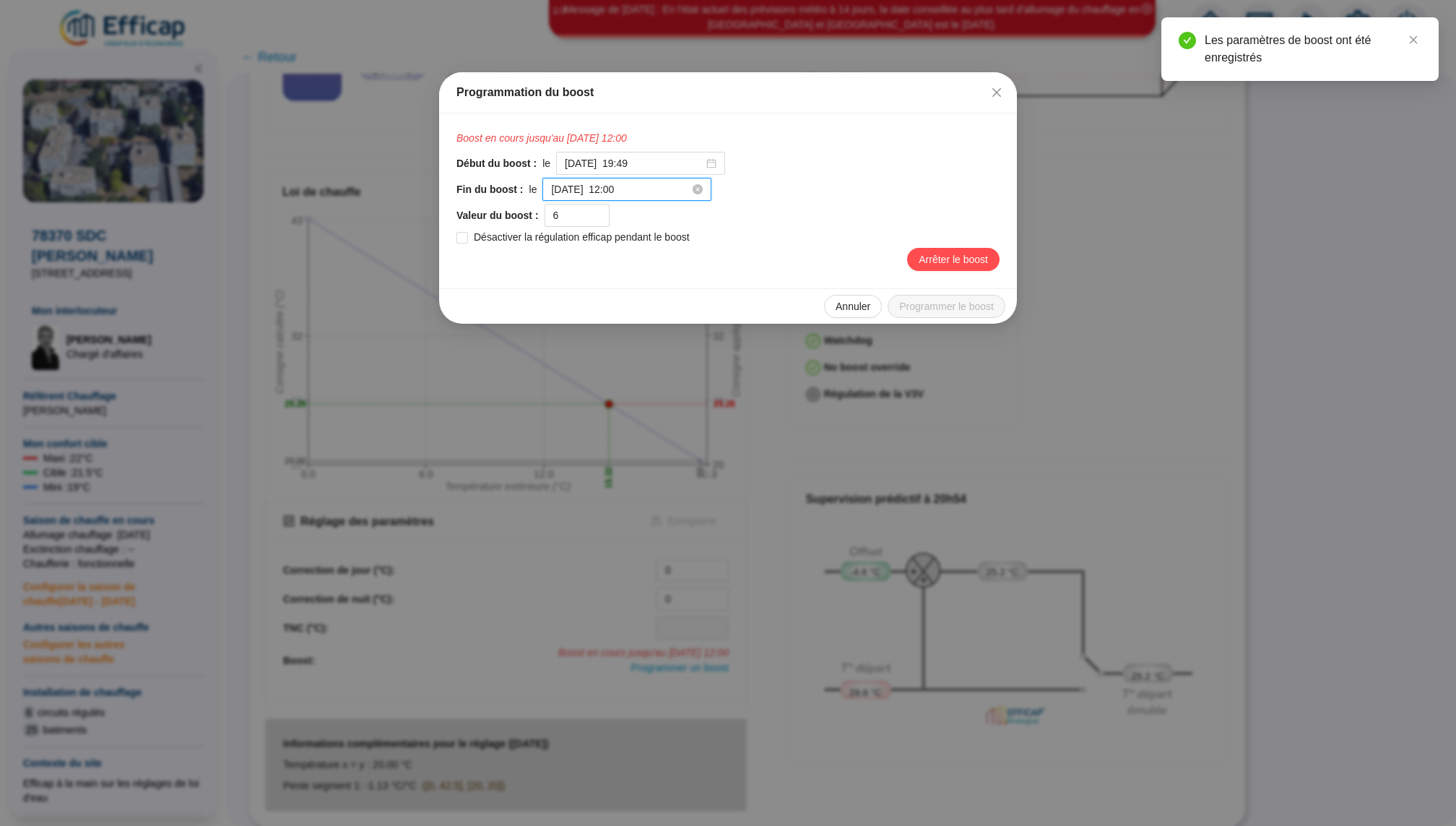
click at [648, 194] on input "[DATE] 12:00" at bounding box center [620, 190] width 138 height 15
click at [817, 188] on div "Fin du boost : le [DATE] 12:00" at bounding box center [728, 189] width 543 height 23
click at [989, 94] on span "Fermer" at bounding box center [997, 93] width 23 height 11
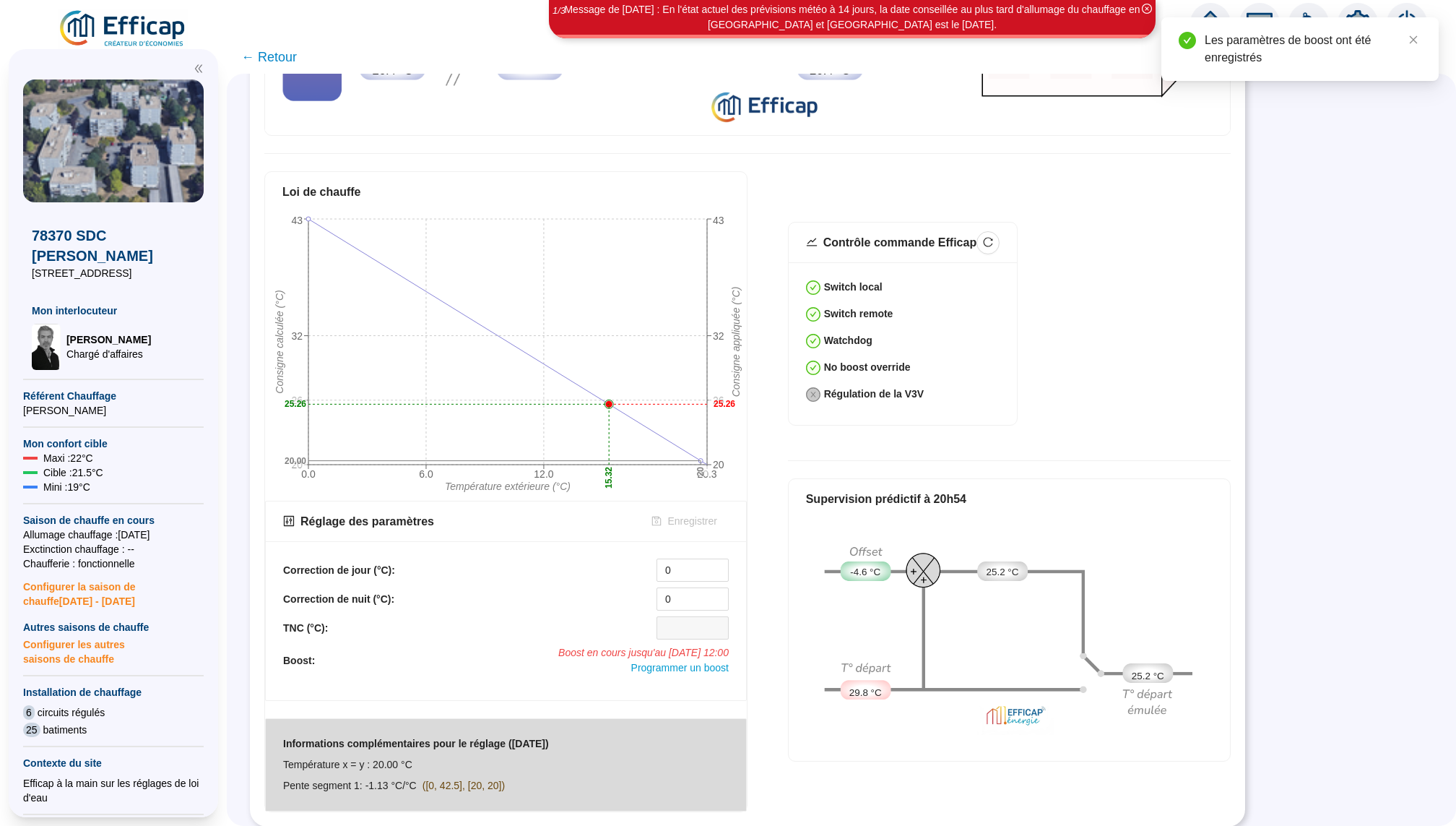
scroll to position [0, 0]
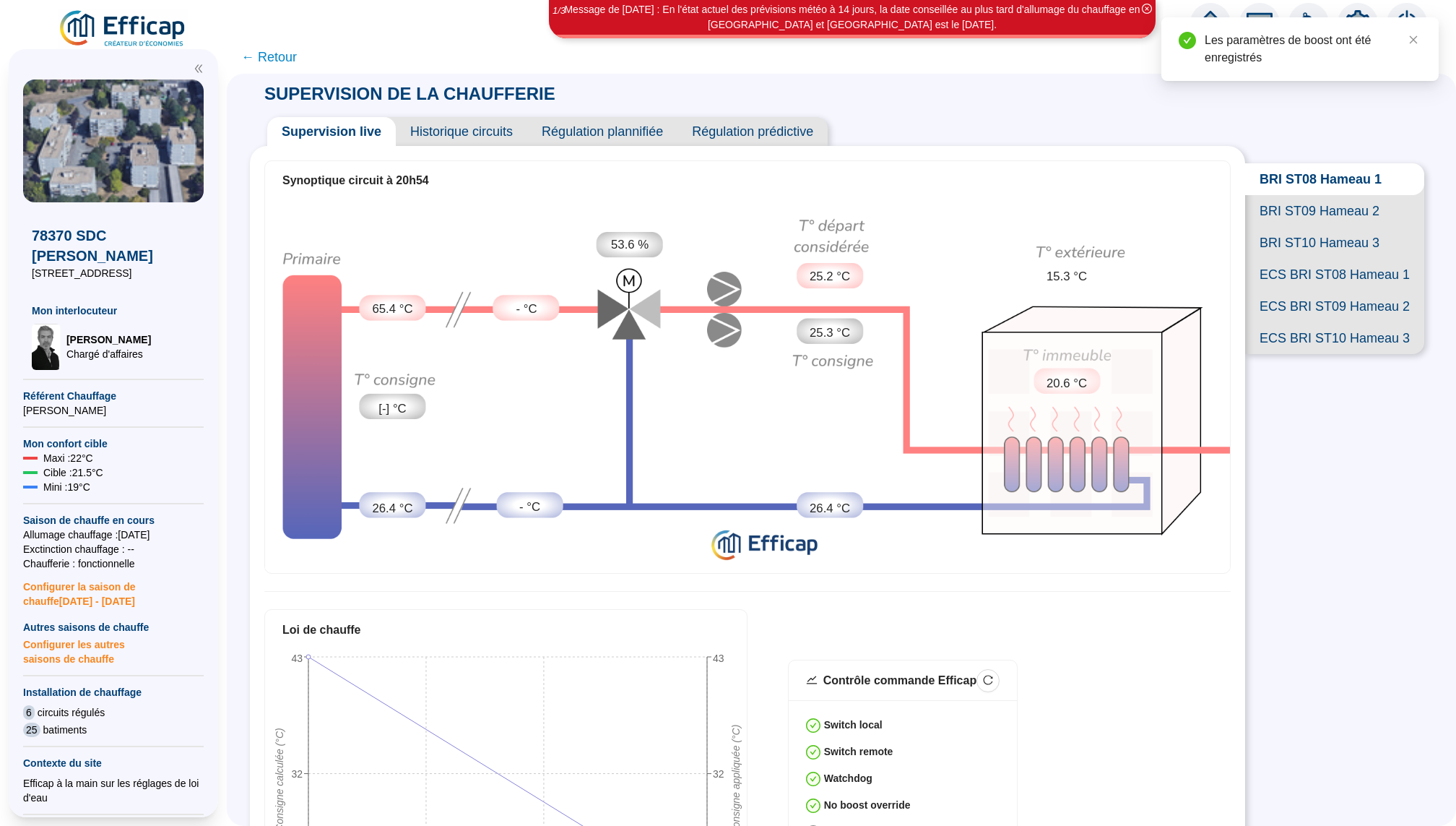
click at [502, 133] on span "Historique circuits" at bounding box center [461, 131] width 132 height 29
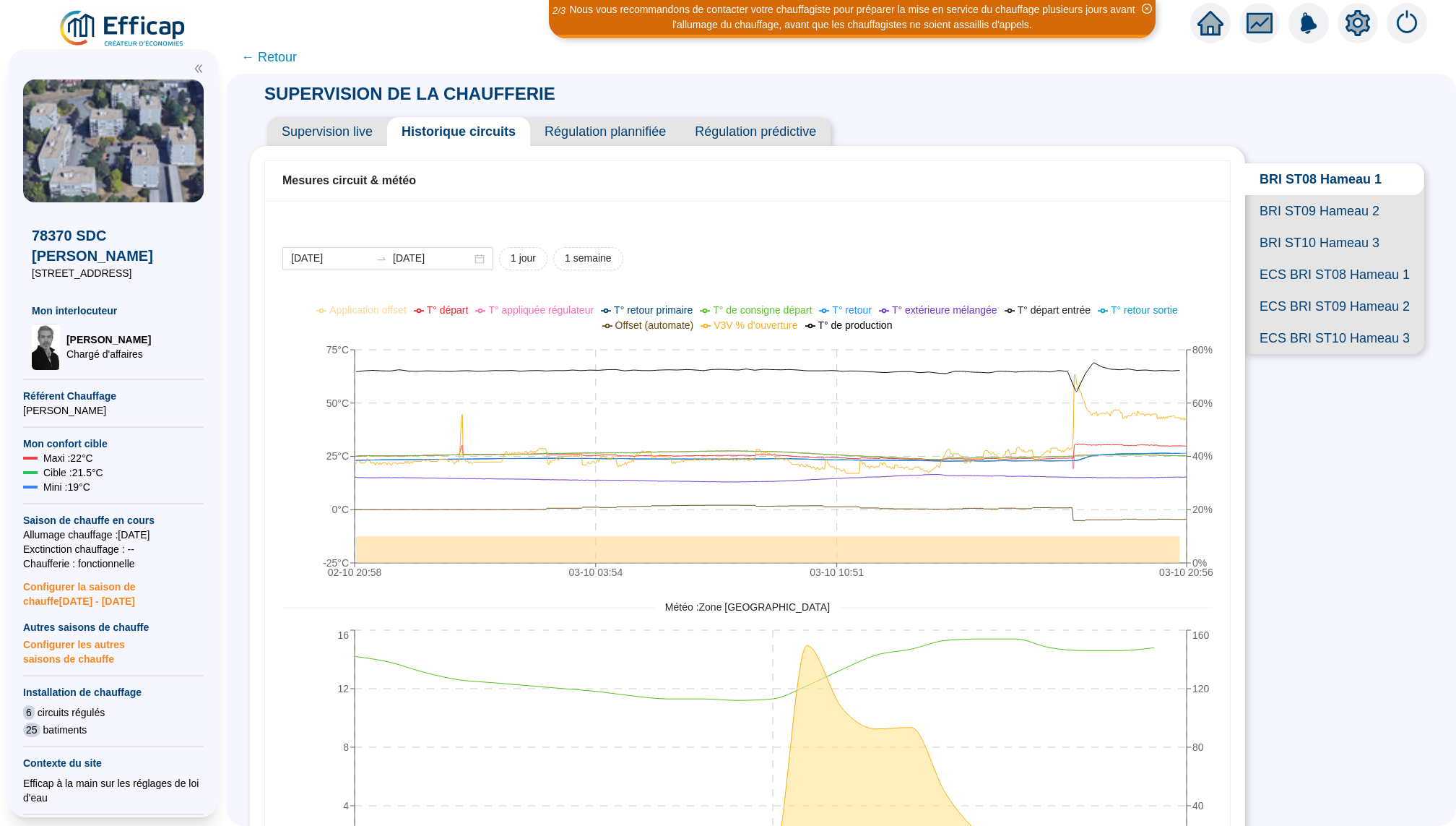
click at [1327, 209] on span "BRI ST09 Hameau 2" at bounding box center [1335, 211] width 180 height 32
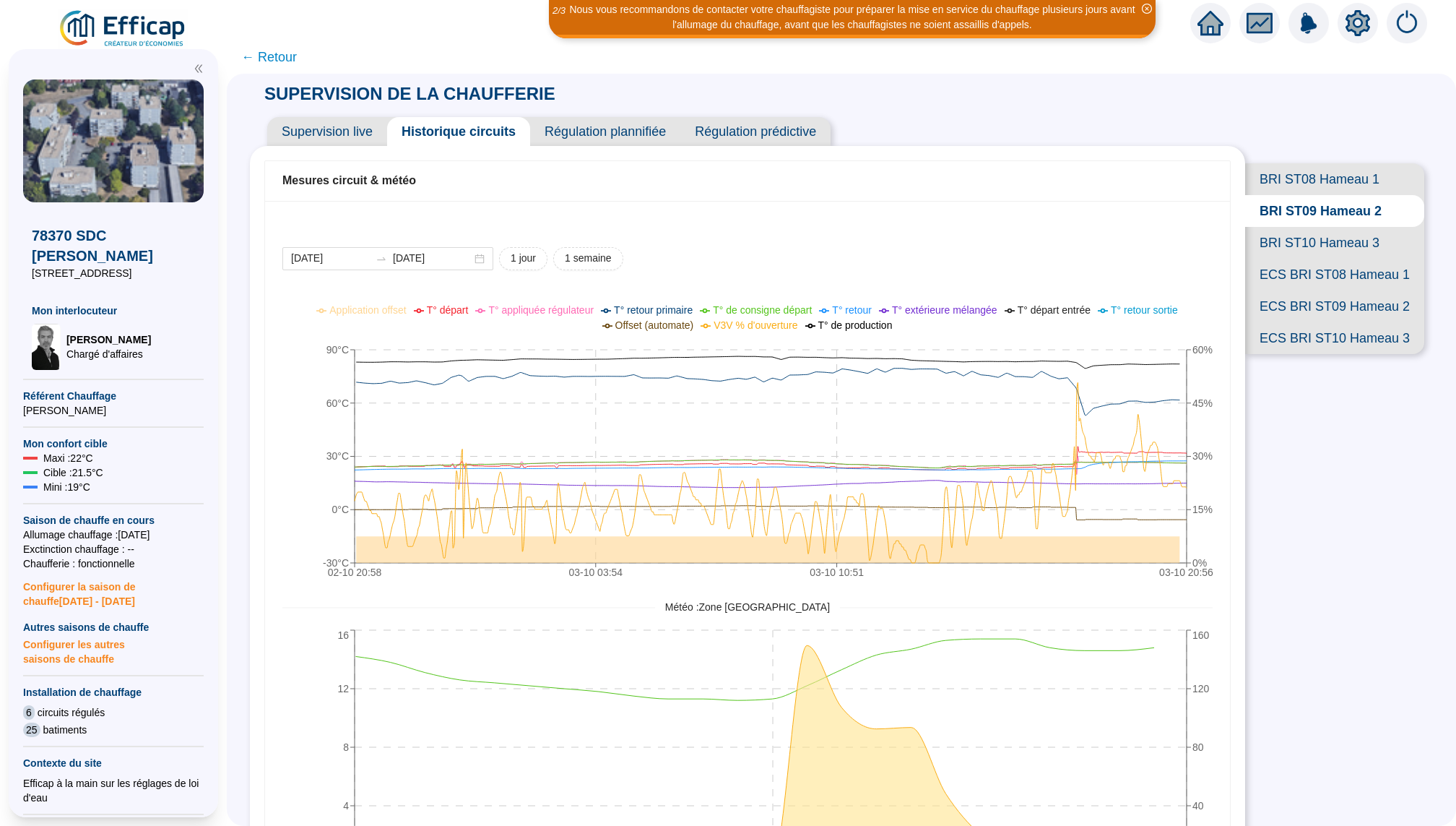
click at [1320, 234] on span "BRI ST10 Hameau 3" at bounding box center [1335, 243] width 180 height 32
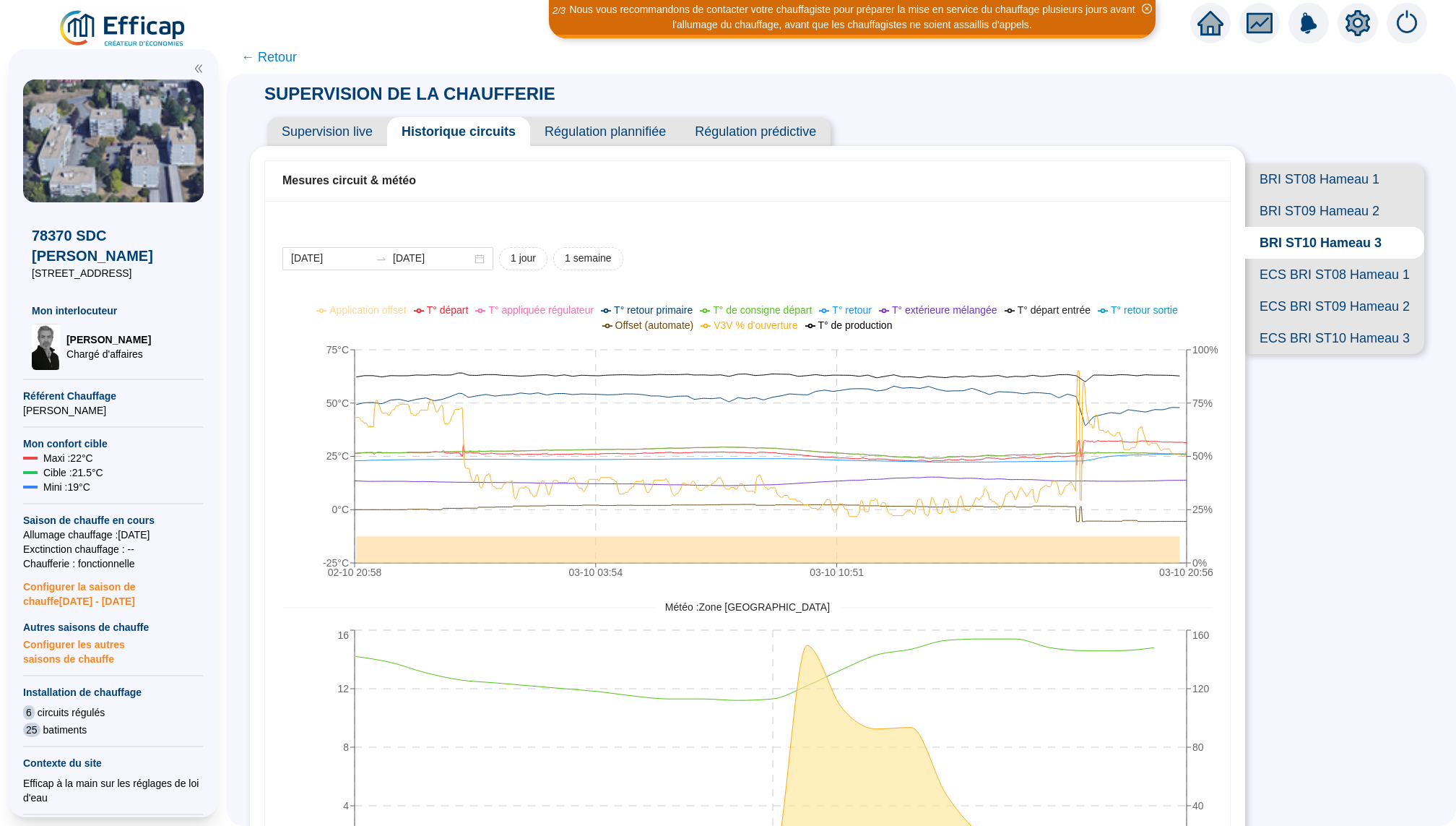
click at [275, 58] on span "← Retour" at bounding box center [268, 57] width 55 height 21
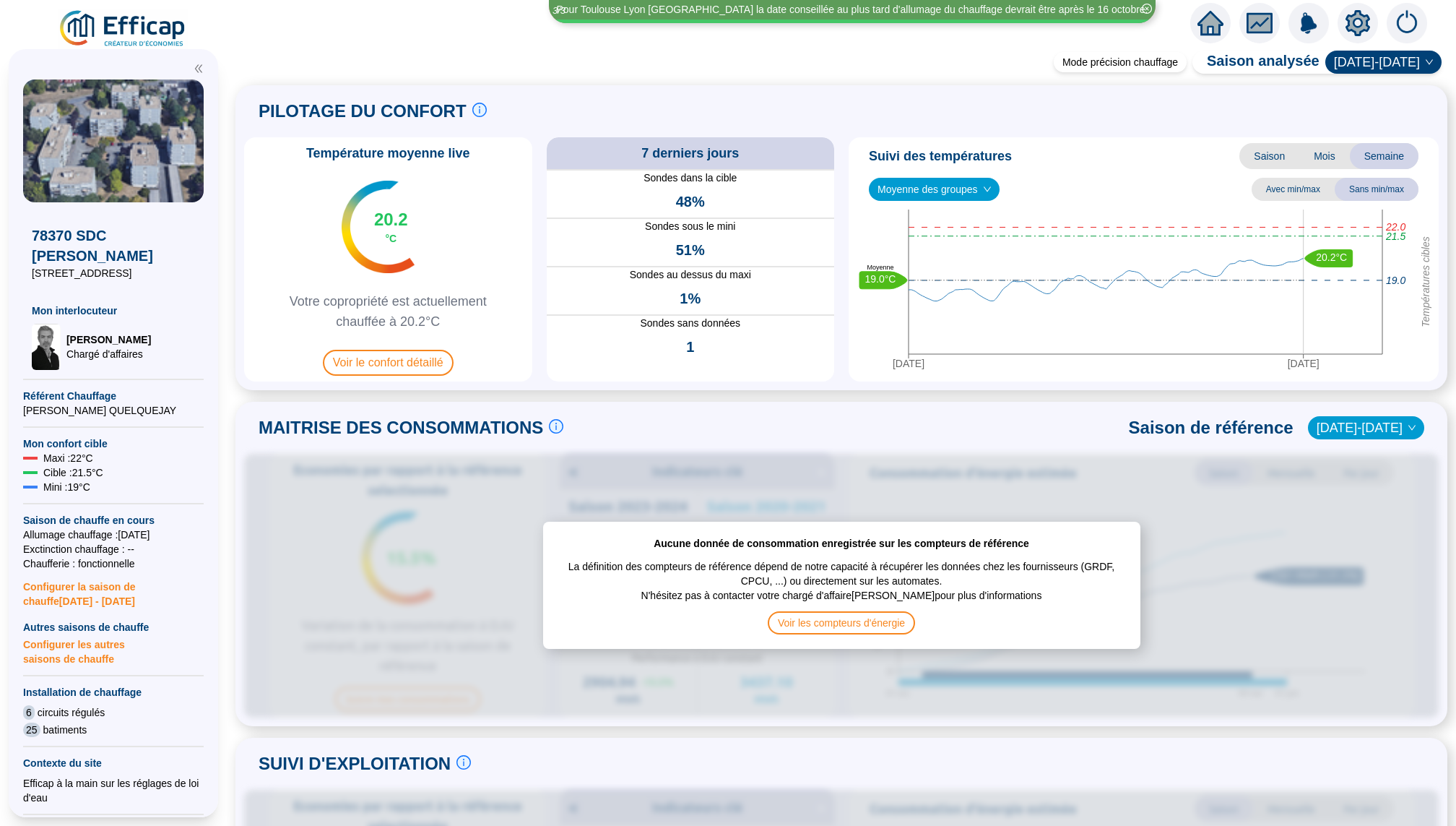
click at [1207, 39] on div at bounding box center [1210, 22] width 40 height 40
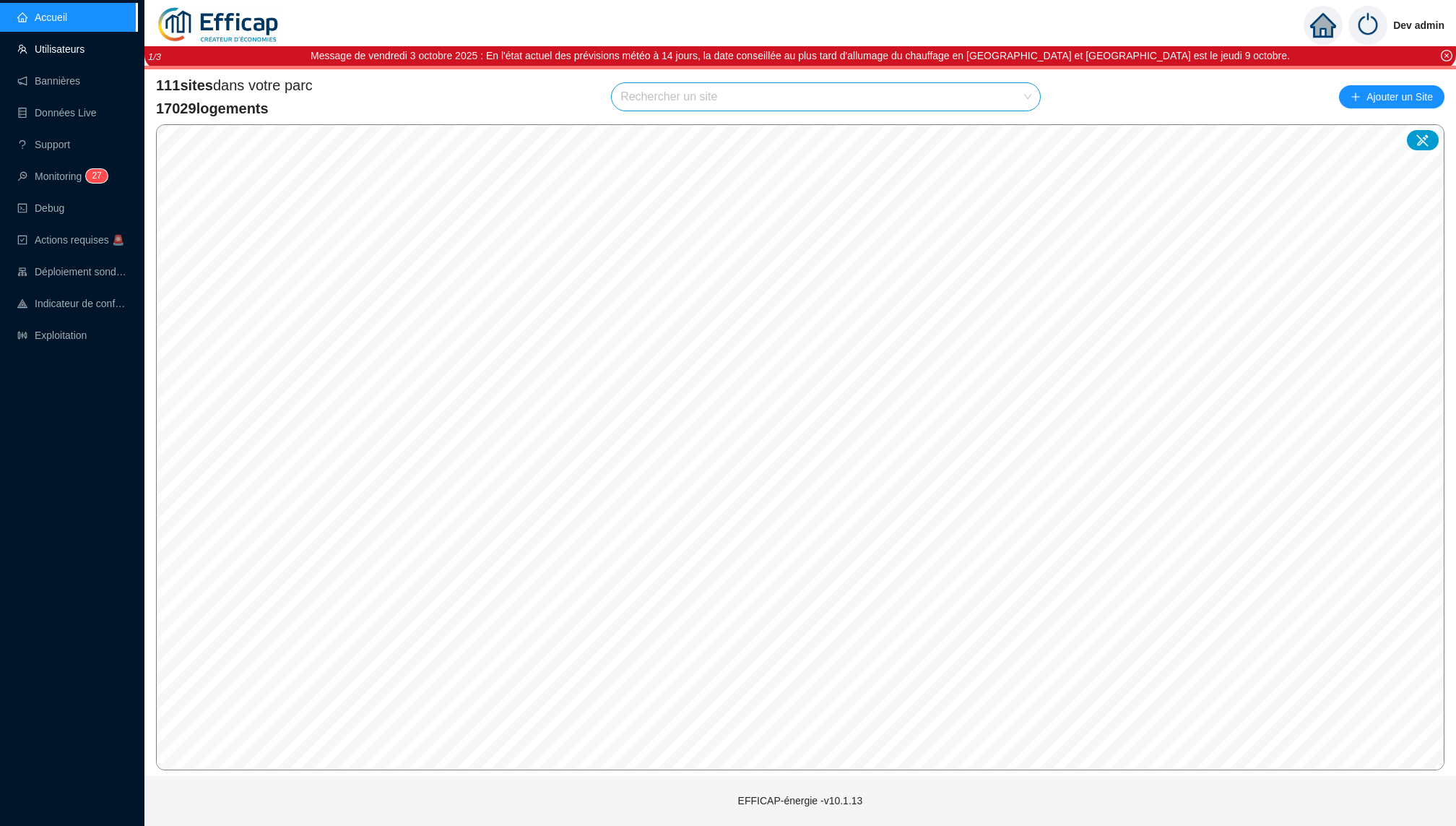
click at [74, 55] on link "Utilisateurs" at bounding box center [51, 49] width 67 height 11
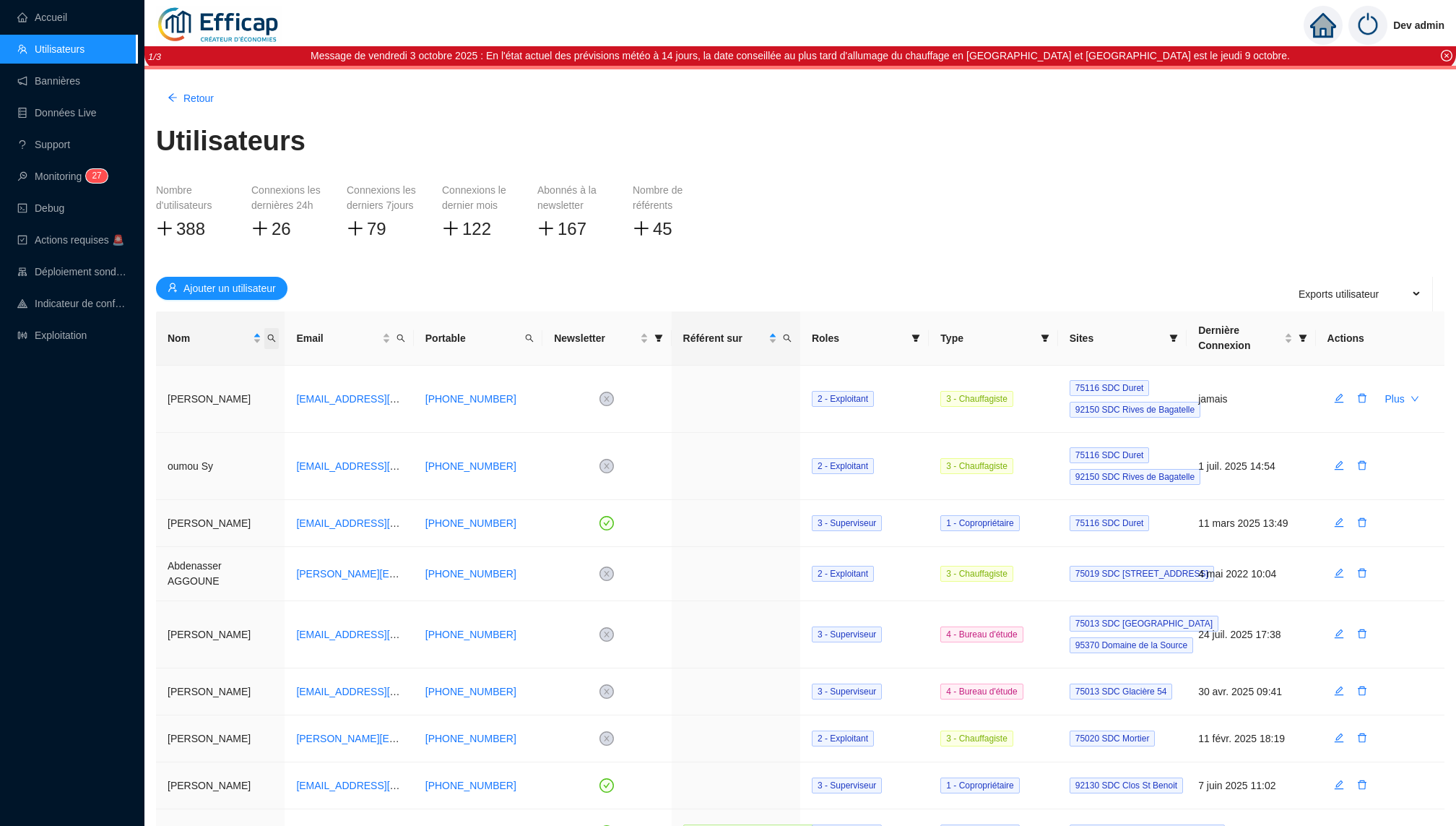
click at [273, 341] on icon "search" at bounding box center [271, 338] width 8 height 8
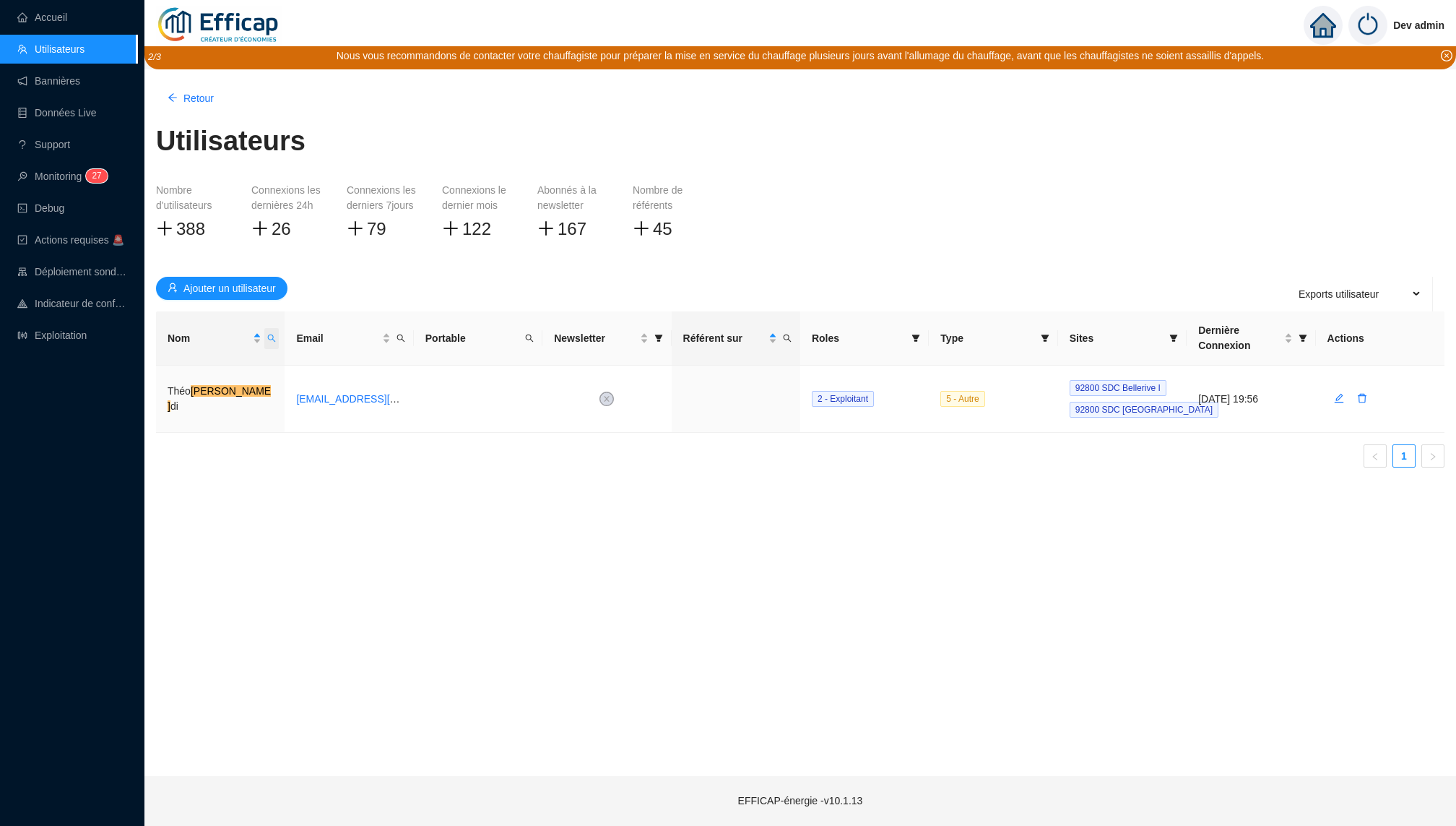
click at [276, 341] on span "Nom" at bounding box center [271, 339] width 14 height 21
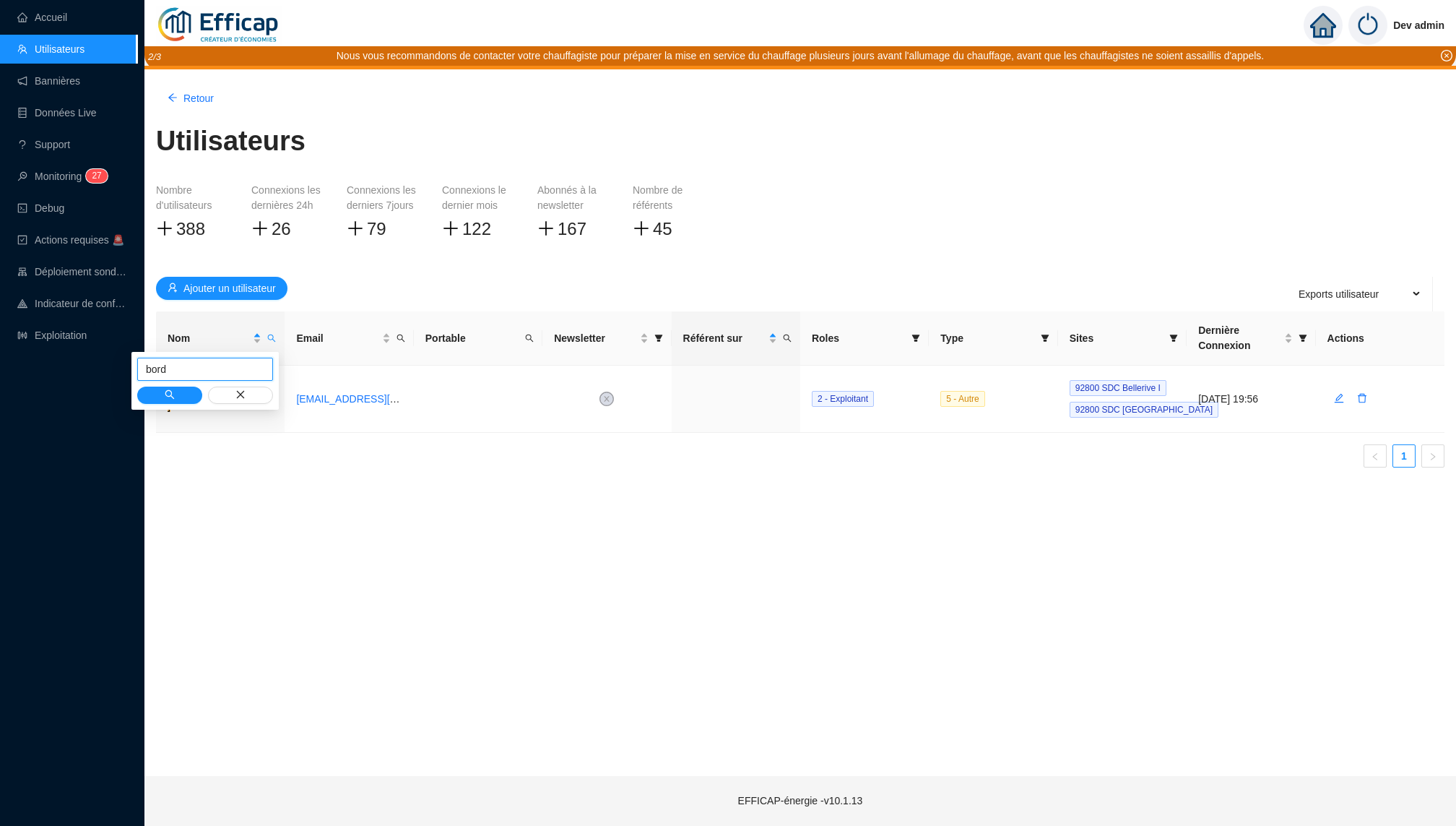
type input "bord"
click at [24, 11] on link "Accueil" at bounding box center [42, 17] width 50 height 11
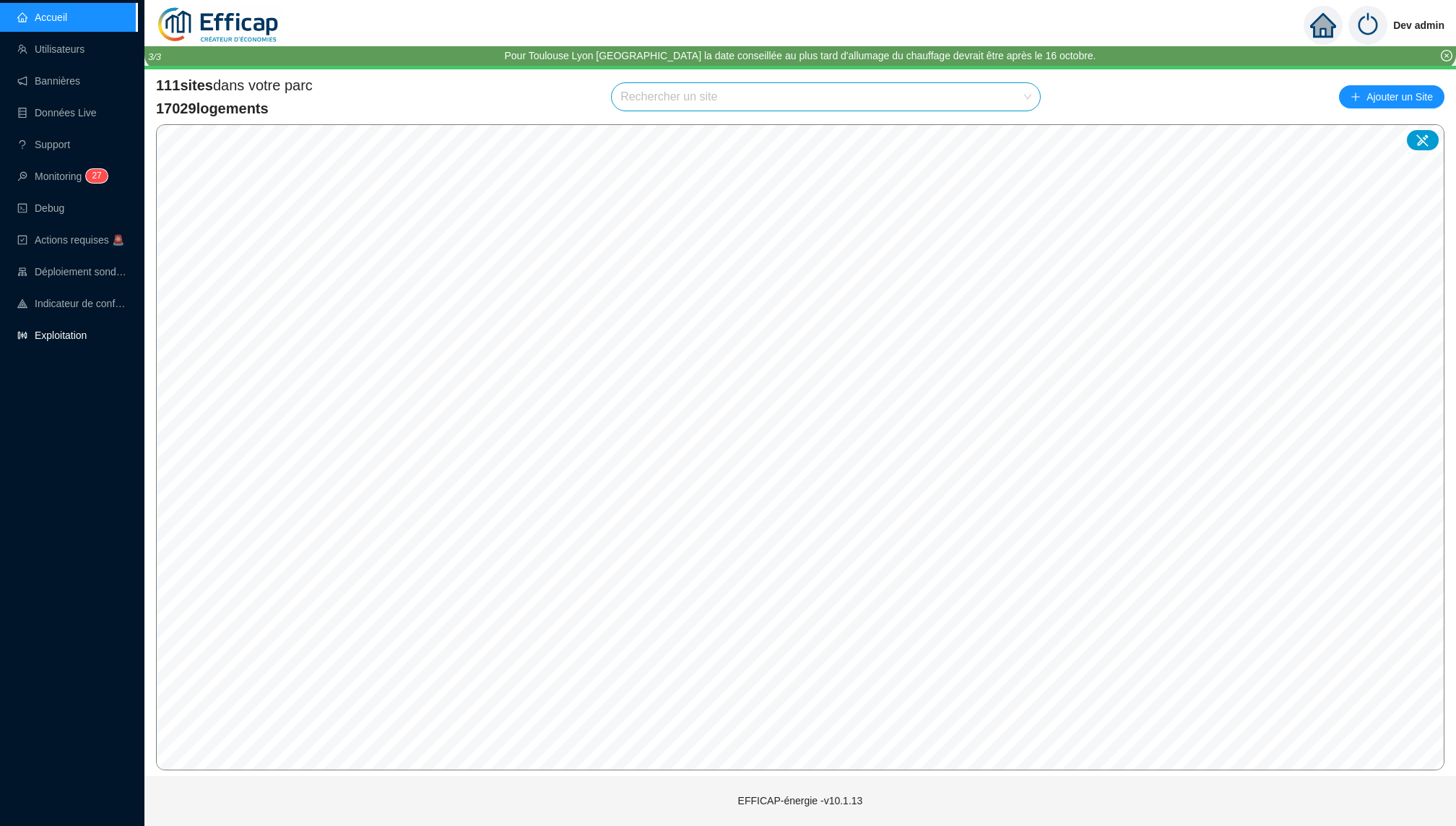
click at [87, 329] on link "Exploitation" at bounding box center [52, 335] width 69 height 11
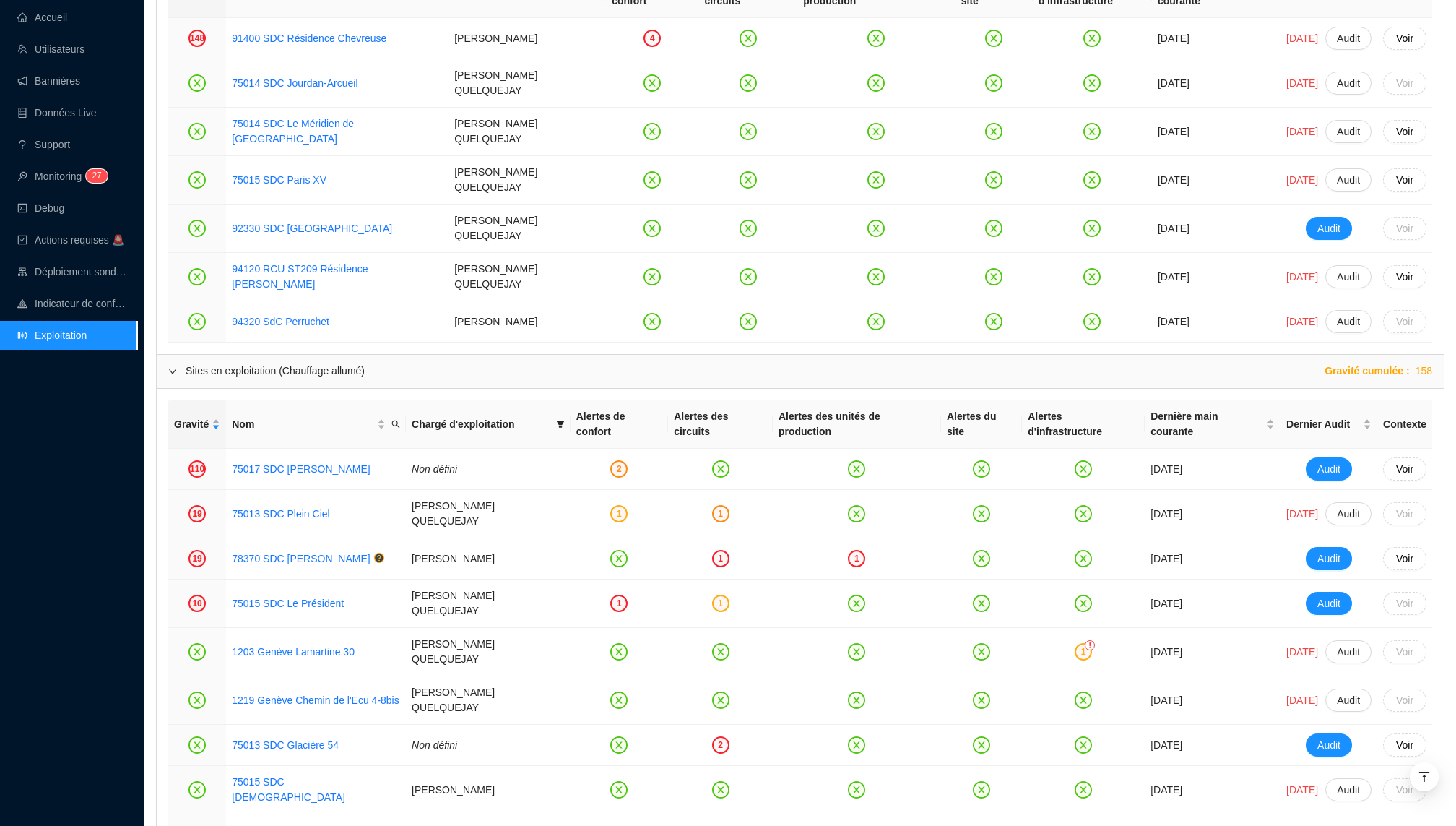
scroll to position [1387, 0]
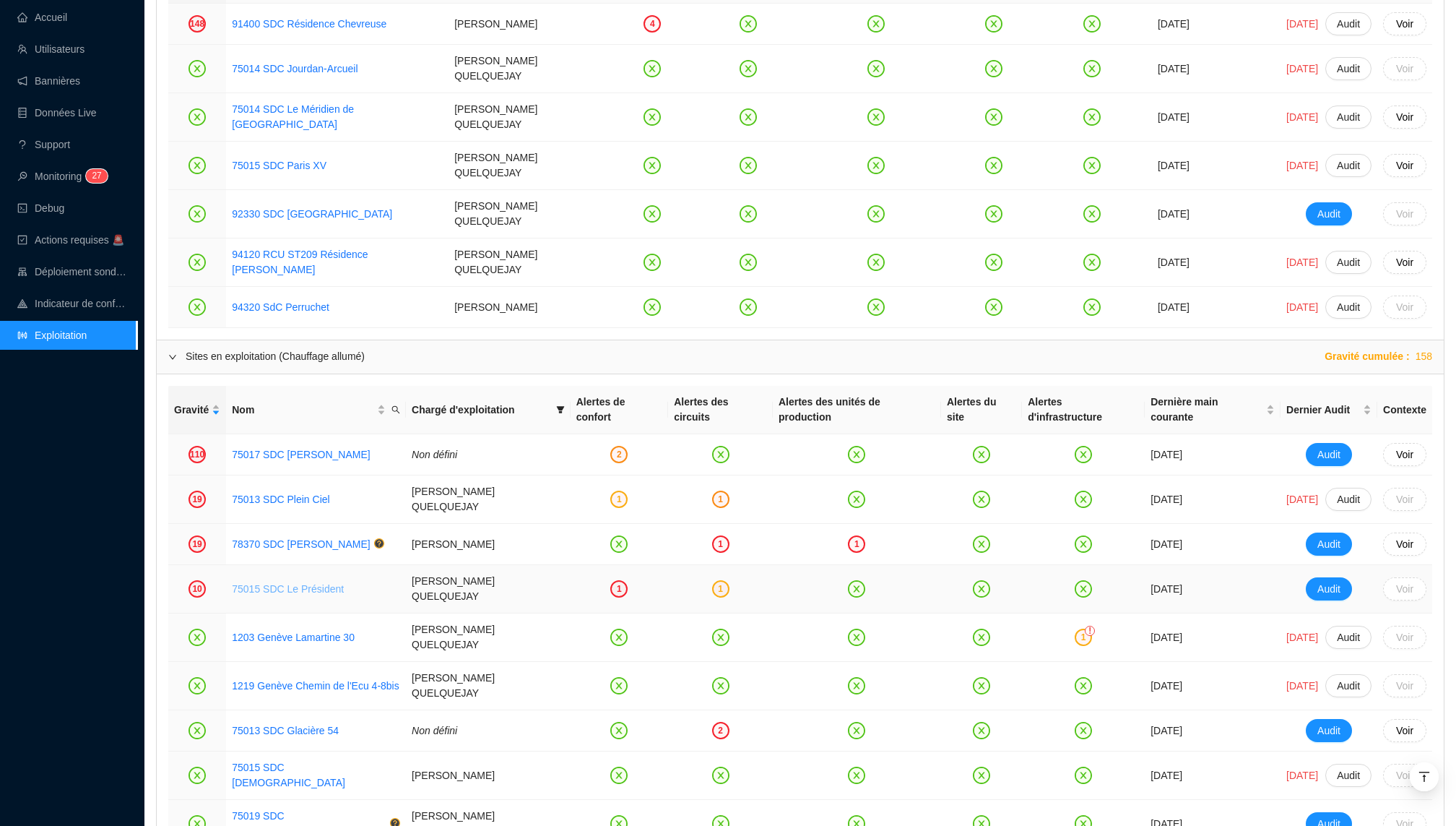
click at [278, 583] on link "75015 SDC Le Président" at bounding box center [288, 588] width 112 height 11
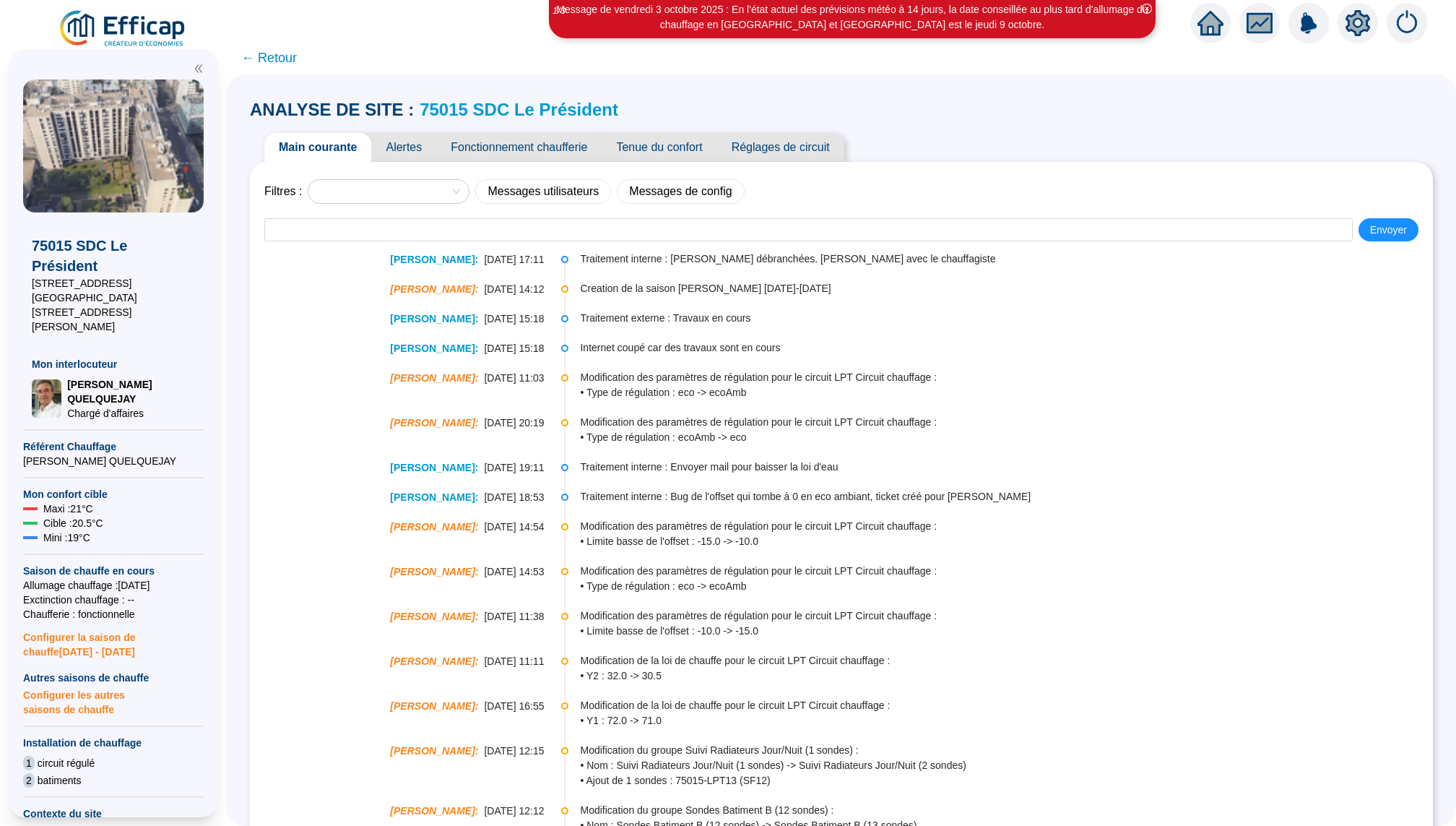
click at [410, 154] on span "Alertes" at bounding box center [404, 147] width 65 height 29
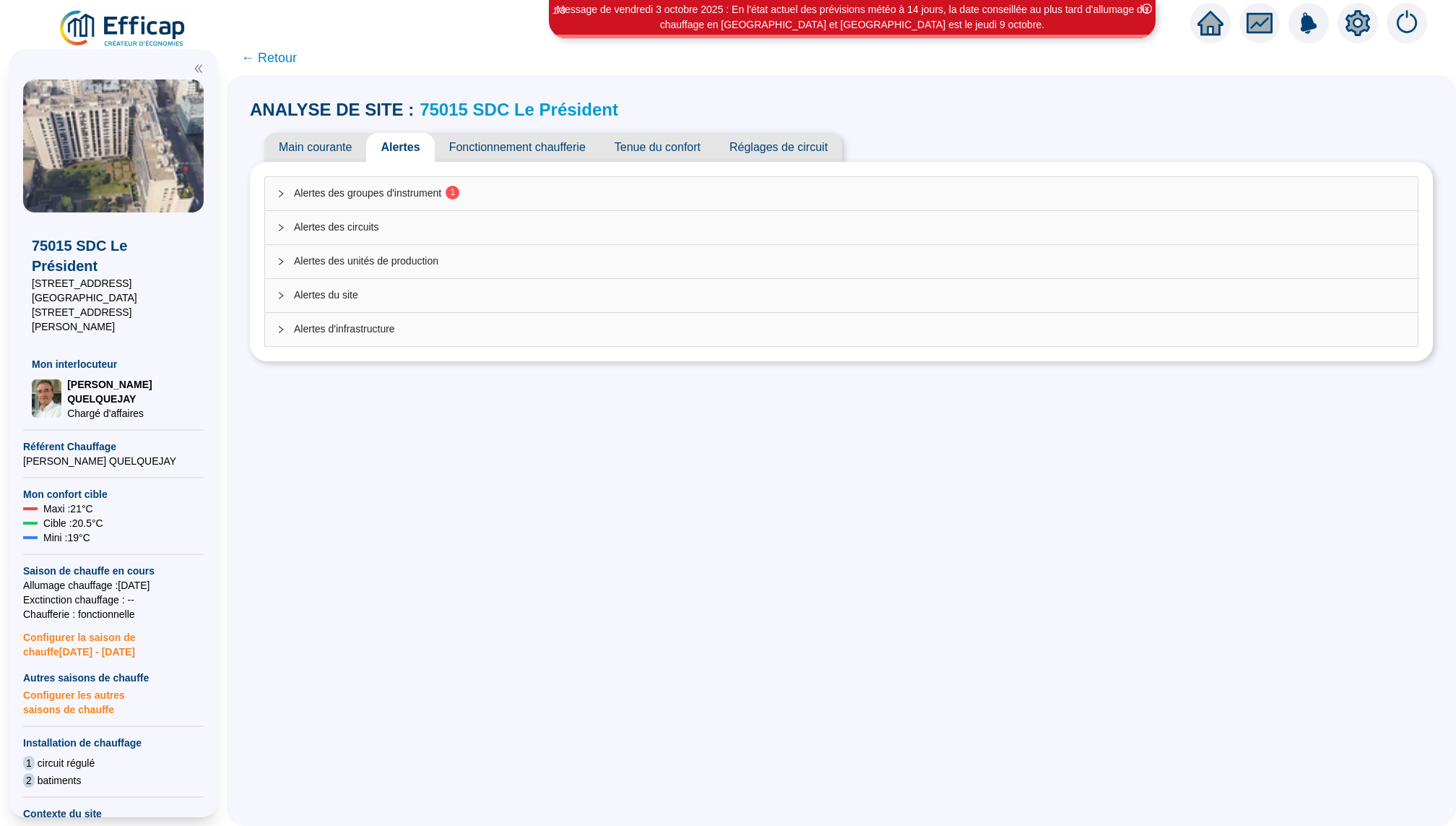
click at [507, 193] on span "Alertes des groupes d'instrument 1" at bounding box center [850, 194] width 1113 height 15
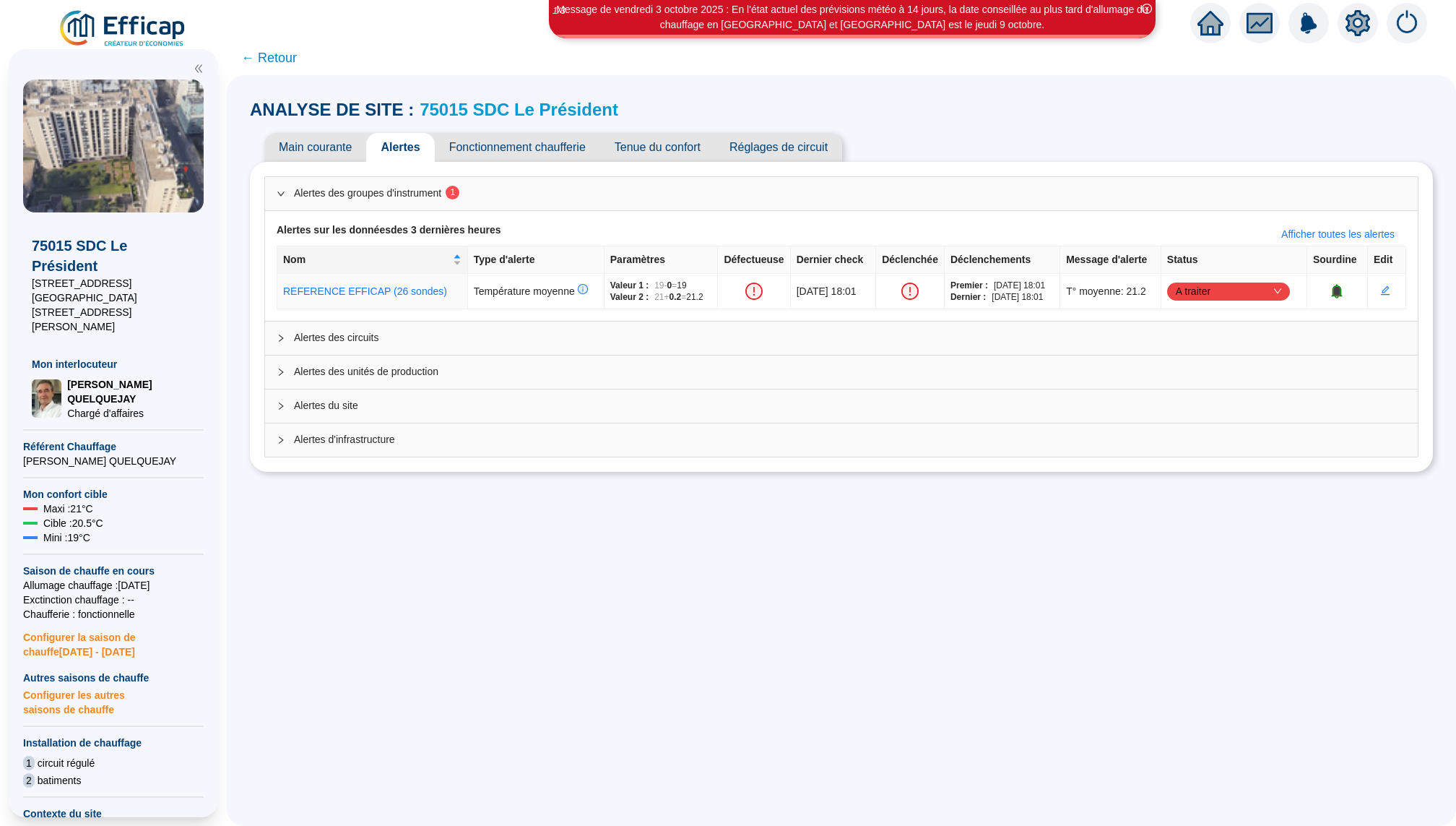
click at [261, 60] on span "← Retour" at bounding box center [268, 58] width 55 height 21
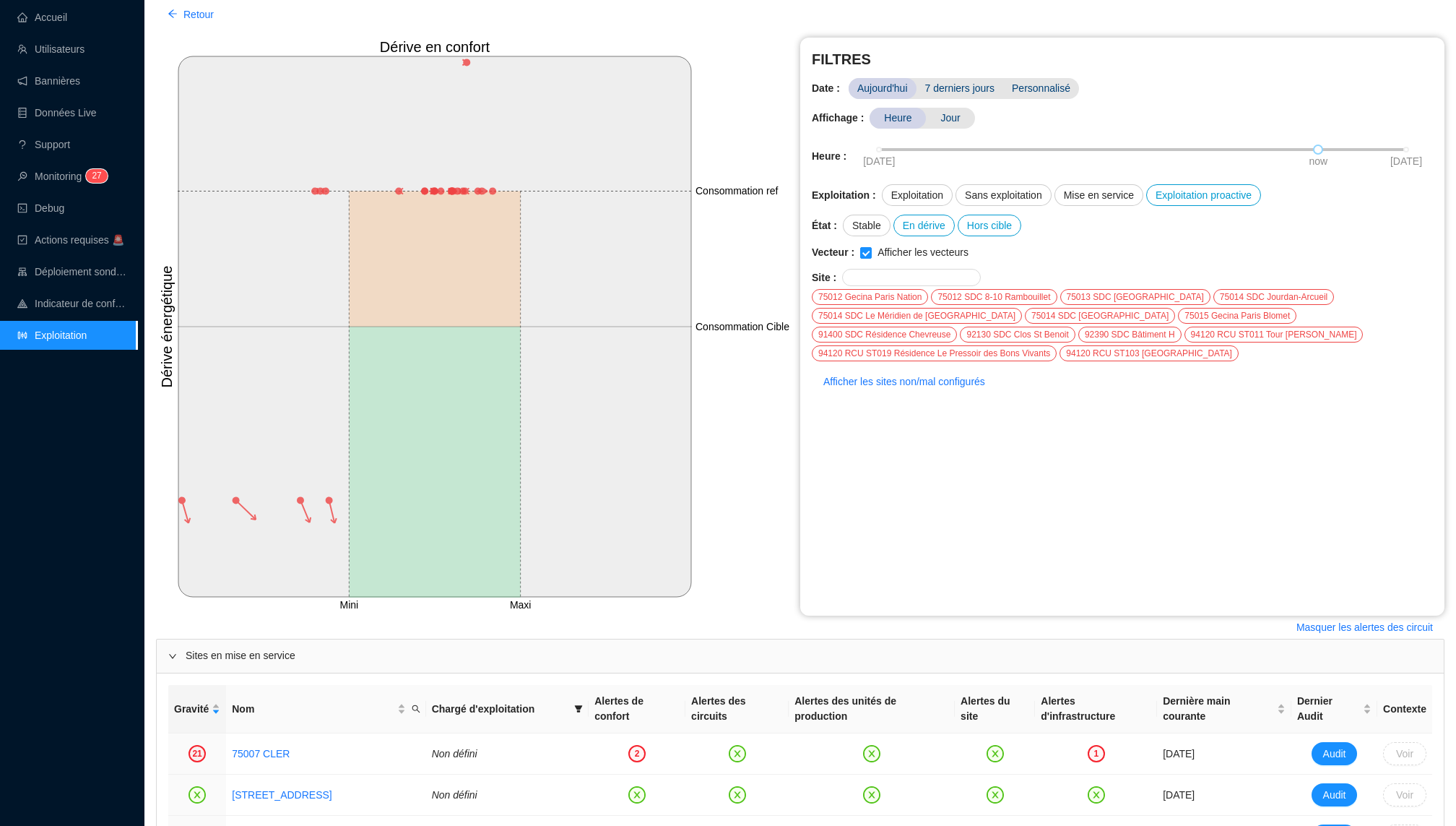
scroll to position [39, 0]
